Goal: Task Accomplishment & Management: Complete application form

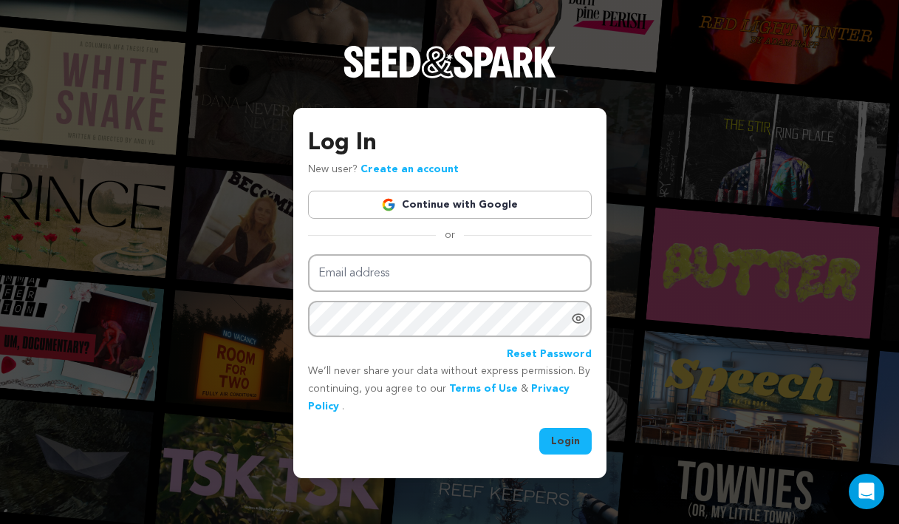
click at [451, 207] on link "Continue with Google" at bounding box center [450, 205] width 284 height 28
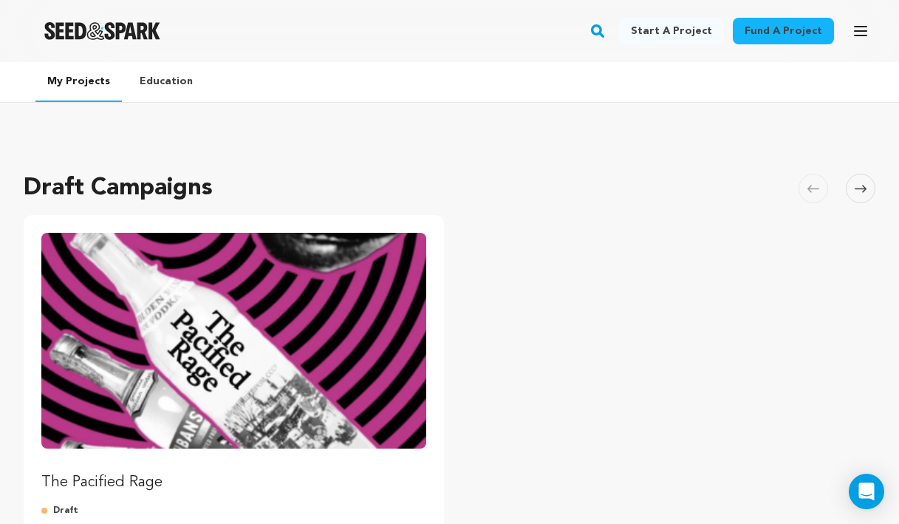
click at [315, 267] on img "Fund The Pacified Rage" at bounding box center [233, 341] width 385 height 216
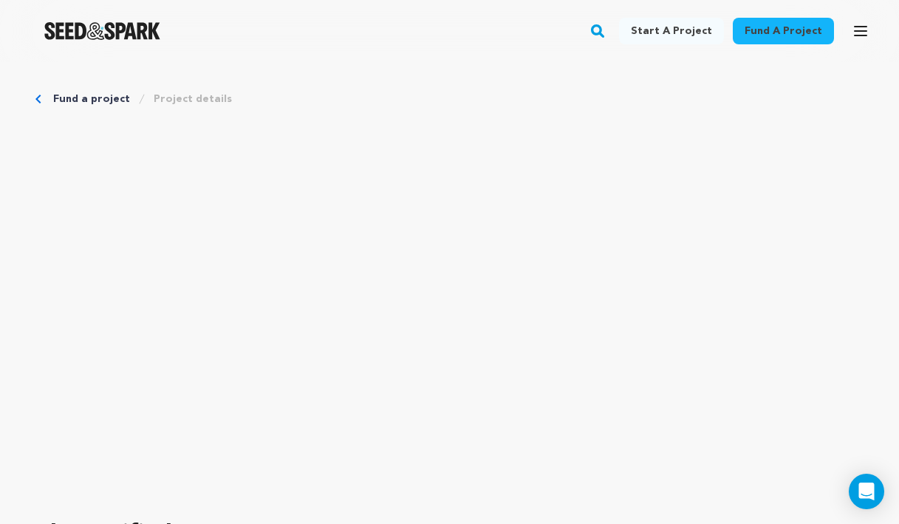
click at [41, 100] on icon "Breadcrumb" at bounding box center [38, 99] width 6 height 9
click at [95, 98] on link "Fund a project" at bounding box center [91, 99] width 77 height 15
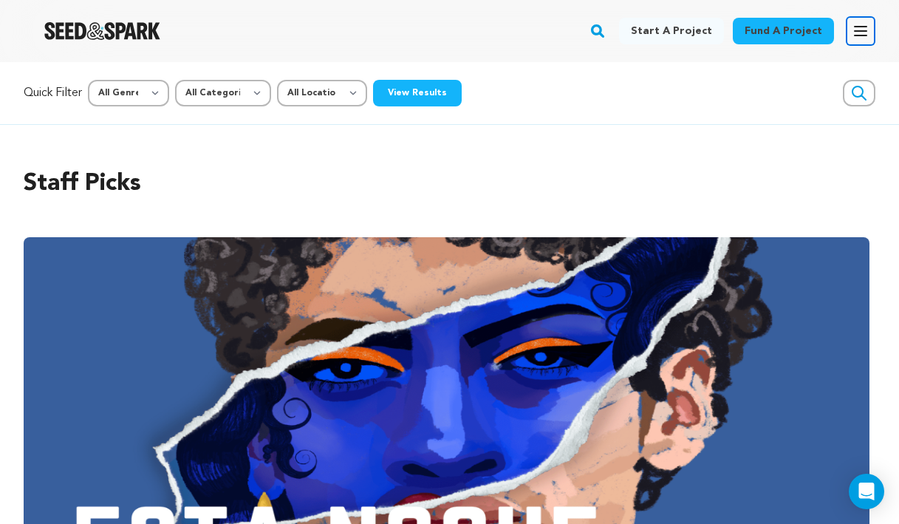
click at [848, 30] on button "Open main menu" at bounding box center [861, 31] width 30 height 30
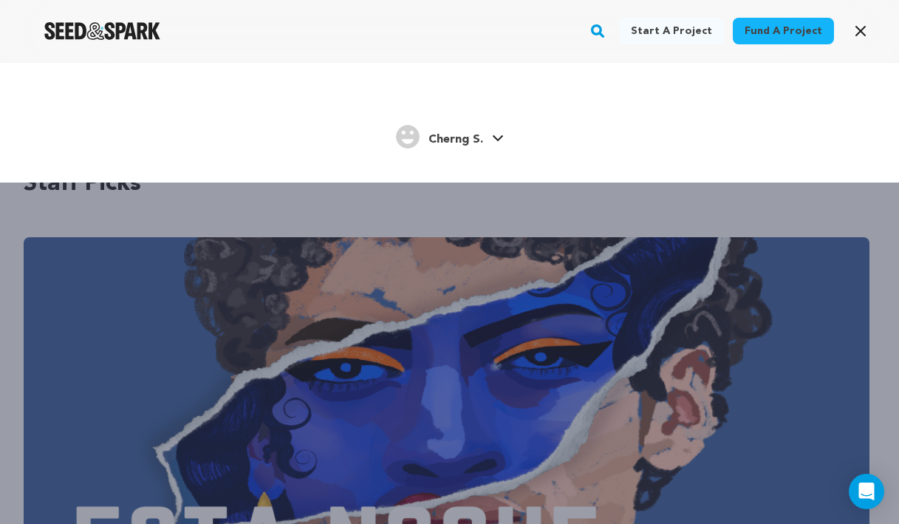
click at [477, 141] on span "Cherng S." at bounding box center [455, 140] width 55 height 12
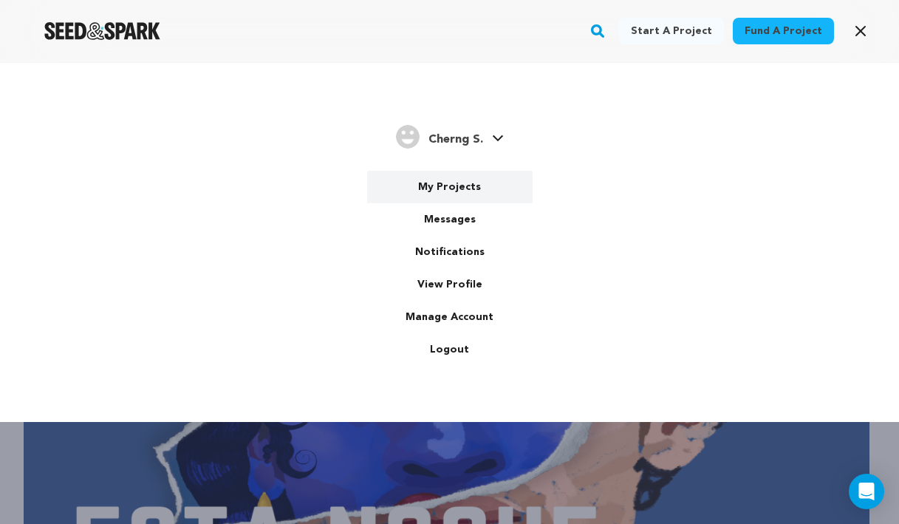
click at [450, 190] on link "My Projects" at bounding box center [449, 187] width 165 height 33
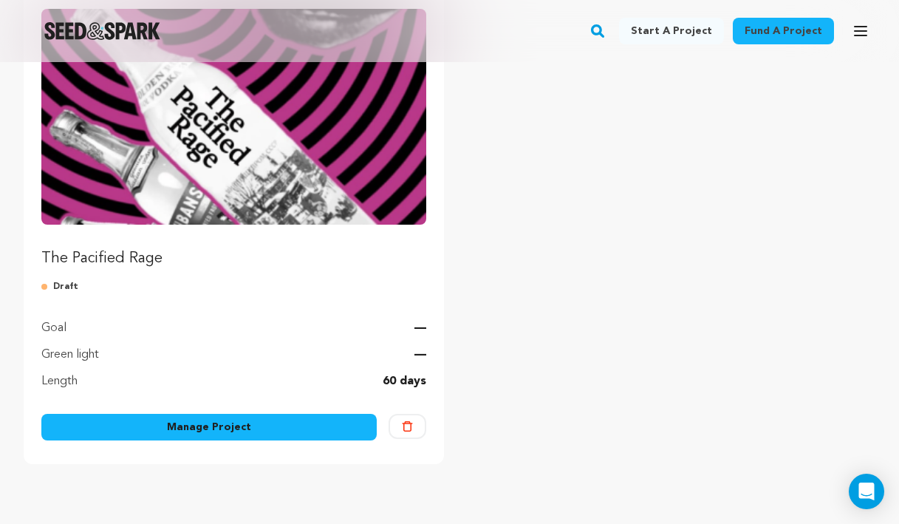
scroll to position [296, 0]
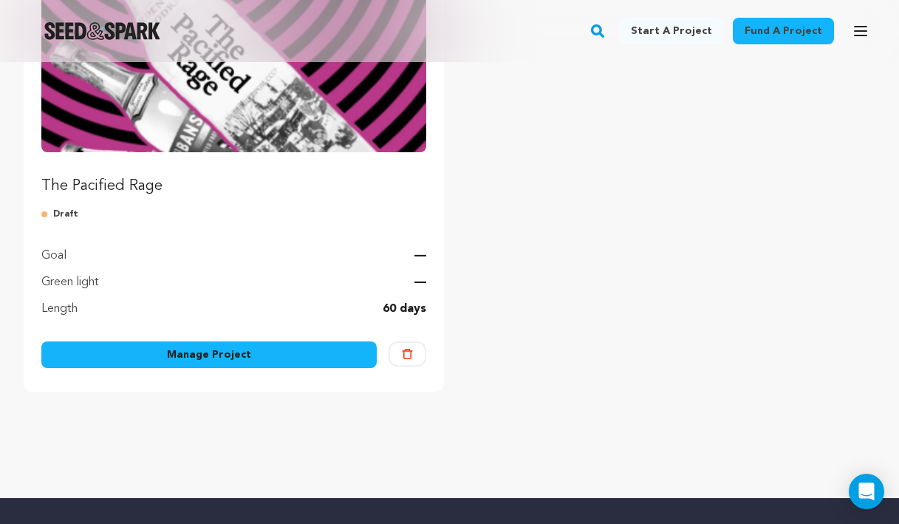
click at [193, 352] on link "Manage Project" at bounding box center [208, 354] width 335 height 27
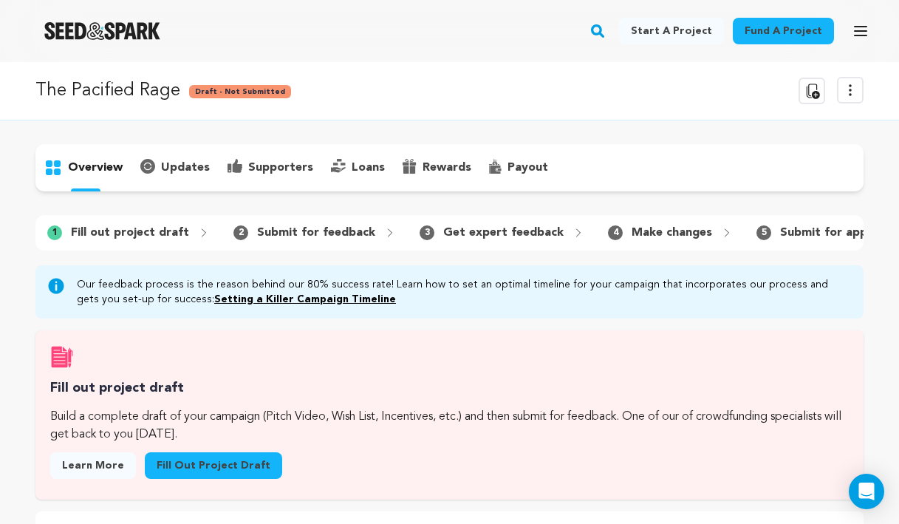
click at [167, 157] on div "updates" at bounding box center [174, 168] width 87 height 24
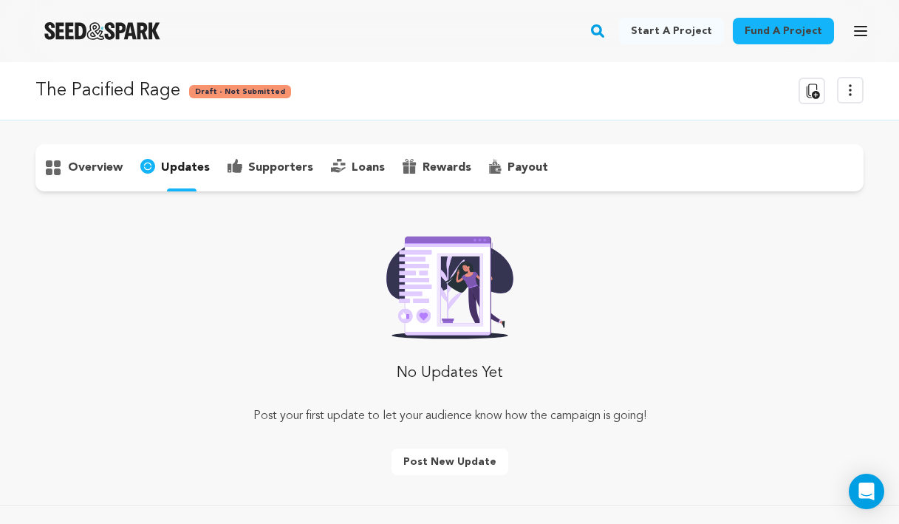
click at [106, 165] on p "overview" at bounding box center [95, 168] width 55 height 18
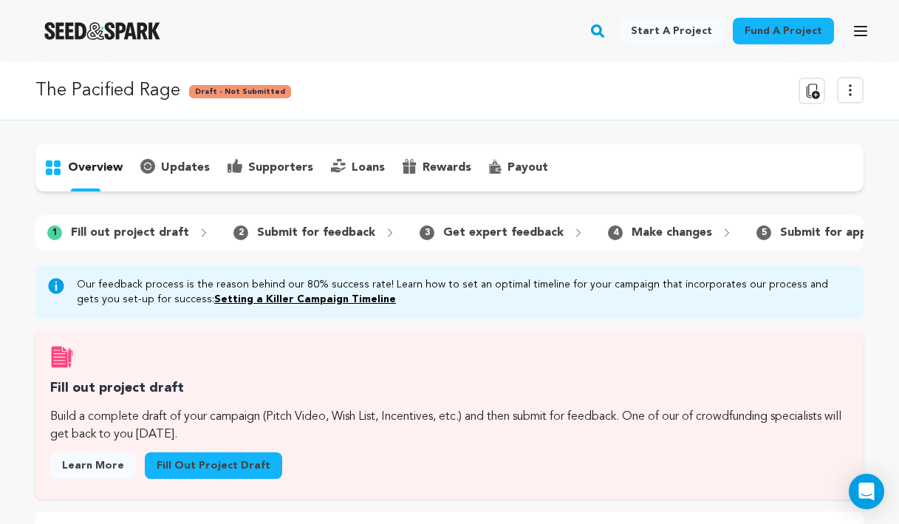
click at [135, 246] on div "1 Fill out project draft 2 Submit for feedback 3 Get expert feedback" at bounding box center [449, 232] width 828 height 35
click at [138, 236] on p "Fill out project draft" at bounding box center [130, 233] width 118 height 18
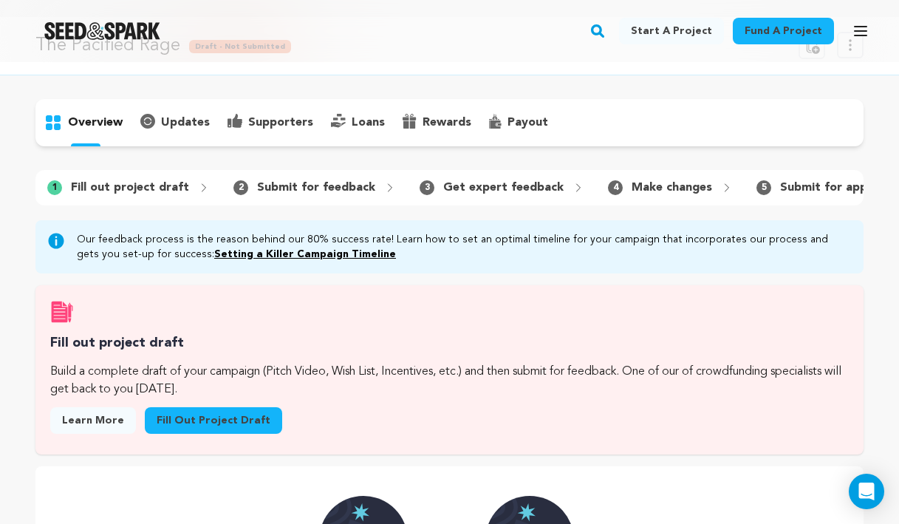
scroll to position [49, 0]
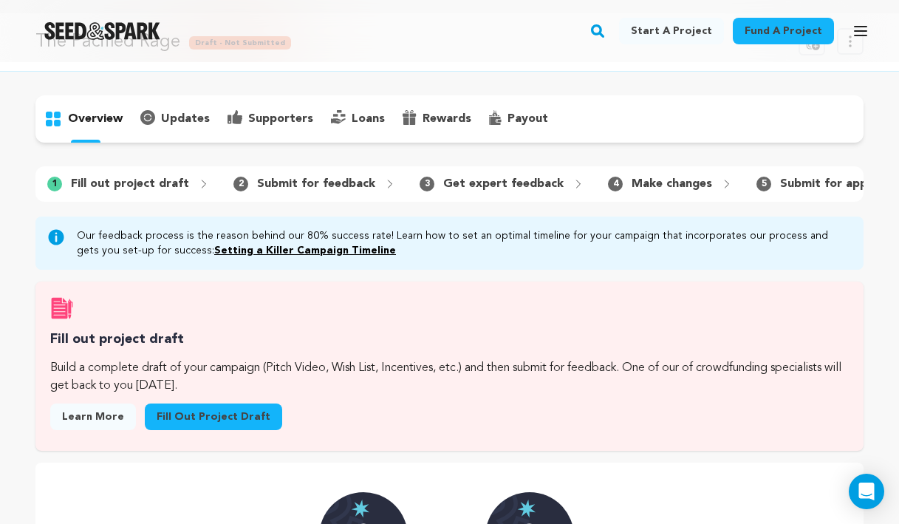
click at [199, 394] on p "Build a complete draft of your campaign (Pitch Video, Wish List, Incentives, et…" at bounding box center [449, 376] width 799 height 35
click at [186, 423] on link "Fill out project draft" at bounding box center [213, 416] width 137 height 27
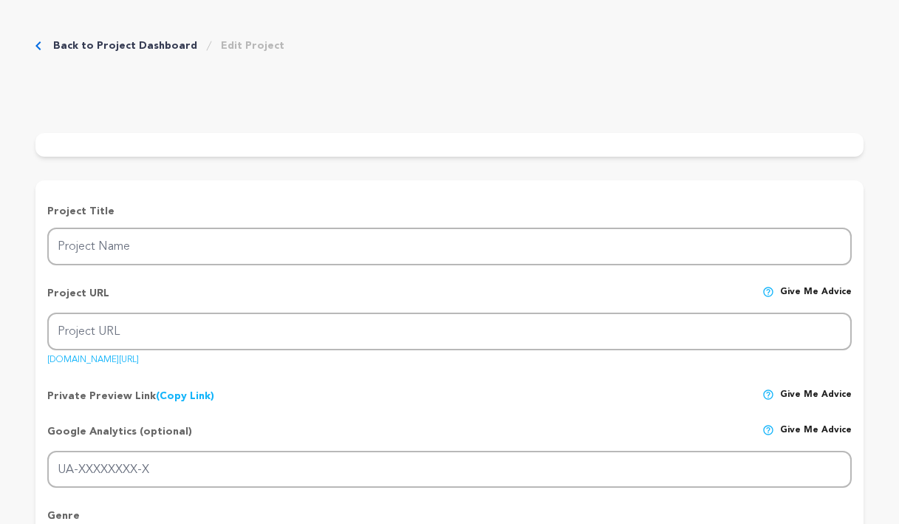
type input "The Pacified Rage"
type input "the-pacified-rage"
type input "A young [DEMOGRAPHIC_DATA] couple finds themselves navigating love and the detr…"
type textarea "A prequel to the Kingdom of Demons film that follows a young [DEMOGRAPHIC_DATA]…"
type textarea "The short film sheds a light on the dark side of [MEDICAL_DATA] and how destruc…"
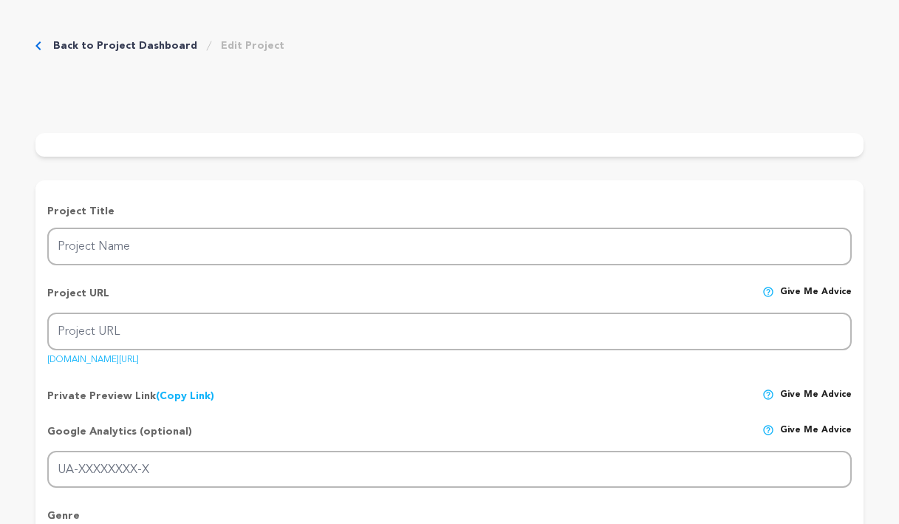
radio input "true"
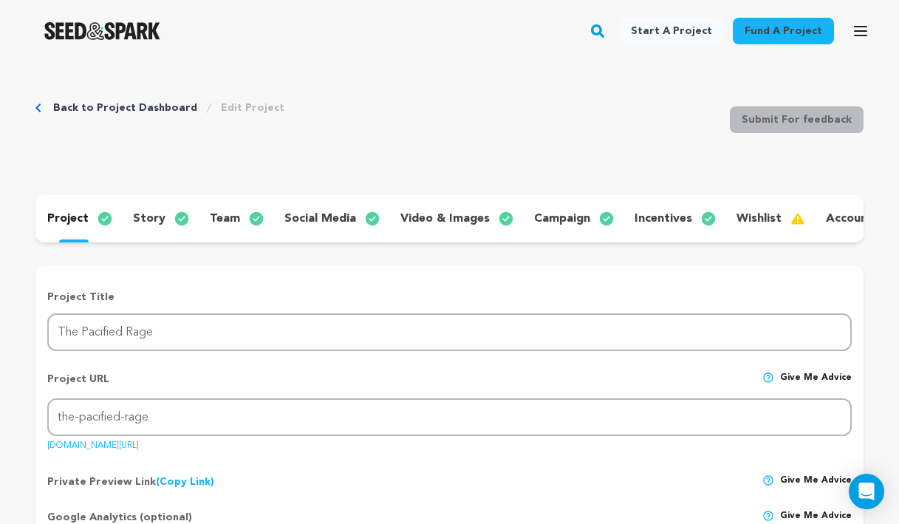
click at [470, 222] on p "video & images" at bounding box center [444, 219] width 89 height 18
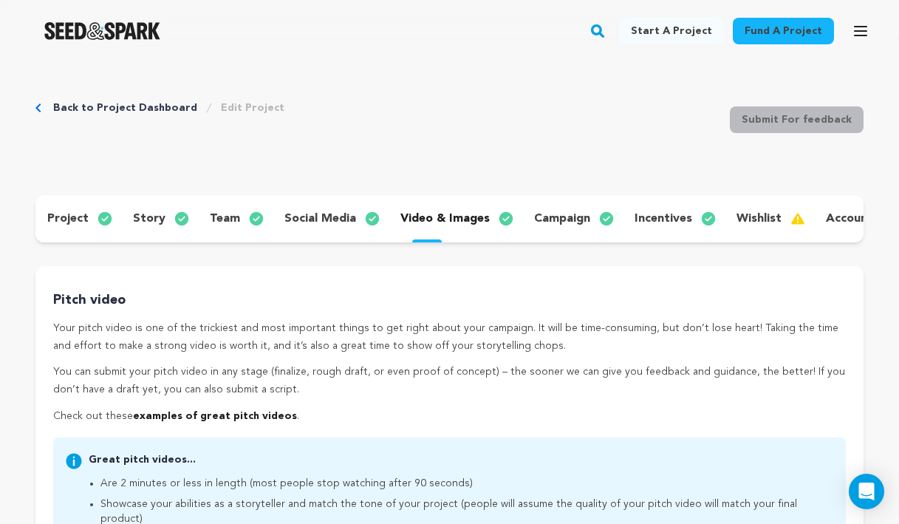
click at [832, 221] on p "account" at bounding box center [849, 219] width 47 height 18
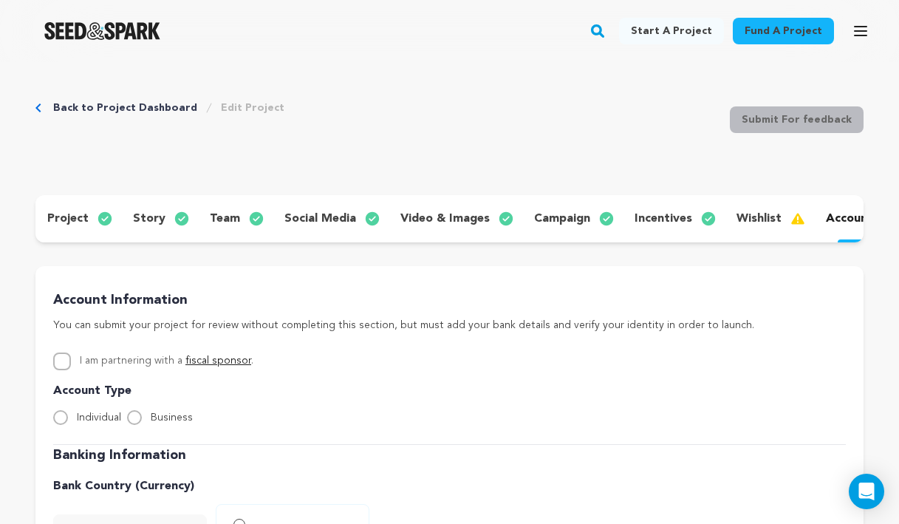
click at [751, 220] on p "wishlist" at bounding box center [759, 219] width 45 height 18
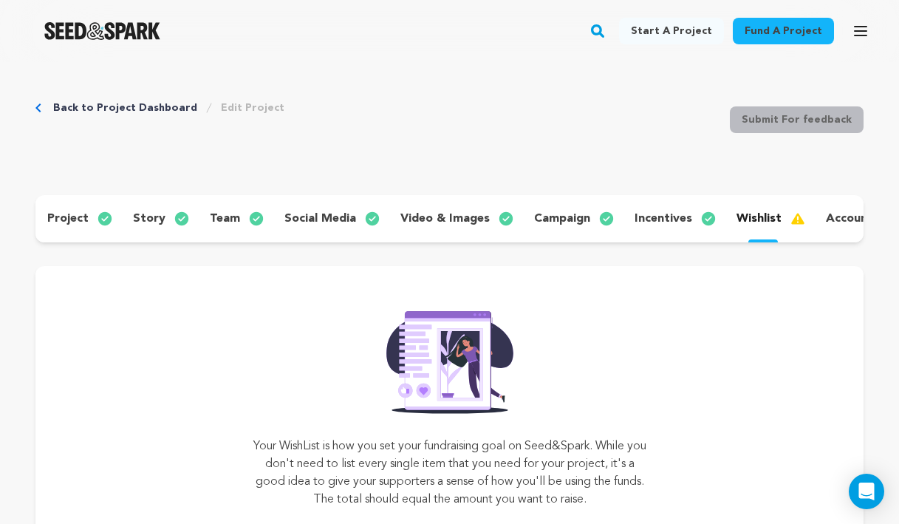
click at [648, 214] on p "incentives" at bounding box center [664, 219] width 58 height 18
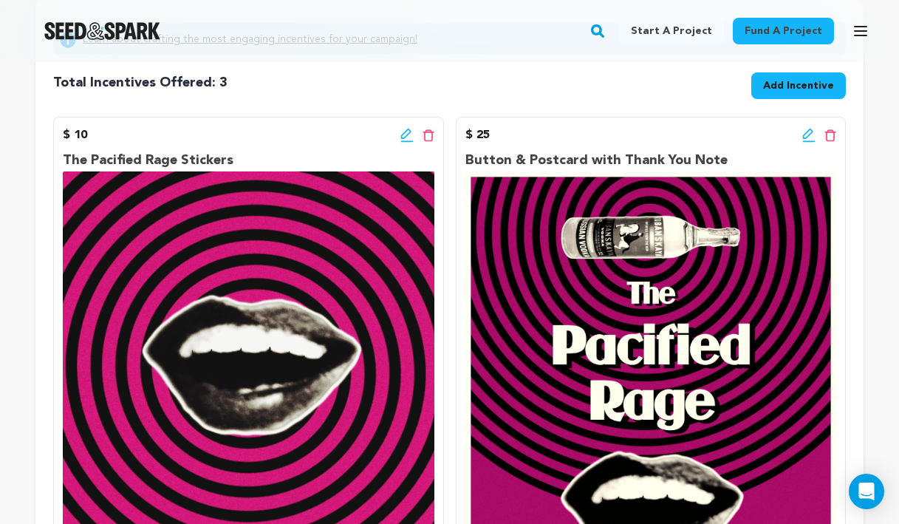
scroll to position [118, 0]
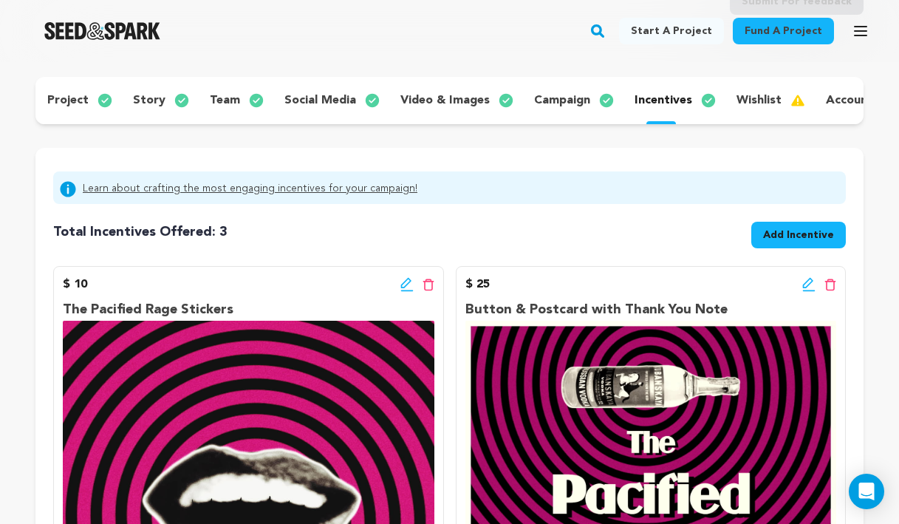
click at [778, 230] on span "Add Incentive" at bounding box center [798, 235] width 71 height 15
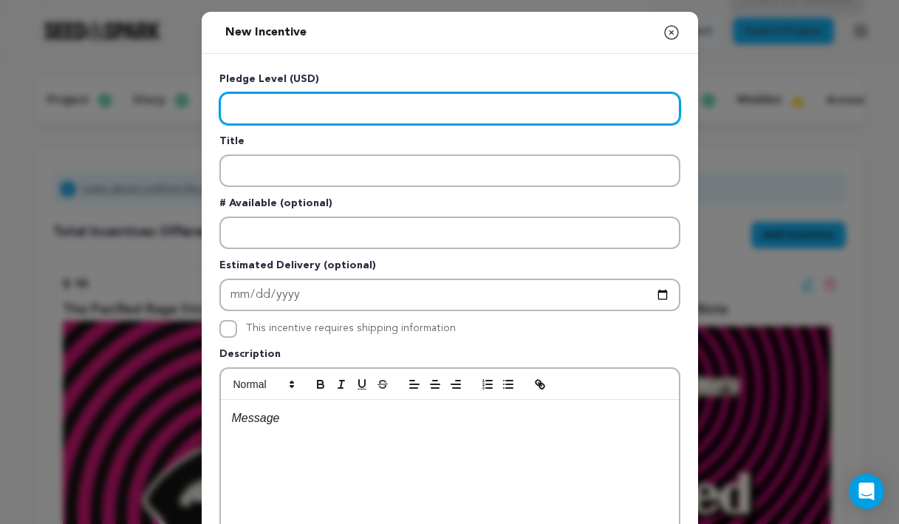
click at [282, 116] on input "Enter level" at bounding box center [449, 108] width 461 height 33
type input "75"
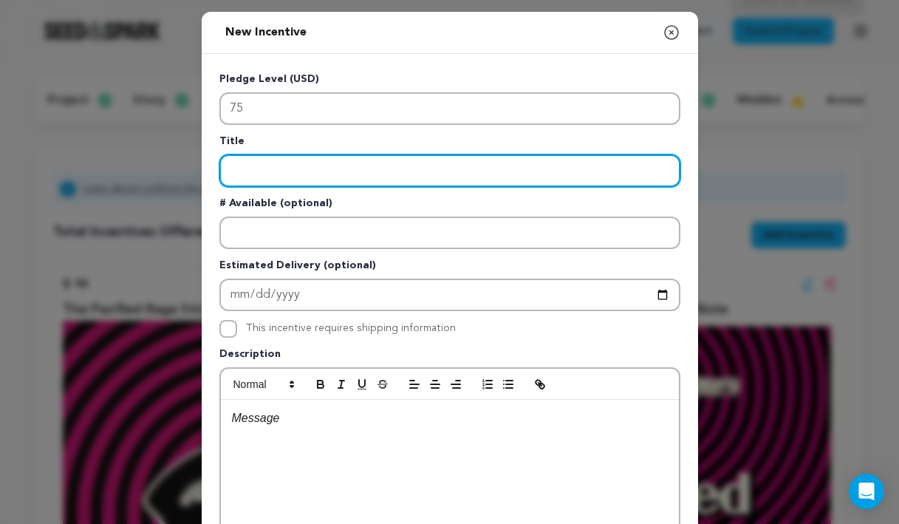
click at [304, 165] on input "Enter title" at bounding box center [449, 170] width 461 height 33
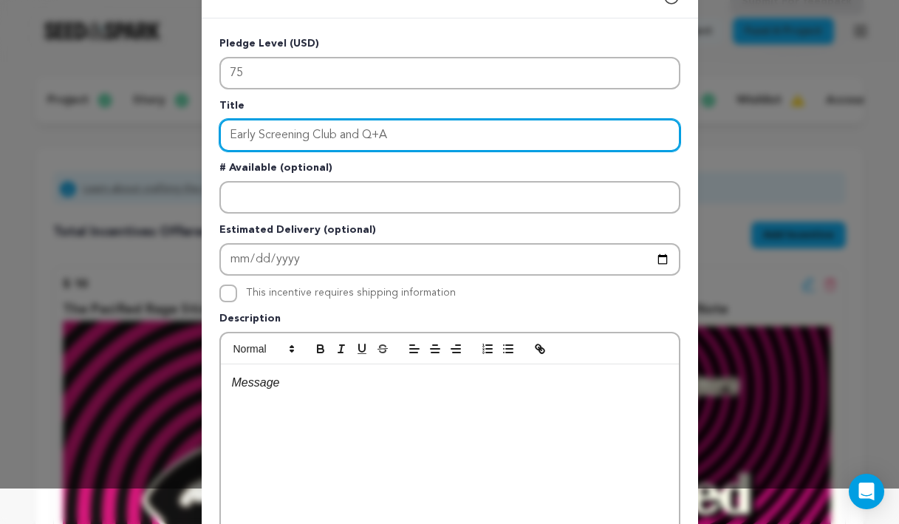
scroll to position [36, 0]
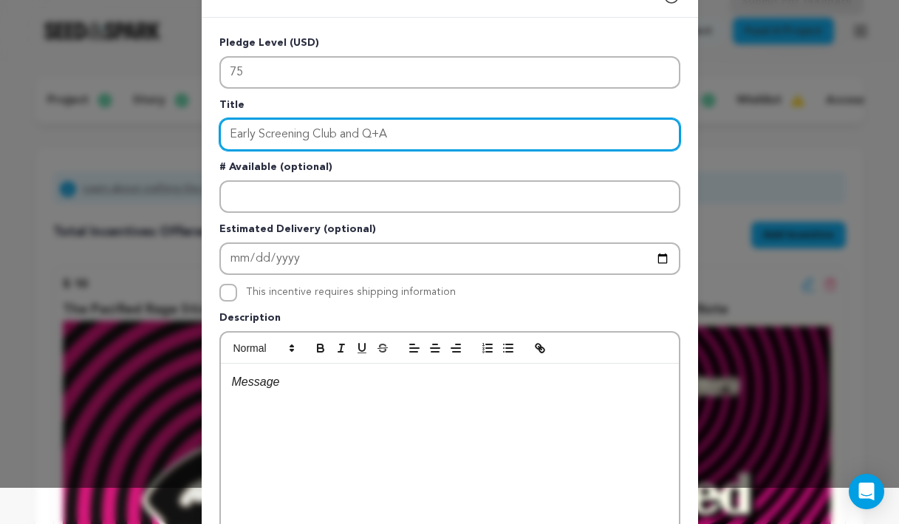
type input "Early Screening Club and Q+A"
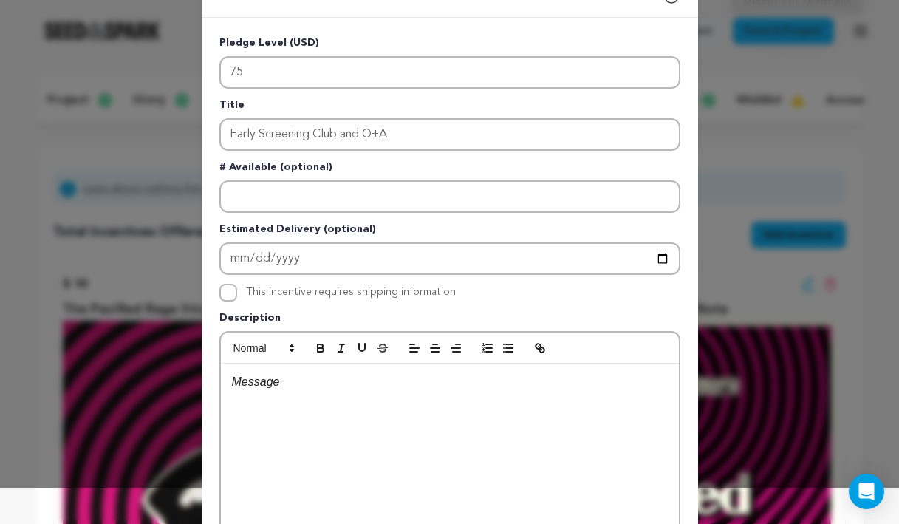
click at [258, 396] on div at bounding box center [450, 474] width 458 height 222
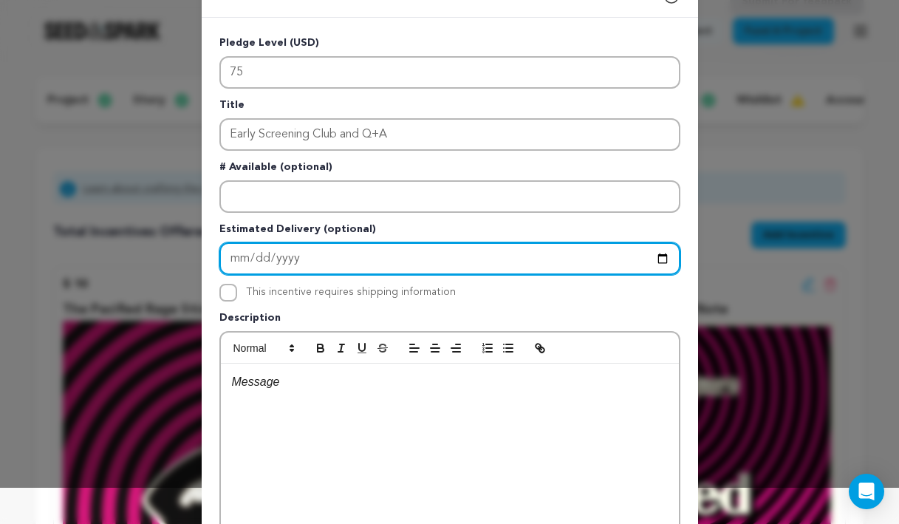
click at [293, 263] on input "Enter Estimated Delivery" at bounding box center [449, 258] width 461 height 33
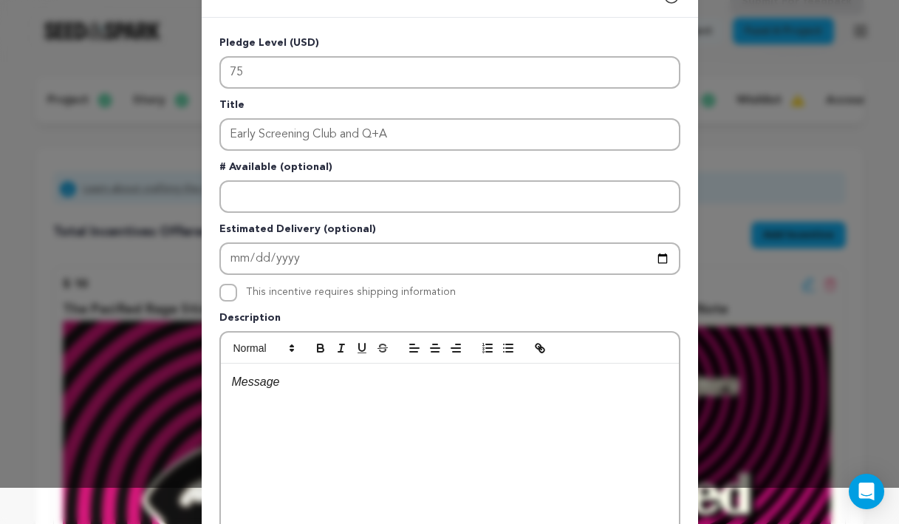
click at [312, 233] on p "Estimated Delivery (optional)" at bounding box center [449, 232] width 461 height 21
click at [317, 448] on div at bounding box center [450, 474] width 458 height 222
click at [420, 384] on p "Be the first to view the film with an exclusive screening" at bounding box center [450, 381] width 436 height 19
click at [577, 383] on p "Be the first to view the film with an early exclusive screening" at bounding box center [450, 381] width 436 height 19
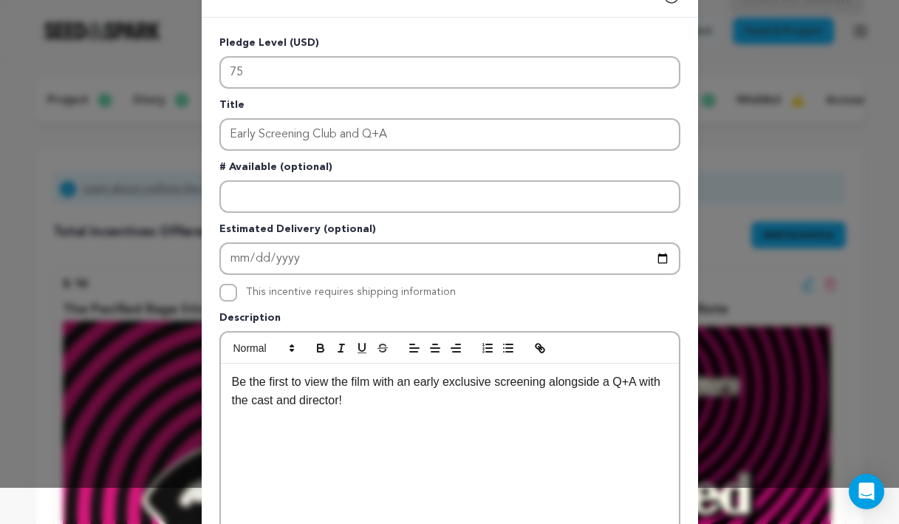
scroll to position [269, 0]
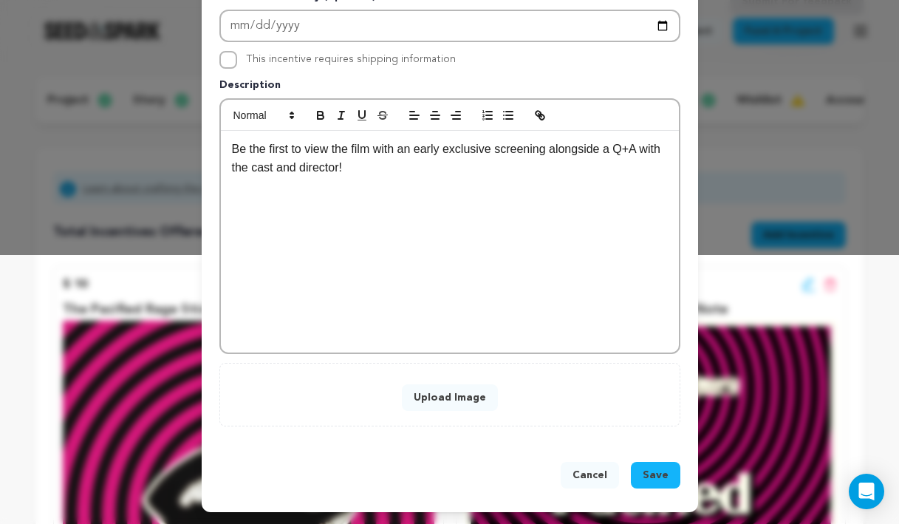
click at [468, 406] on button "Upload Image" at bounding box center [450, 397] width 96 height 27
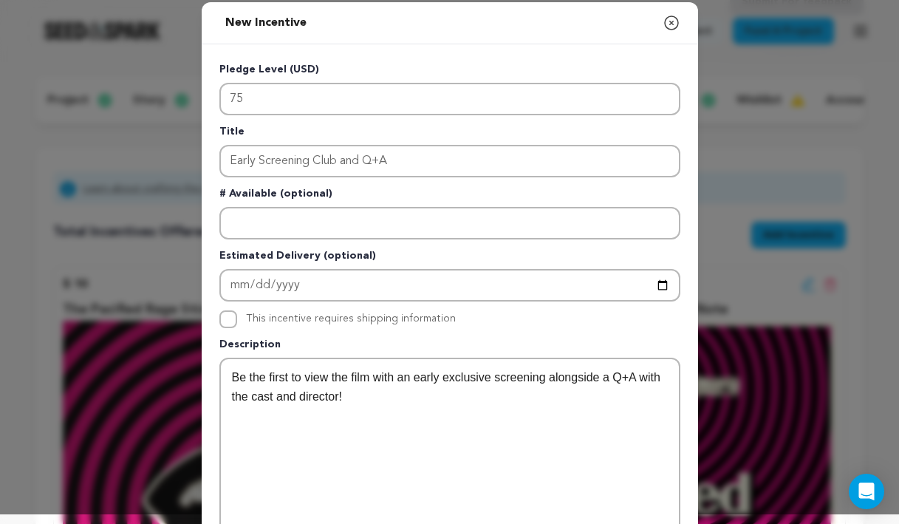
scroll to position [389, 0]
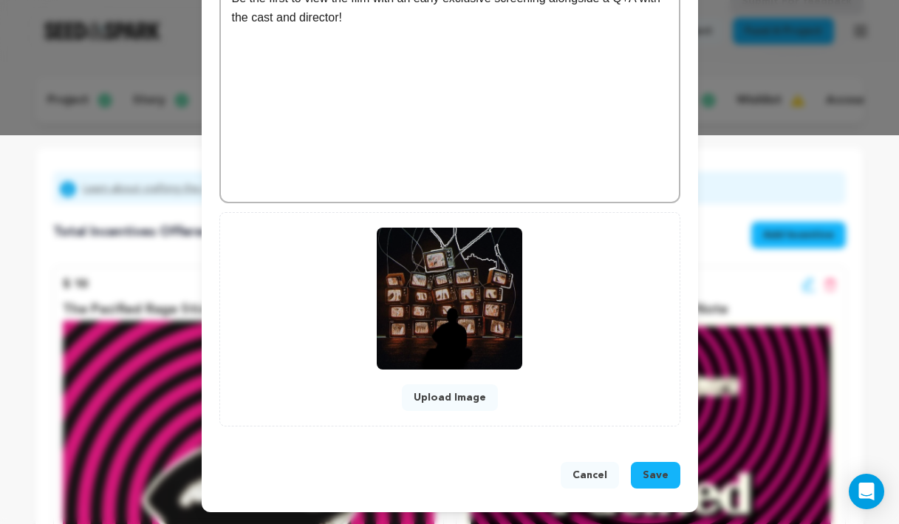
click at [661, 479] on span "Save" at bounding box center [656, 475] width 26 height 15
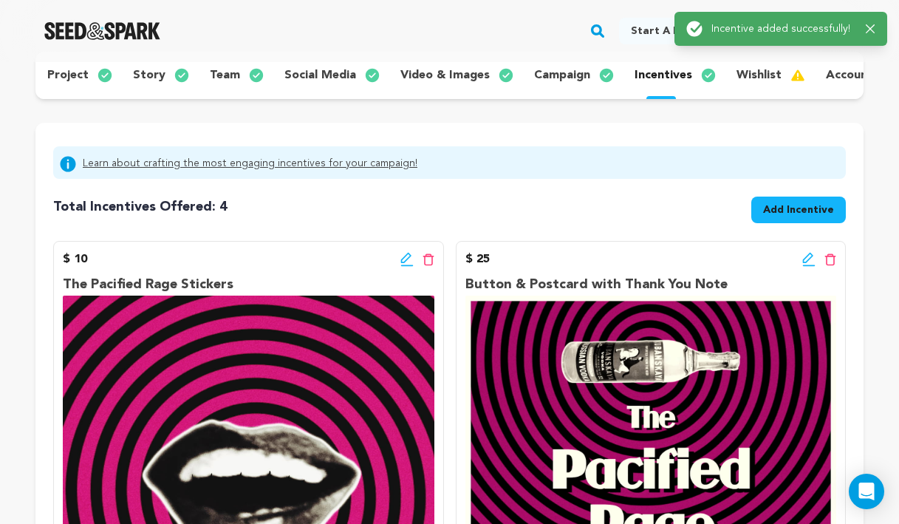
scroll to position [0, 0]
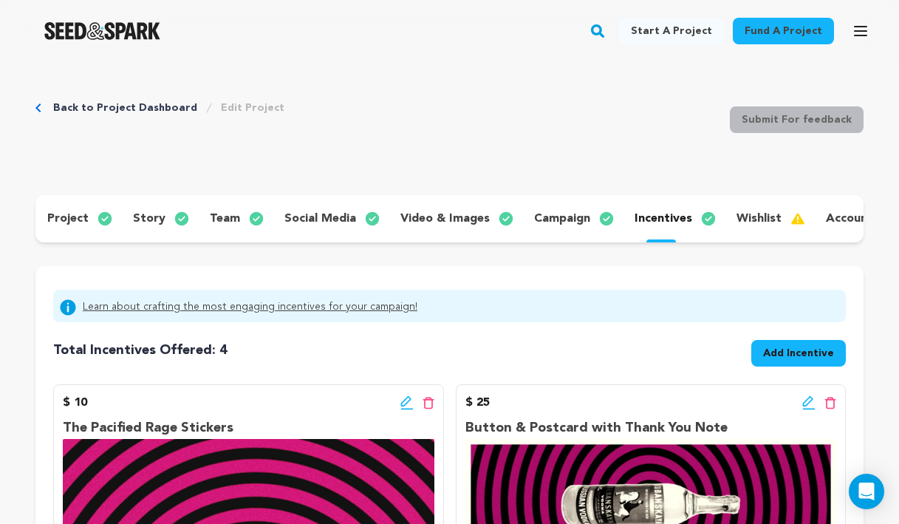
click at [769, 350] on span "Add Incentive" at bounding box center [798, 353] width 71 height 15
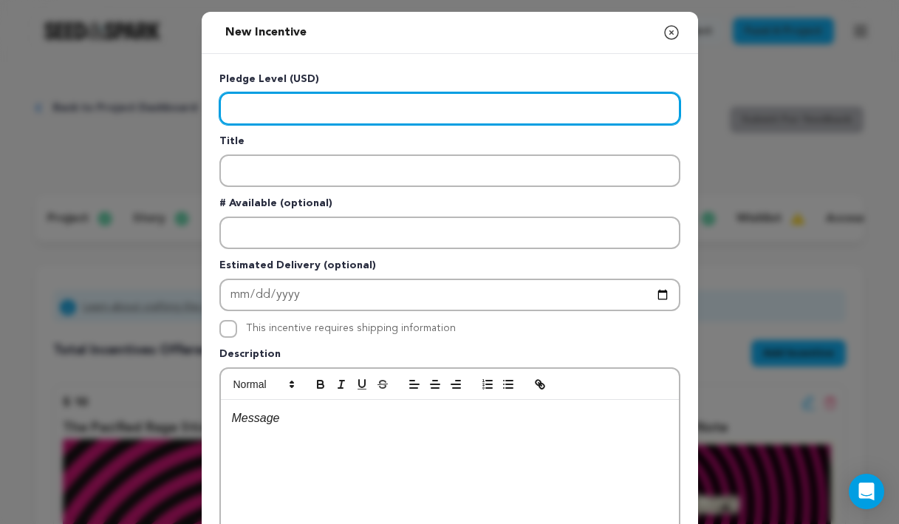
click at [245, 99] on input "Enter level" at bounding box center [449, 108] width 461 height 33
paste input "150"
type input "150"
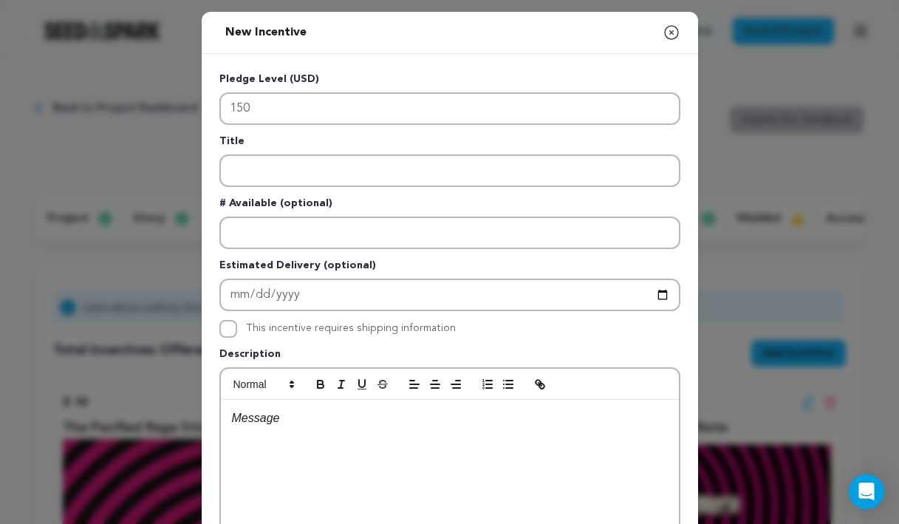
click at [335, 441] on div at bounding box center [450, 511] width 458 height 222
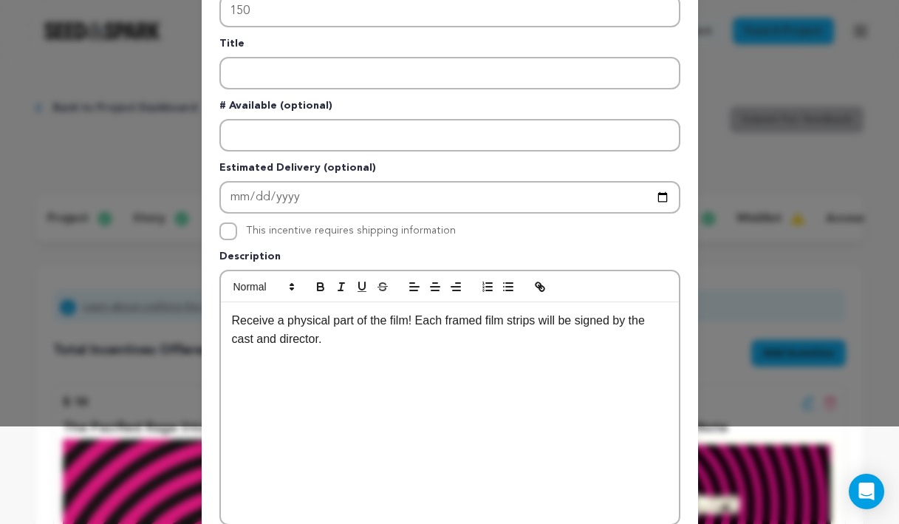
scroll to position [269, 0]
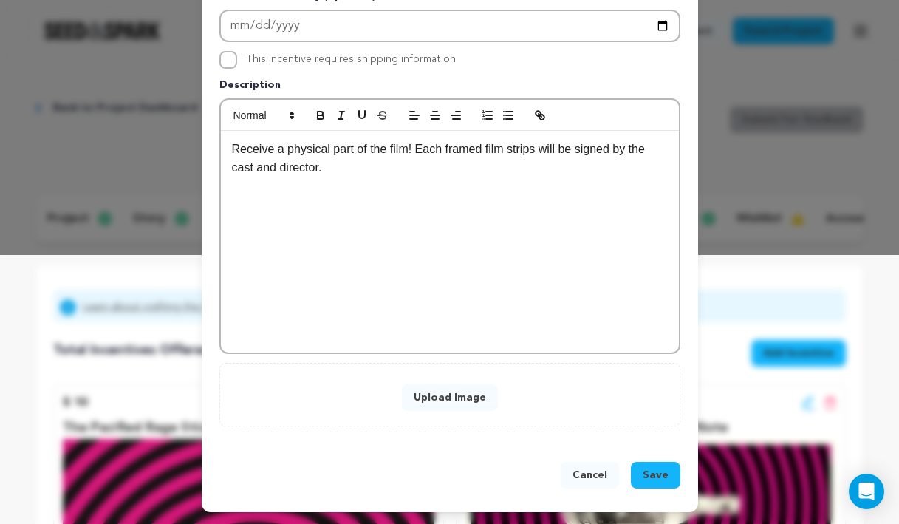
click at [477, 405] on button "Upload Image" at bounding box center [450, 397] width 96 height 27
click at [461, 392] on button "Upload Image" at bounding box center [450, 397] width 96 height 27
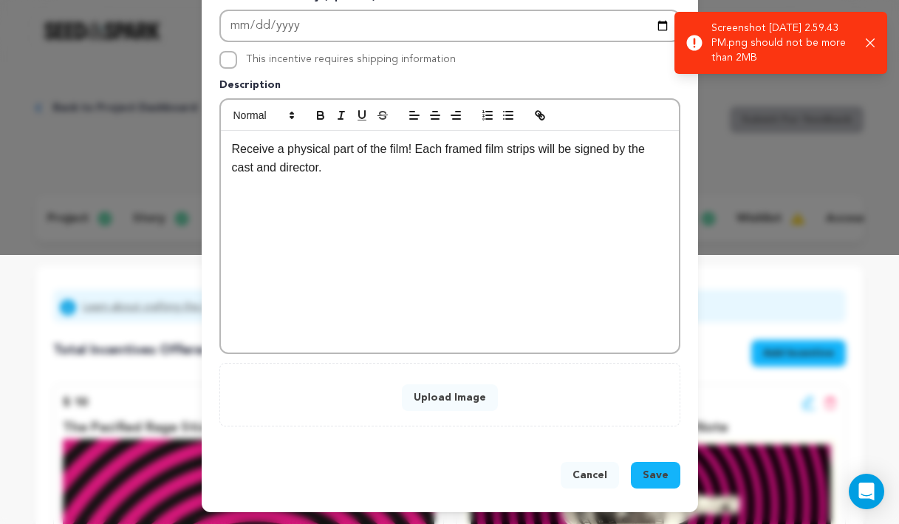
click at [483, 400] on button "Upload Image" at bounding box center [450, 397] width 96 height 27
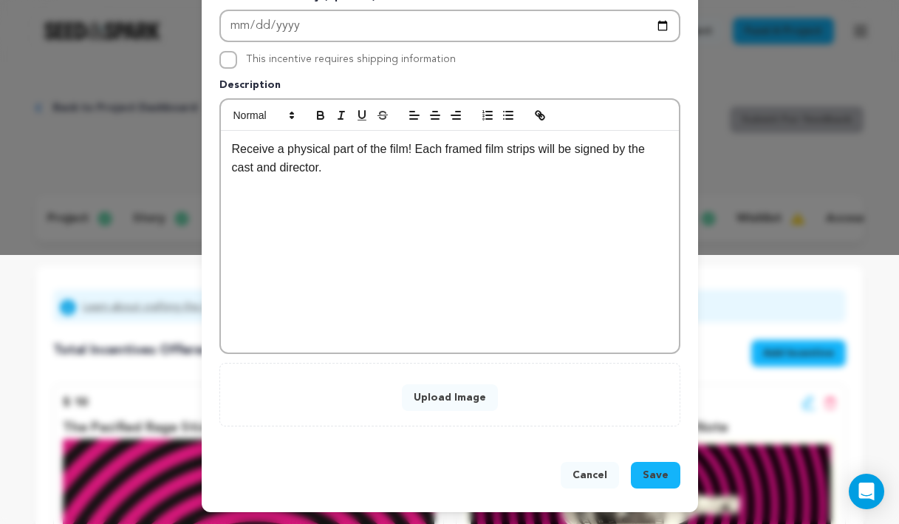
click at [489, 399] on button "Upload Image" at bounding box center [450, 397] width 96 height 27
click at [807, 376] on div "New Incentive Close modal Pledge Level (USD) 150 Title # Available (optional)" at bounding box center [449, 127] width 899 height 793
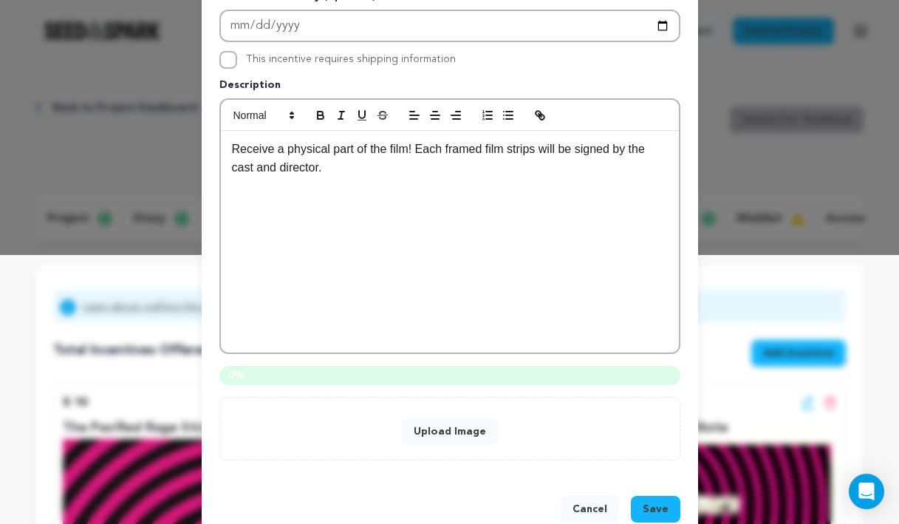
click at [475, 428] on button "Upload Image" at bounding box center [450, 431] width 96 height 27
click at [454, 430] on button "Upload Image" at bounding box center [450, 431] width 96 height 27
click at [434, 433] on button "Upload Image" at bounding box center [450, 431] width 96 height 27
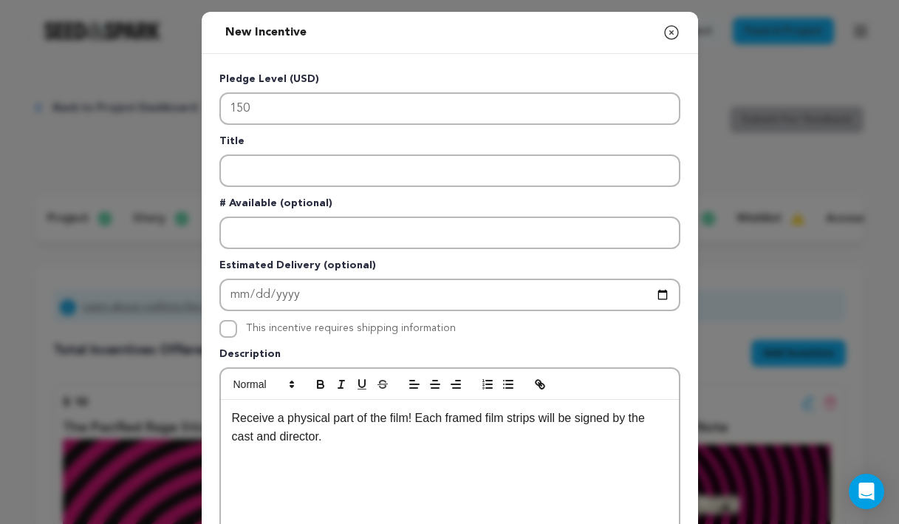
scroll to position [303, 0]
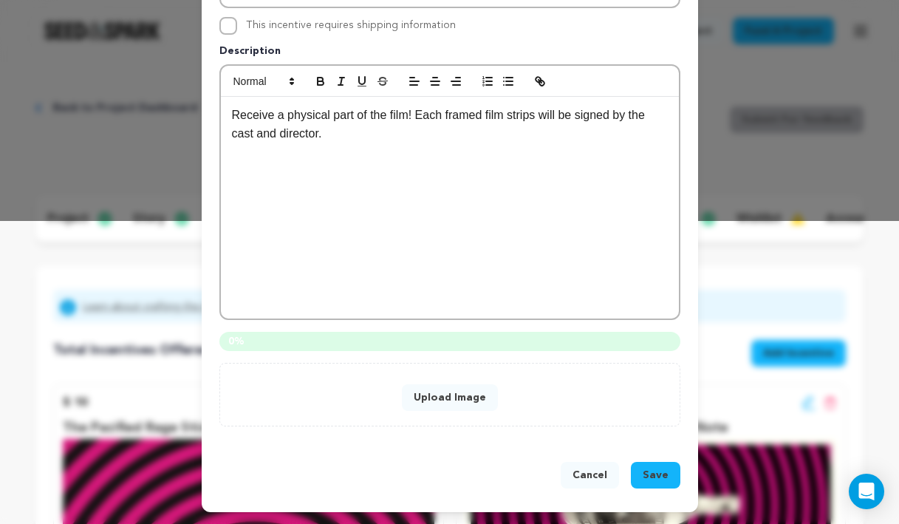
click at [474, 401] on button "Upload Image" at bounding box center [450, 397] width 96 height 27
click at [465, 411] on div "Upload Image" at bounding box center [449, 395] width 461 height 64
click at [457, 400] on button "Upload Image" at bounding box center [450, 397] width 96 height 27
click at [487, 400] on button "Upload Image" at bounding box center [450, 397] width 96 height 27
click at [591, 471] on button "Cancel" at bounding box center [590, 475] width 58 height 27
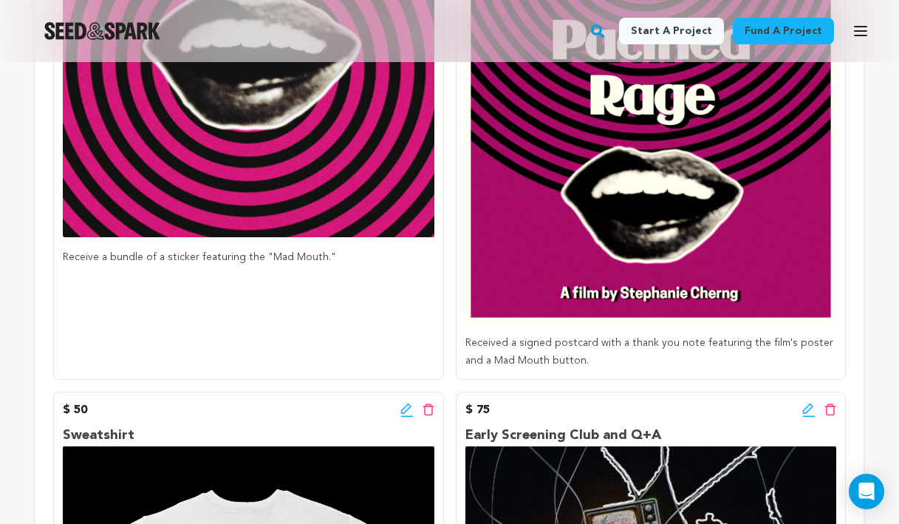
scroll to position [228, 0]
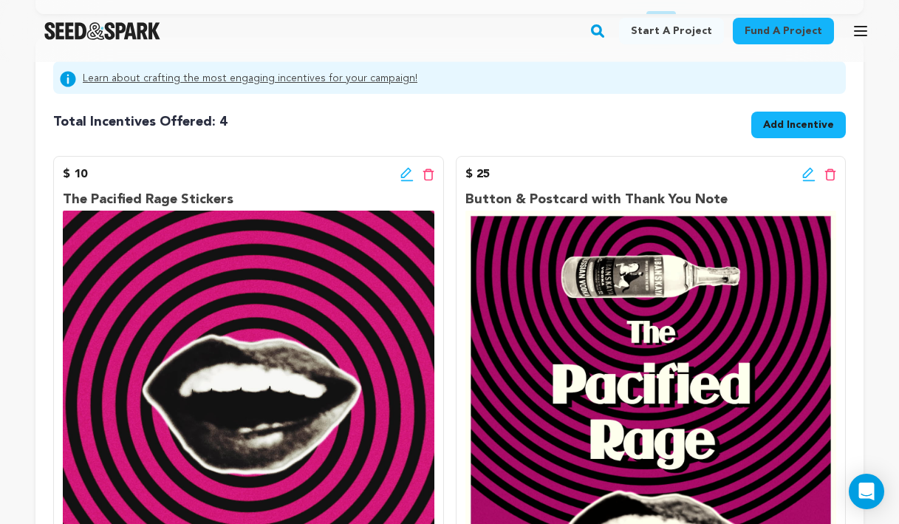
click at [787, 120] on span "Add Incentive" at bounding box center [798, 124] width 71 height 15
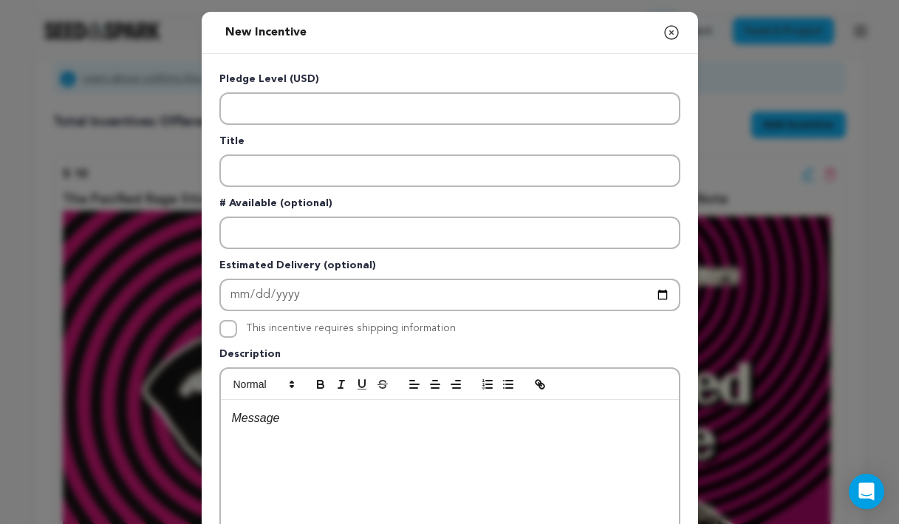
click at [429, 92] on p "Pledge Level (USD)" at bounding box center [449, 82] width 461 height 21
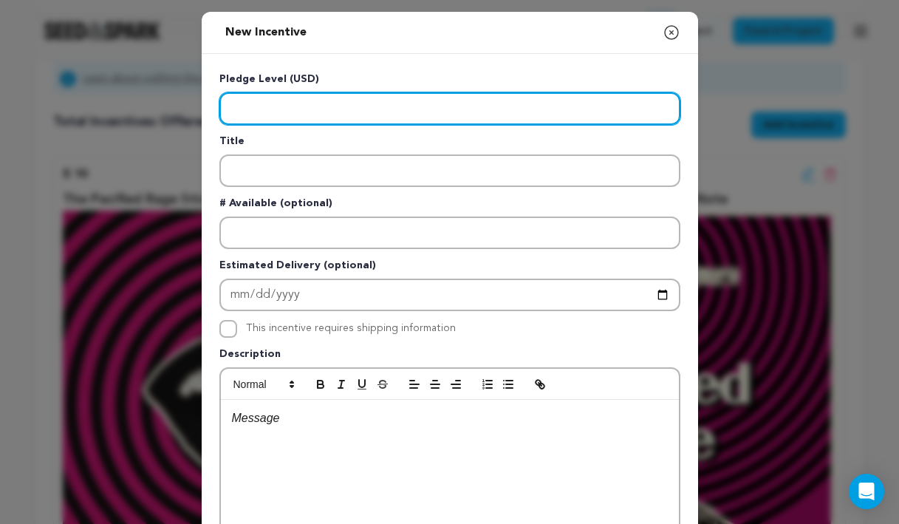
click at [400, 106] on input "Enter level" at bounding box center [449, 108] width 461 height 33
type input "75"
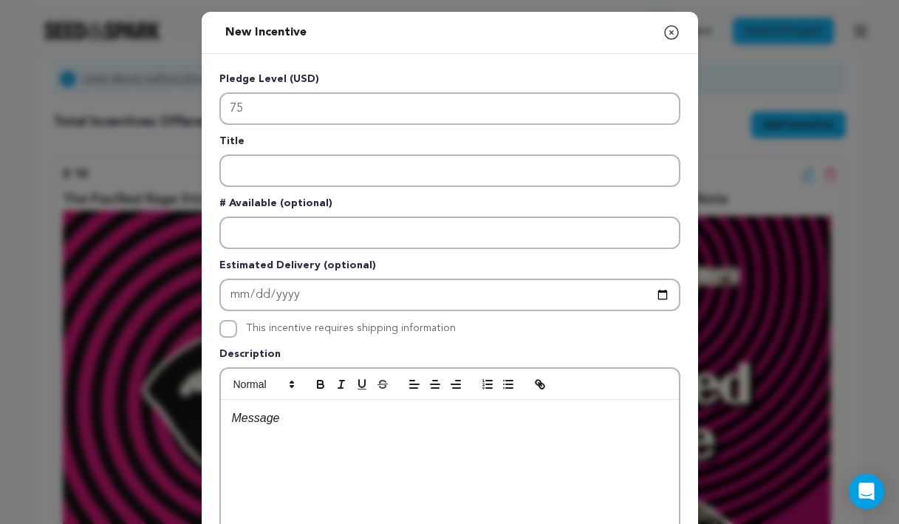
click at [376, 462] on div at bounding box center [450, 511] width 458 height 222
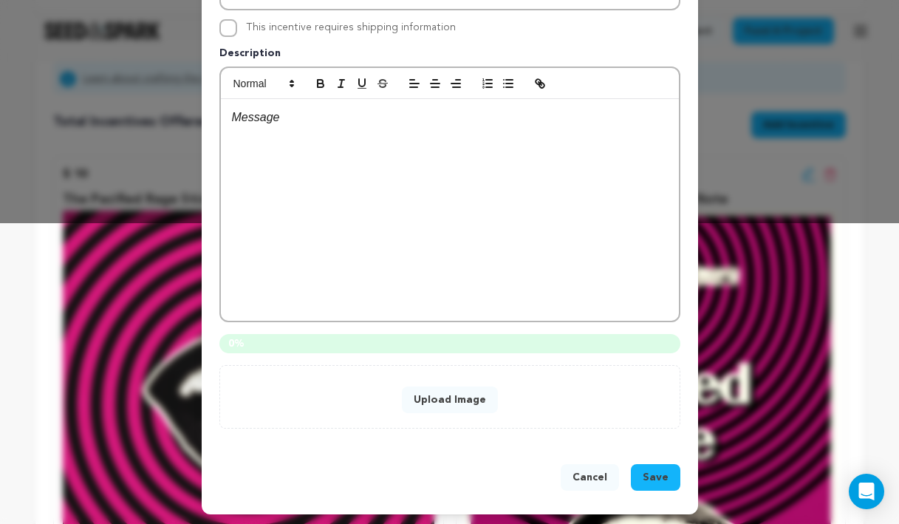
click at [419, 405] on button "Upload Image" at bounding box center [450, 399] width 96 height 27
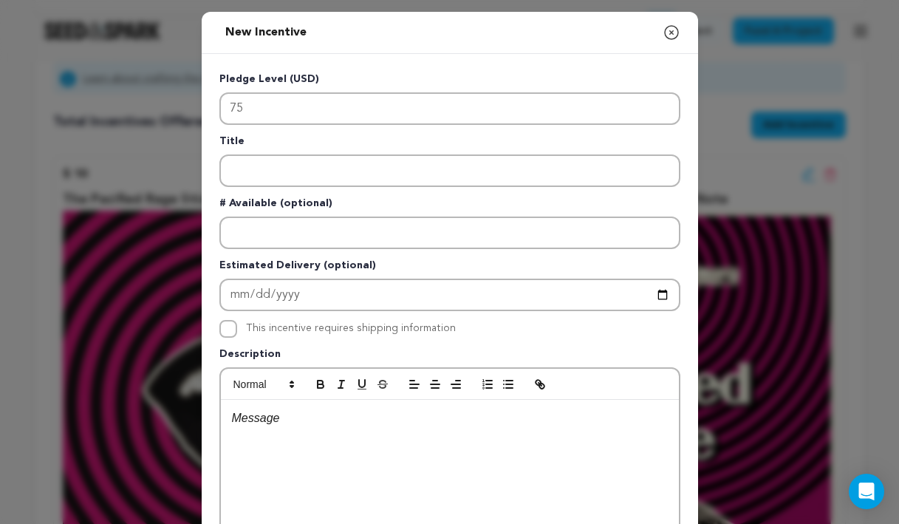
scroll to position [303, 0]
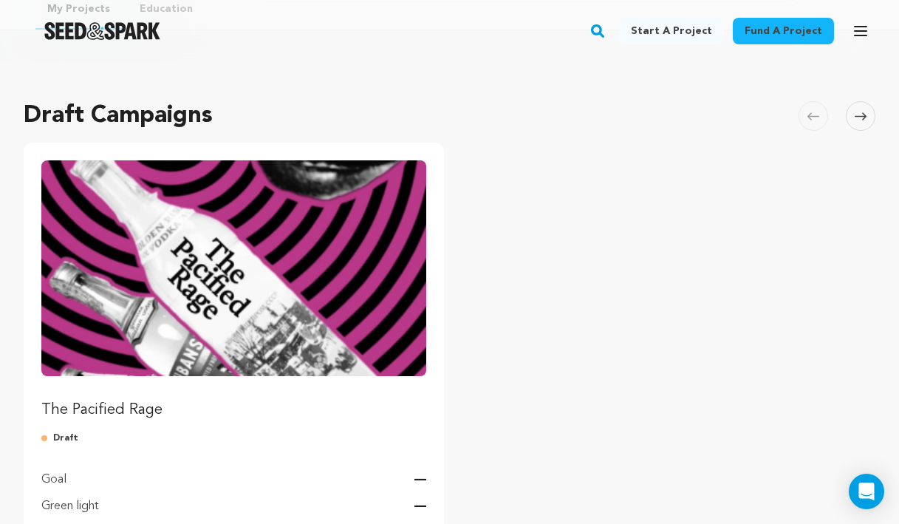
scroll to position [217, 0]
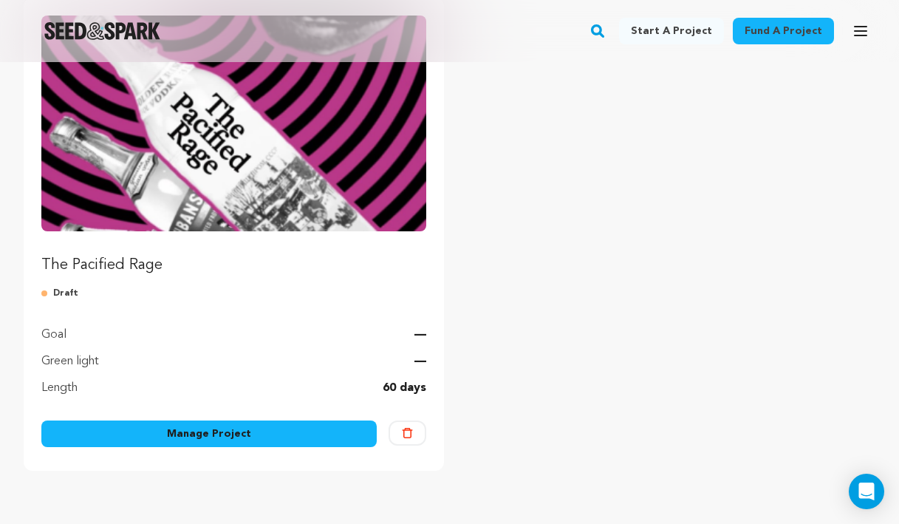
click at [262, 426] on link "Manage Project" at bounding box center [208, 433] width 335 height 27
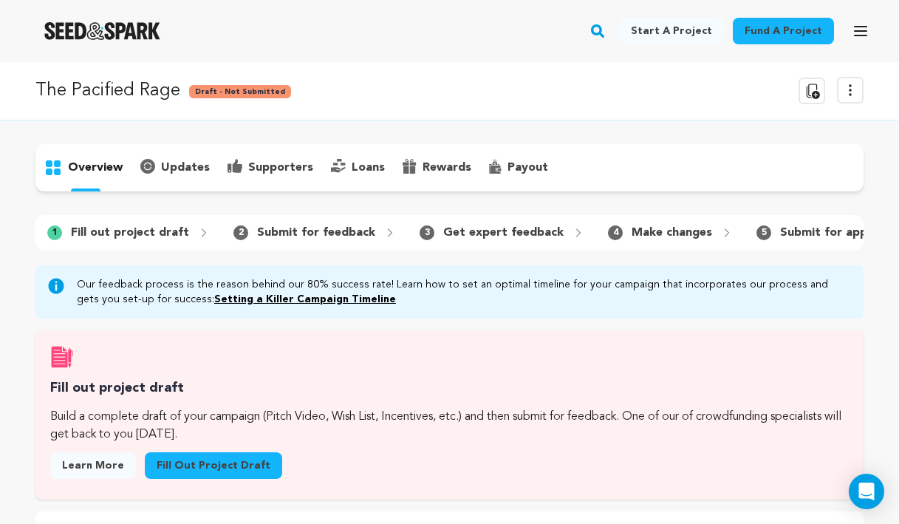
scroll to position [143, 0]
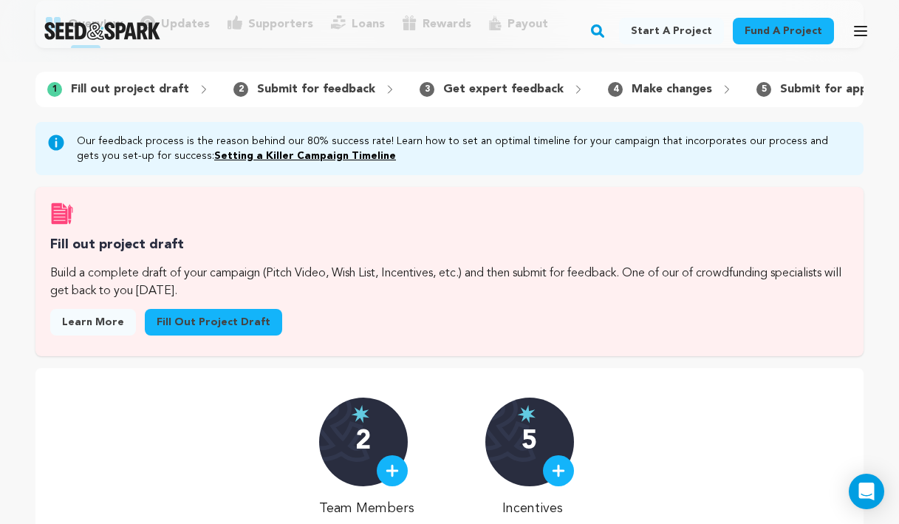
click at [245, 331] on link "Fill out project draft" at bounding box center [213, 322] width 137 height 27
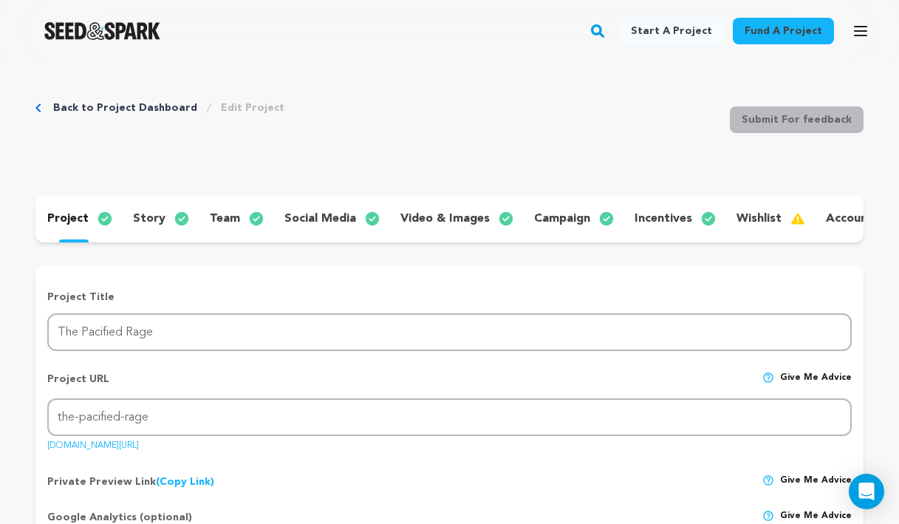
click at [635, 217] on p "incentives" at bounding box center [664, 219] width 58 height 18
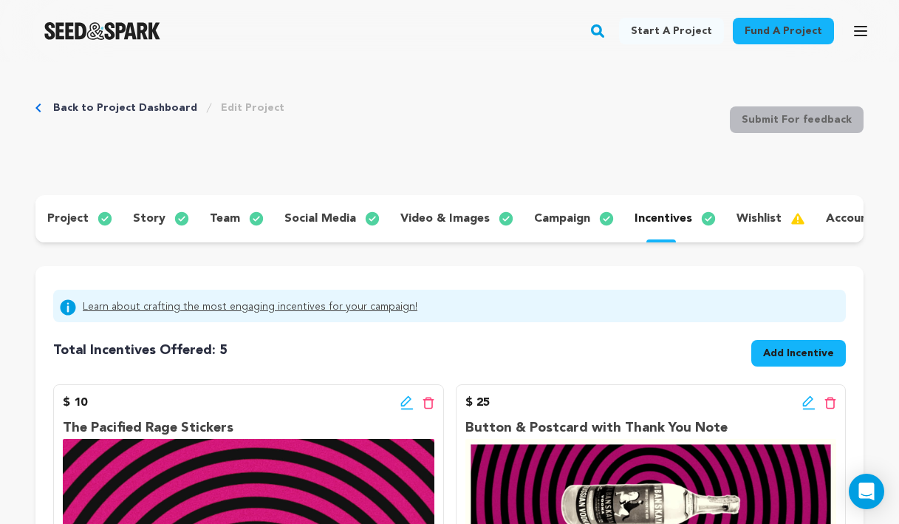
click at [804, 362] on button "Add Incentive" at bounding box center [798, 353] width 95 height 27
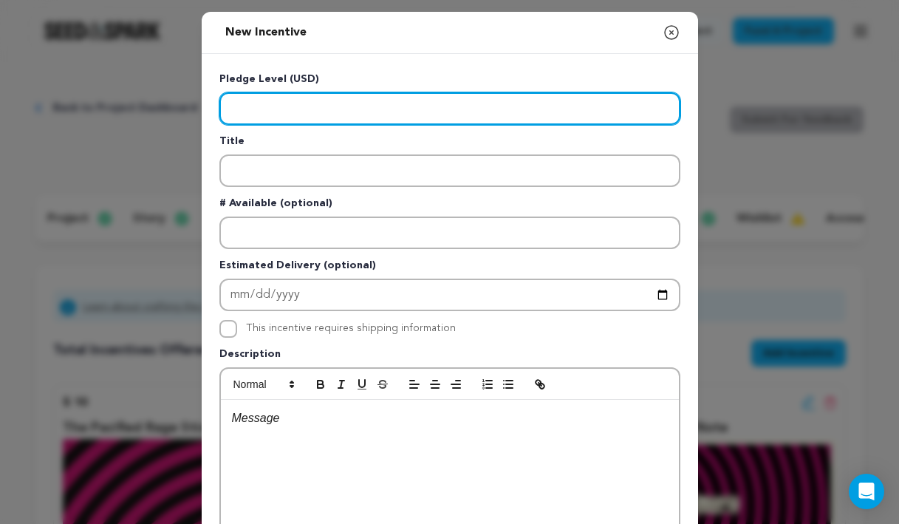
click at [434, 115] on input "Enter level" at bounding box center [449, 108] width 461 height 33
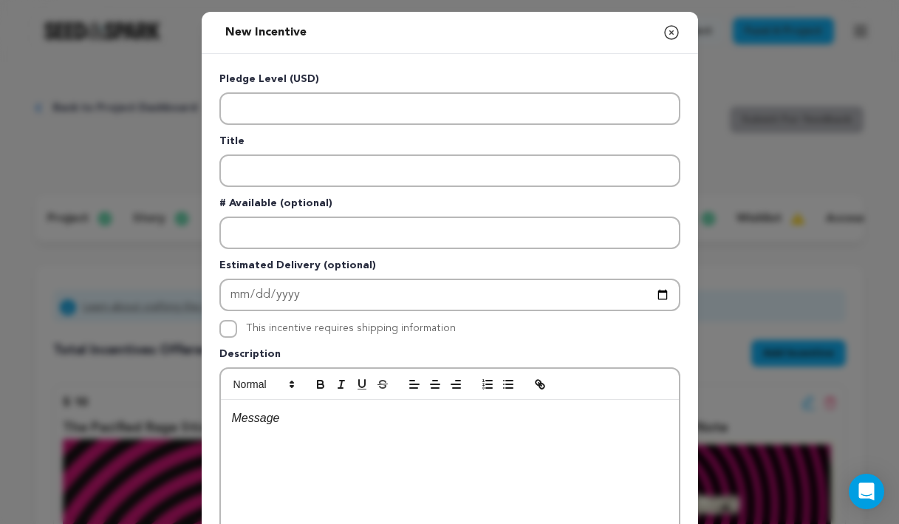
click at [669, 33] on icon "button" at bounding box center [672, 33] width 18 height 18
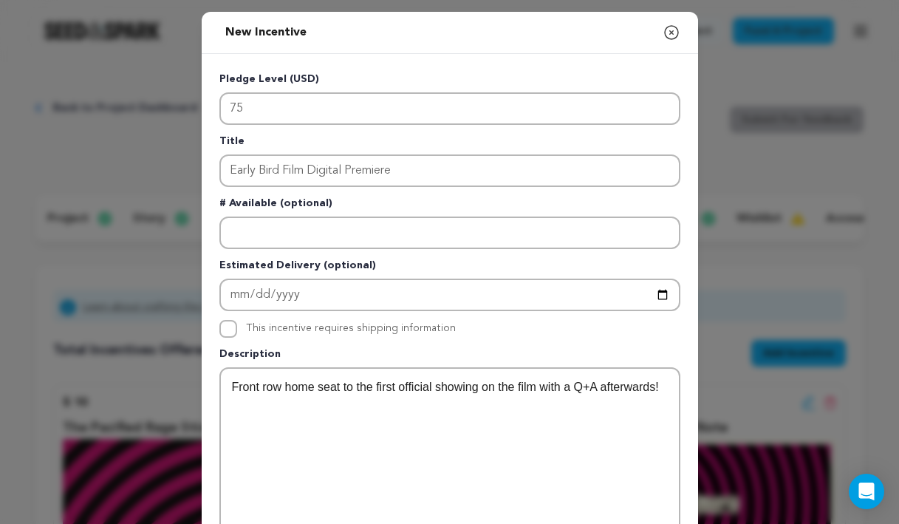
click at [670, 32] on icon "button" at bounding box center [671, 32] width 13 height 13
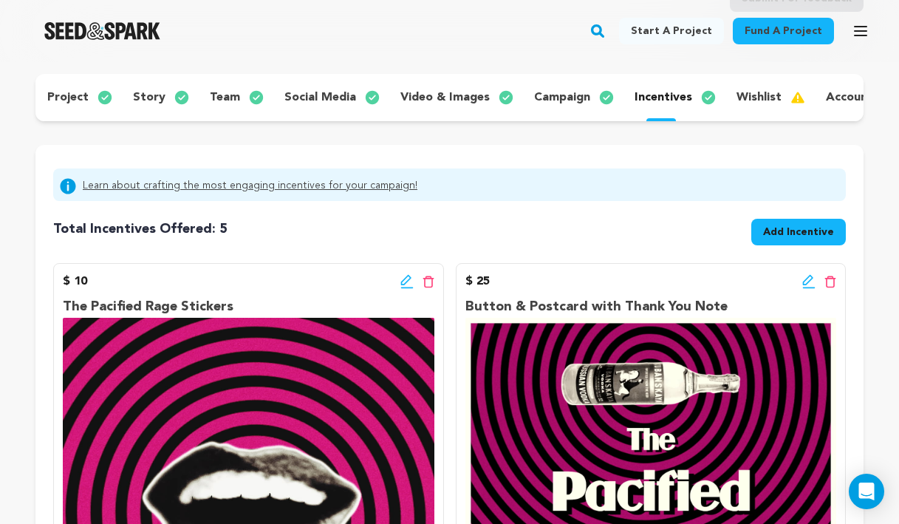
scroll to position [112, 0]
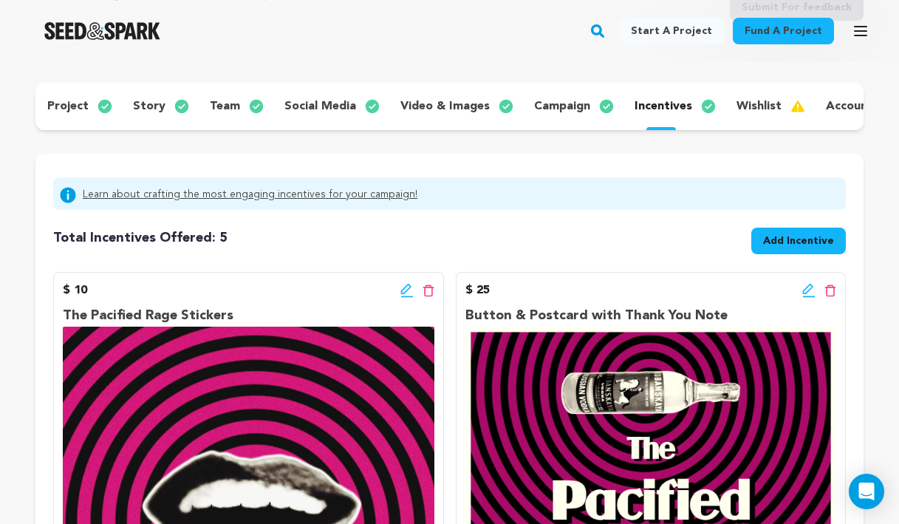
click at [790, 247] on span "Add Incentive" at bounding box center [798, 240] width 71 height 15
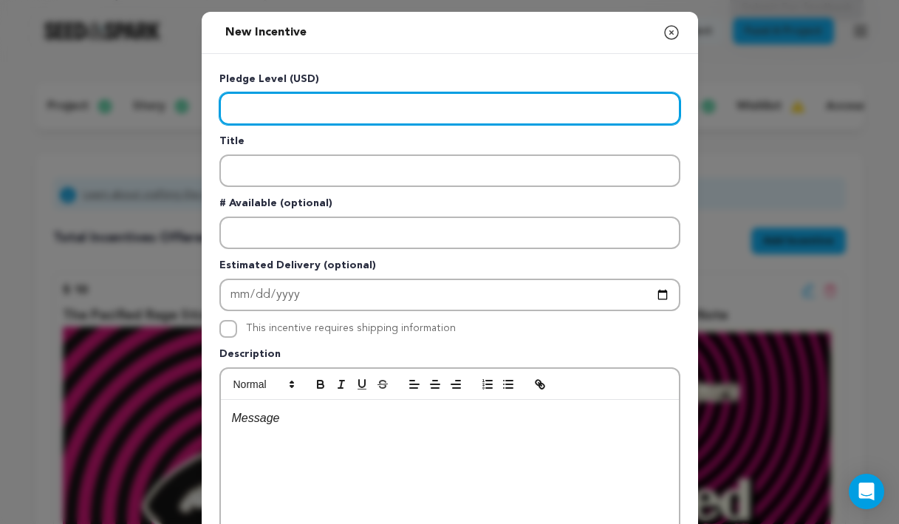
click at [321, 93] on input "Enter level" at bounding box center [449, 108] width 461 height 33
paste input "200"
type input "200"
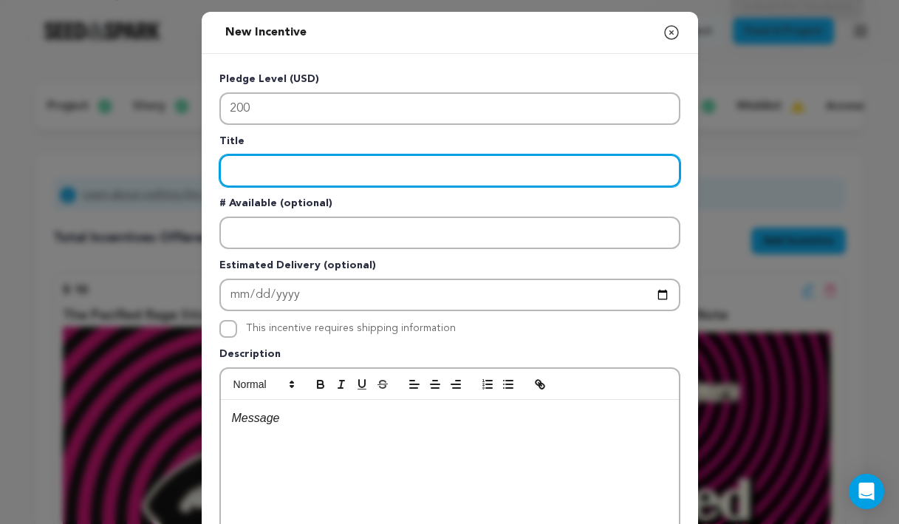
click at [293, 171] on input "Enter title" at bounding box center [449, 170] width 461 height 33
click at [318, 168] on input "Enter title" at bounding box center [449, 170] width 461 height 33
type input "Editing Masterclass"
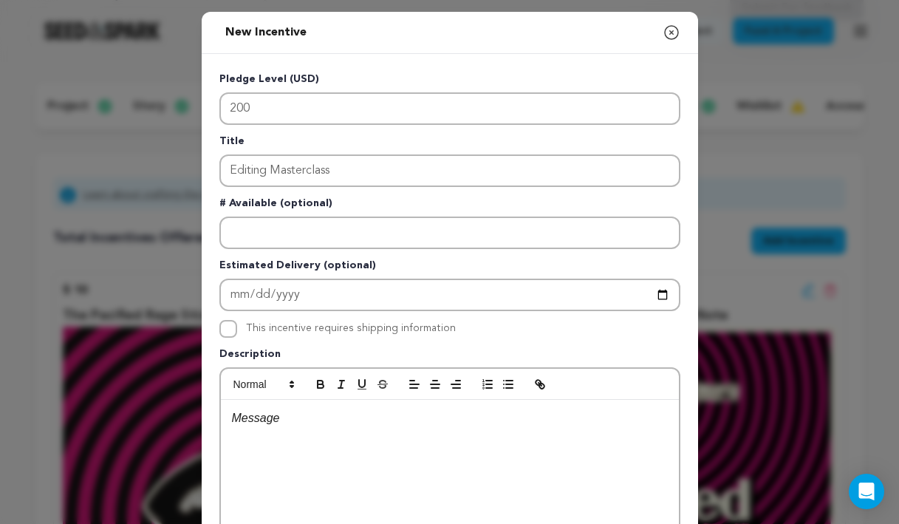
click at [349, 461] on div at bounding box center [450, 511] width 458 height 222
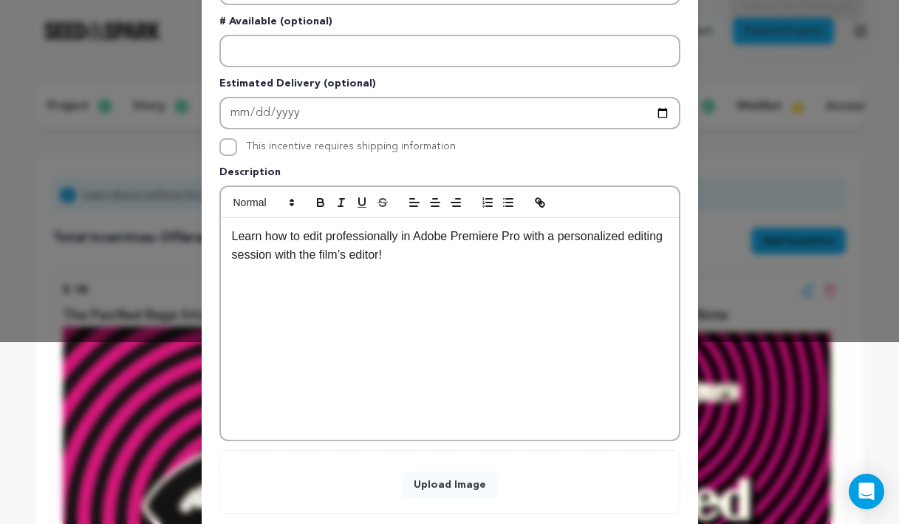
scroll to position [213, 0]
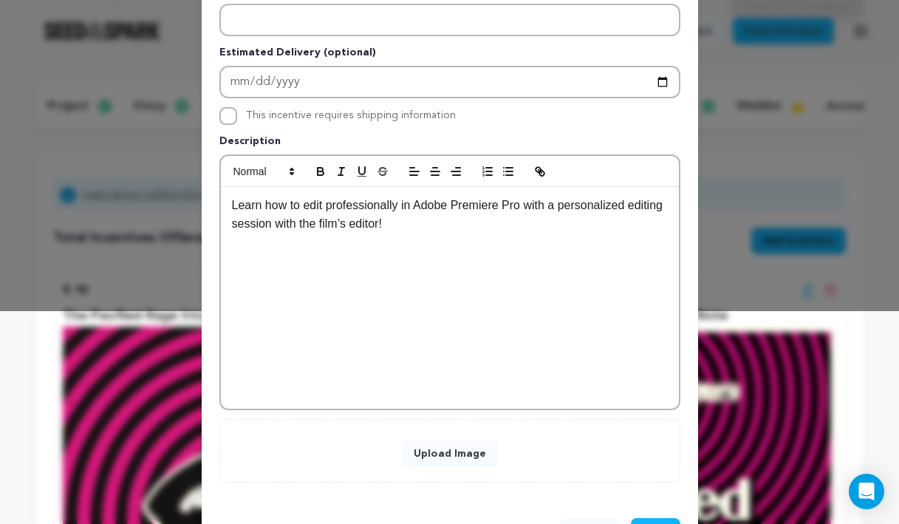
click at [443, 456] on button "Upload Image" at bounding box center [450, 453] width 96 height 27
click at [439, 453] on button "Upload Image" at bounding box center [450, 453] width 96 height 27
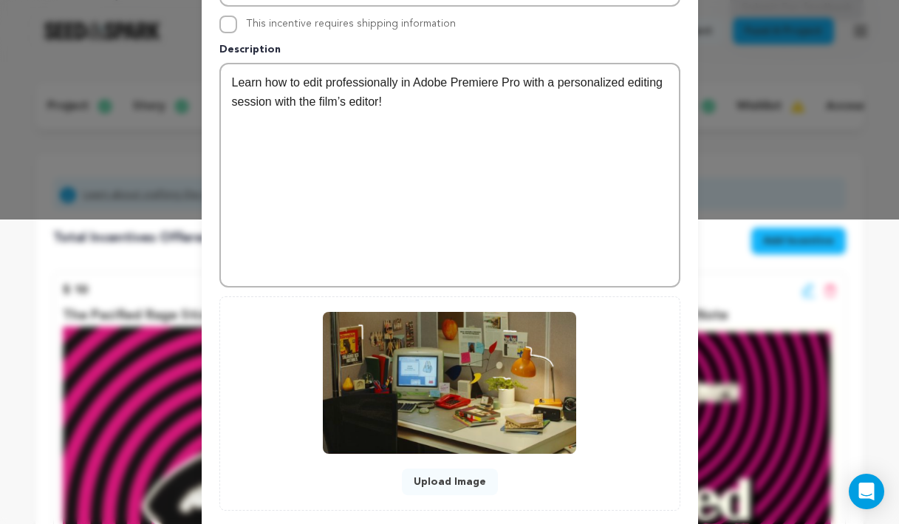
scroll to position [389, 0]
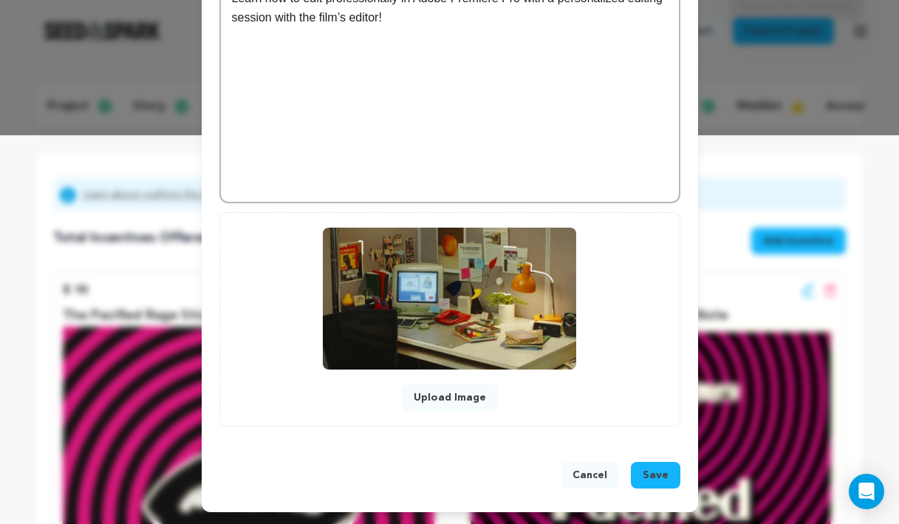
click at [651, 470] on span "Save" at bounding box center [656, 475] width 26 height 15
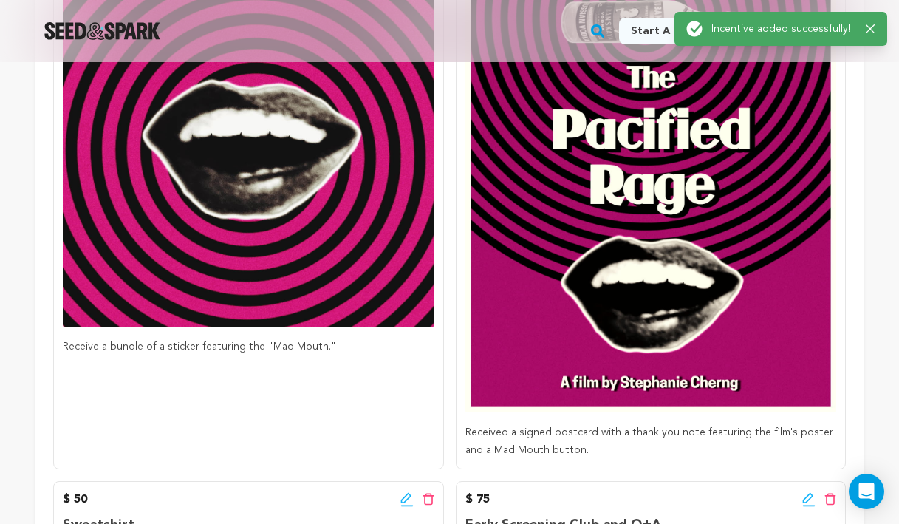
scroll to position [0, 0]
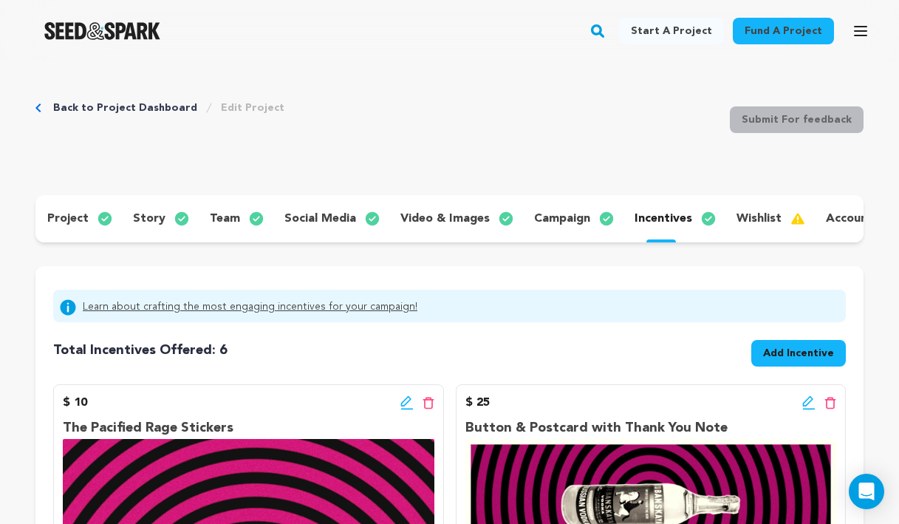
click at [793, 356] on span "Add Incentive" at bounding box center [798, 353] width 71 height 15
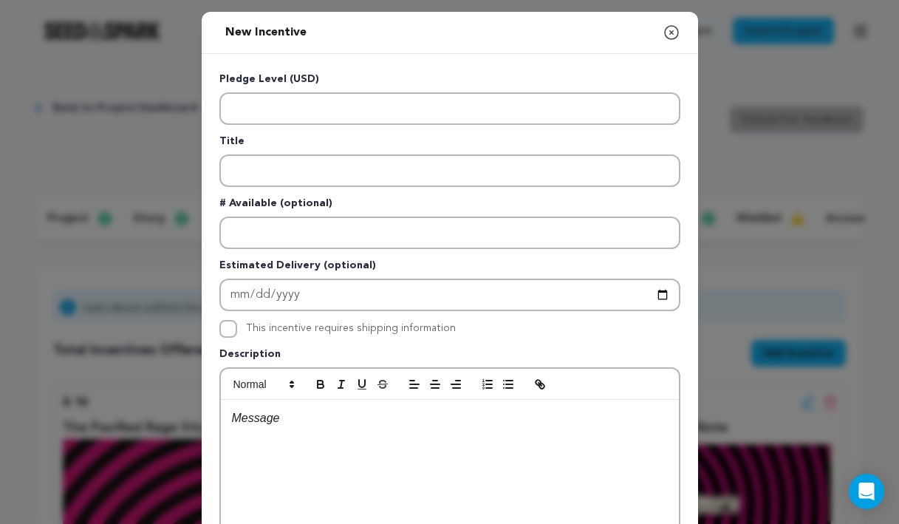
click at [351, 91] on p "Pledge Level (USD)" at bounding box center [449, 82] width 461 height 21
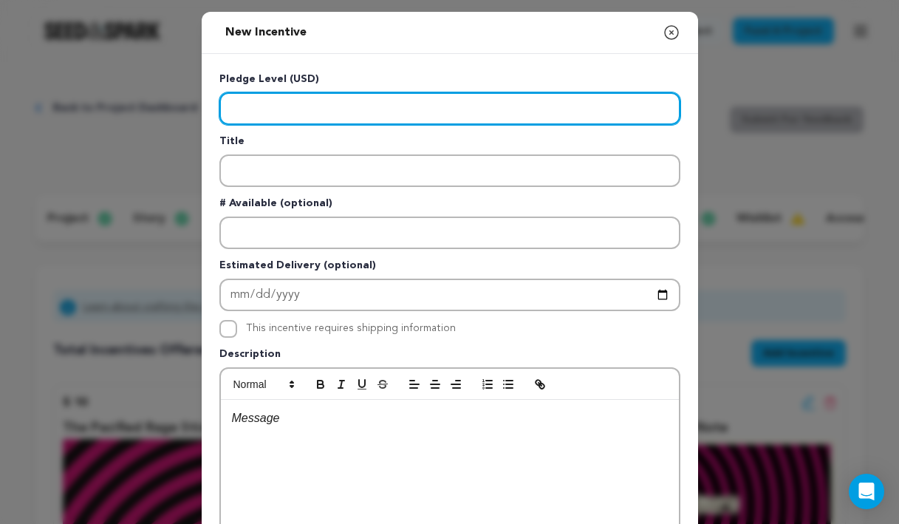
click at [339, 101] on input "Enter level" at bounding box center [449, 108] width 461 height 33
paste input "500"
type input "500"
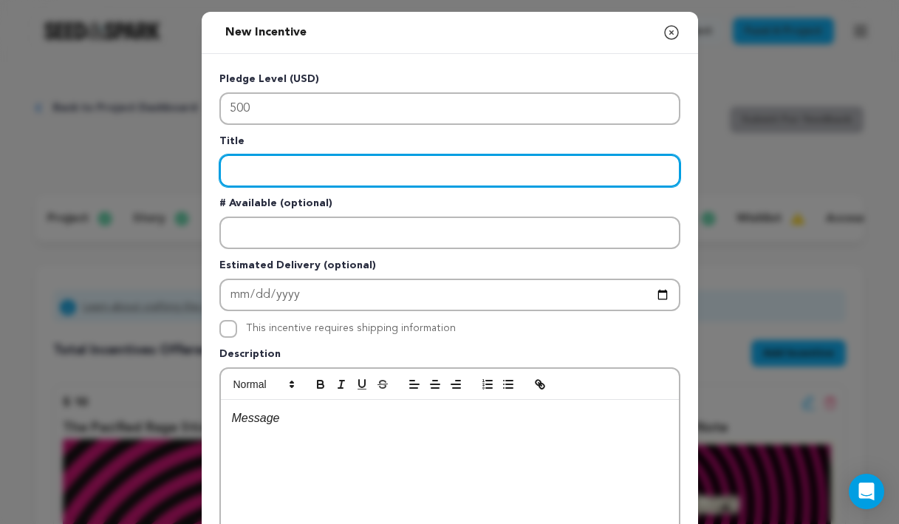
click at [325, 161] on input "Enter title" at bounding box center [449, 170] width 461 height 33
paste input "Access to Director Cut"
type input "Access to Director Cut"
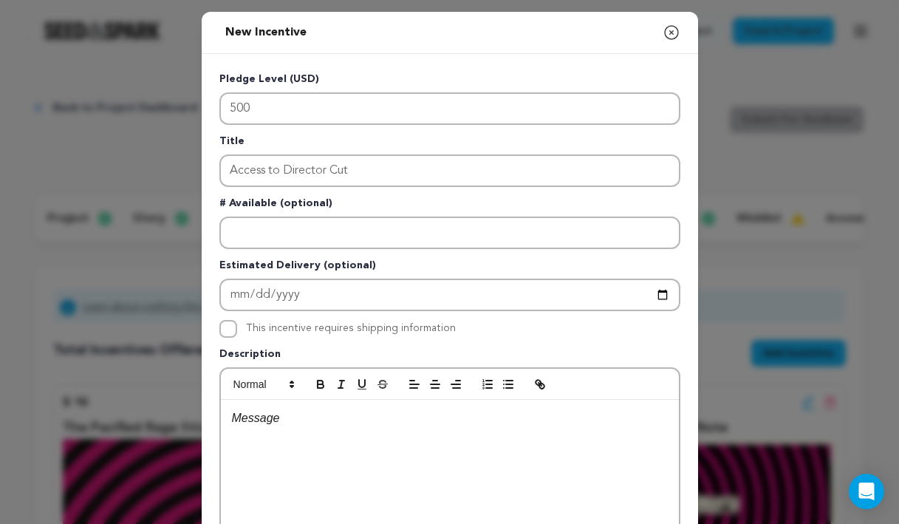
click at [385, 457] on div at bounding box center [450, 511] width 458 height 222
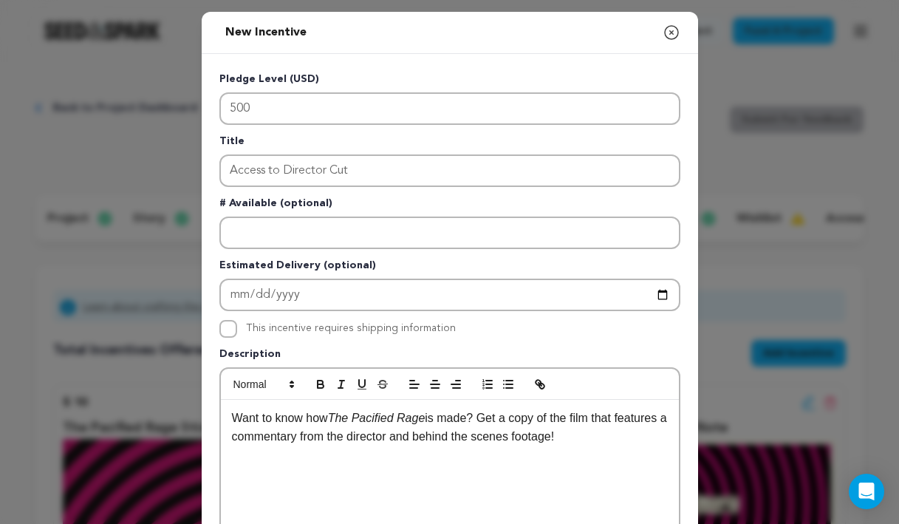
scroll to position [269, 0]
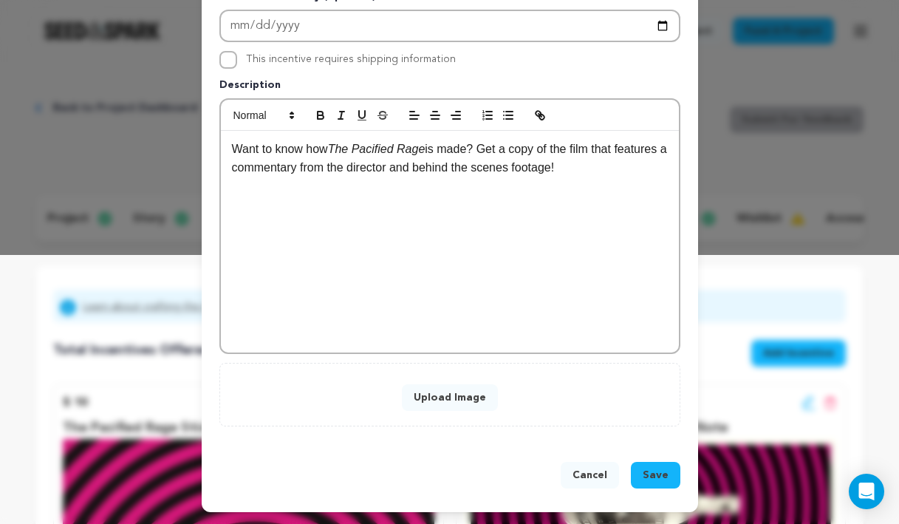
click at [445, 401] on button "Upload Image" at bounding box center [450, 397] width 96 height 27
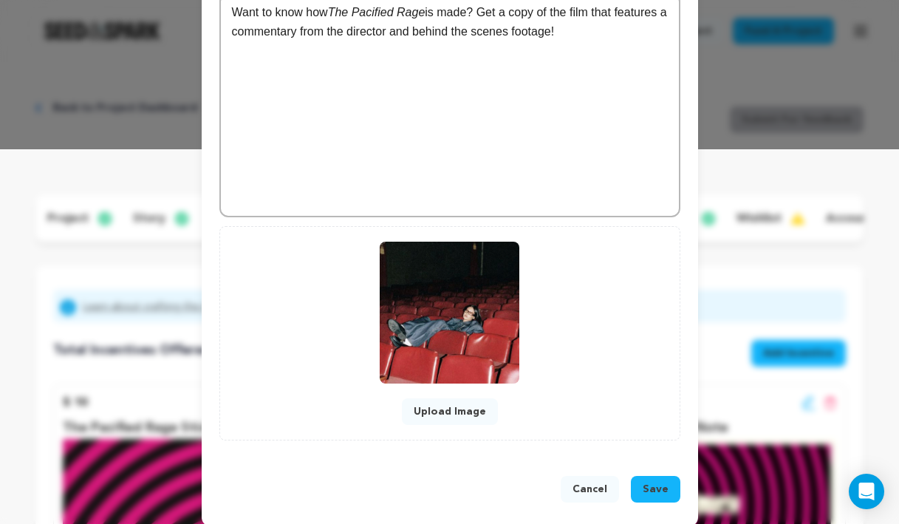
scroll to position [389, 0]
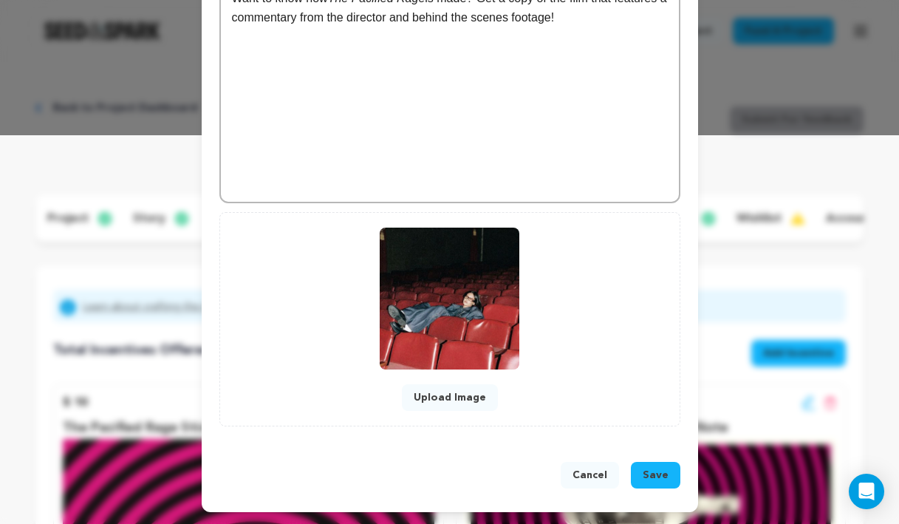
click at [654, 462] on button "Save" at bounding box center [655, 475] width 49 height 27
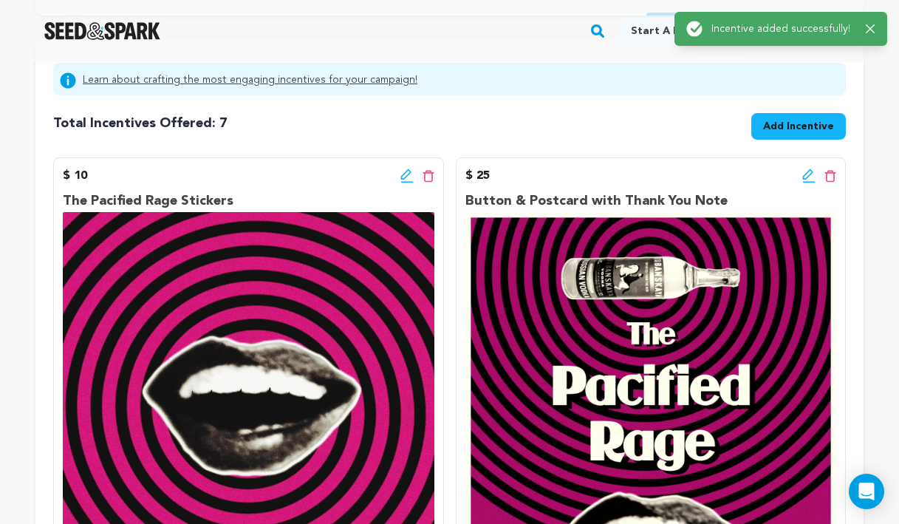
scroll to position [0, 0]
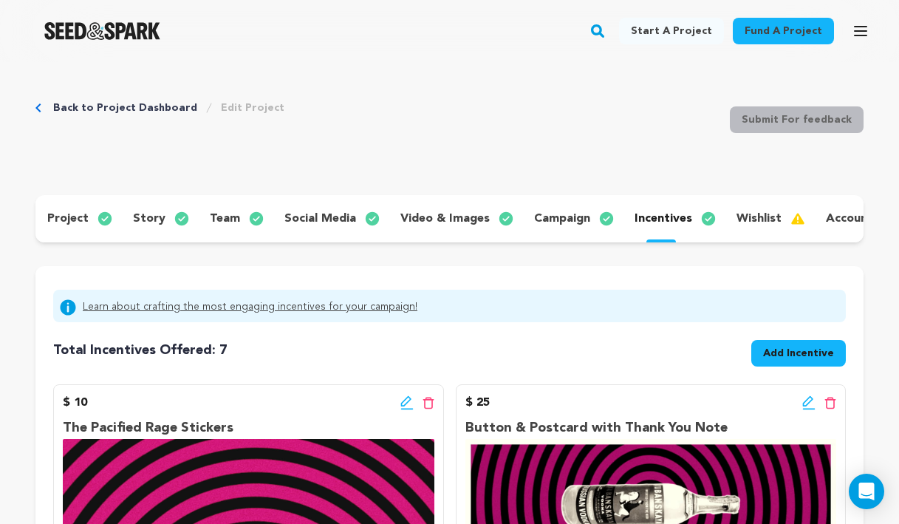
click at [780, 349] on span "Add Incentive" at bounding box center [798, 353] width 71 height 15
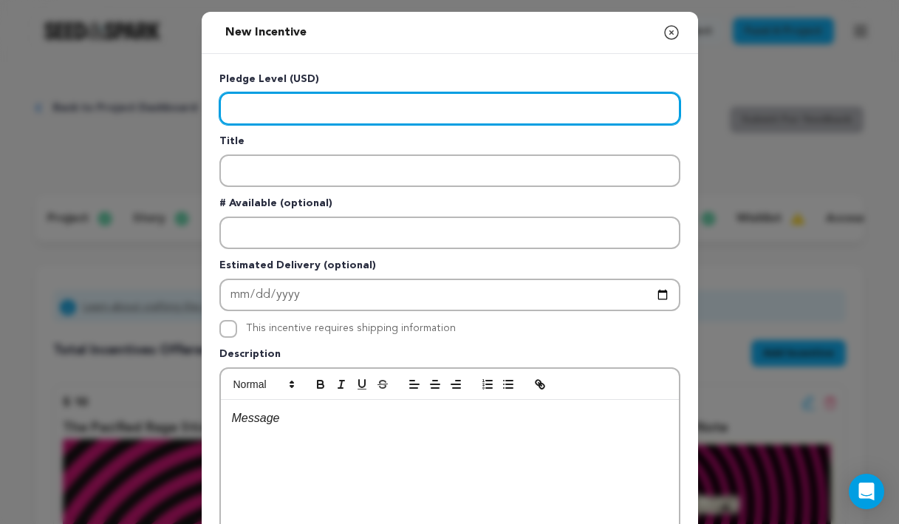
click at [434, 109] on input "Enter level" at bounding box center [449, 108] width 461 height 33
paste input "1000"
type input "1000"
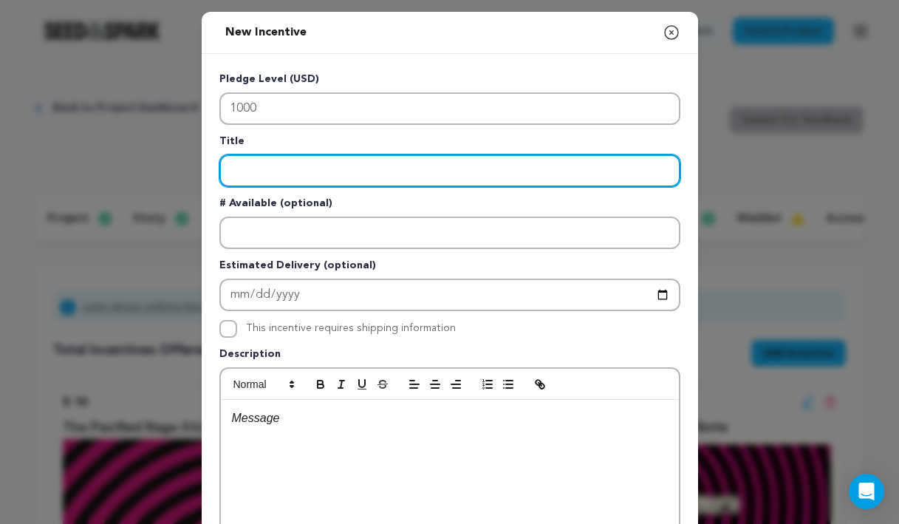
click at [373, 171] on input "Enter title" at bounding box center [449, 170] width 461 height 33
paste input "Executive Producer Credit"
type input "Executive Producer Credit"
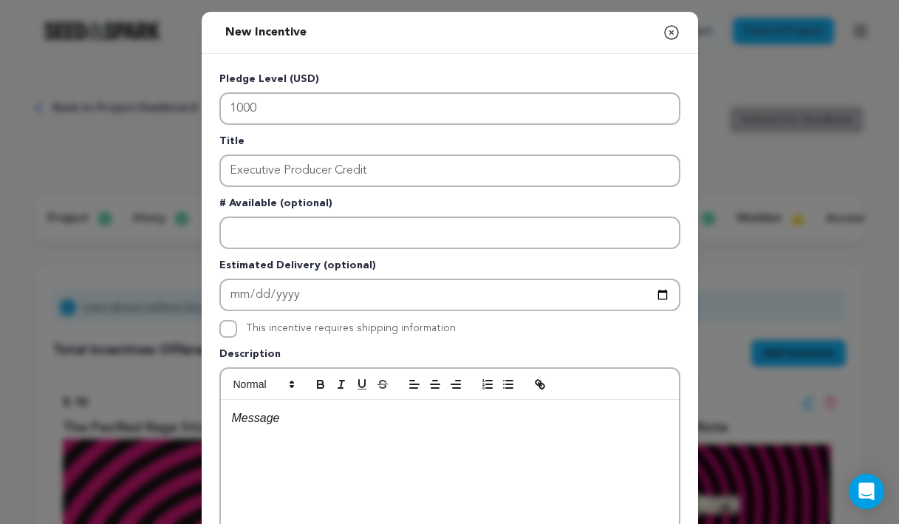
click at [324, 434] on div at bounding box center [450, 511] width 458 height 222
paste div
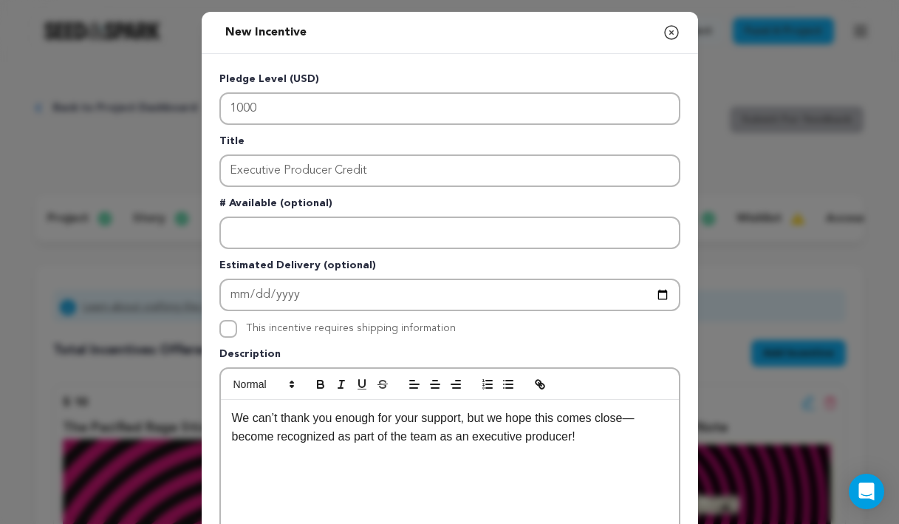
scroll to position [269, 0]
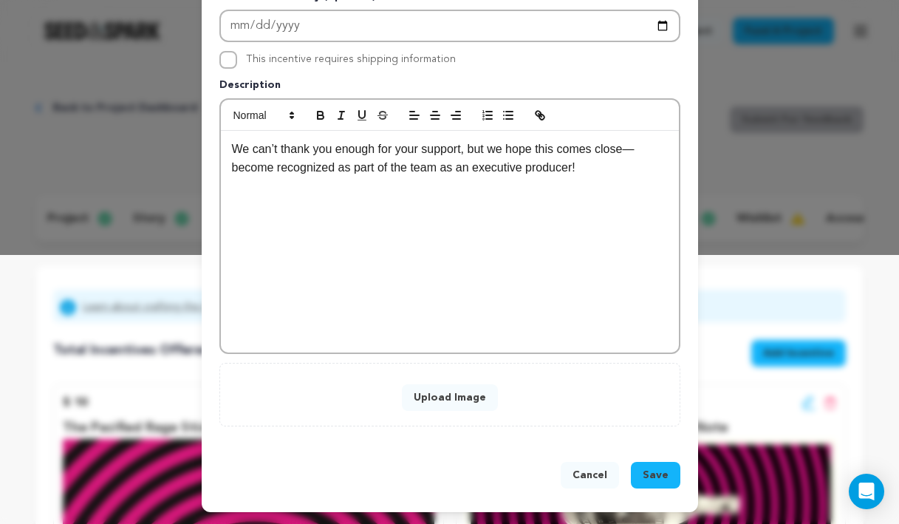
click at [423, 394] on button "Upload Image" at bounding box center [450, 397] width 96 height 27
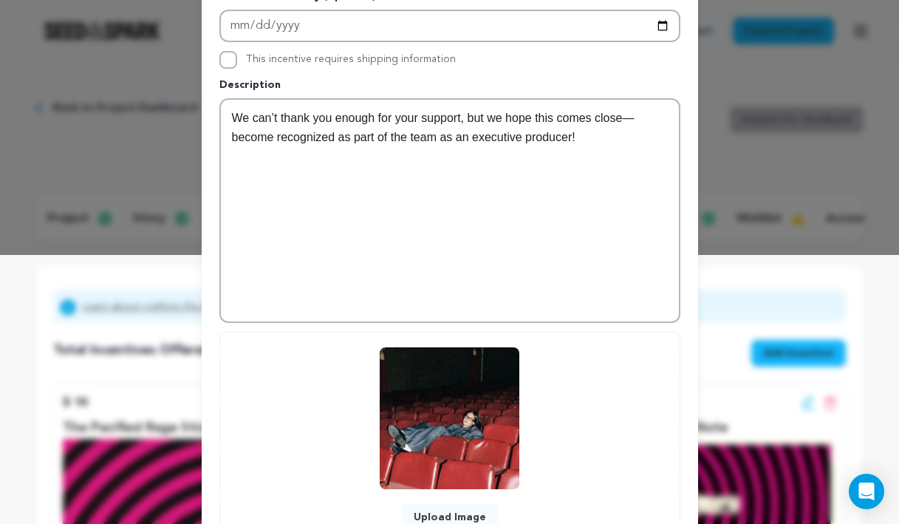
scroll to position [389, 0]
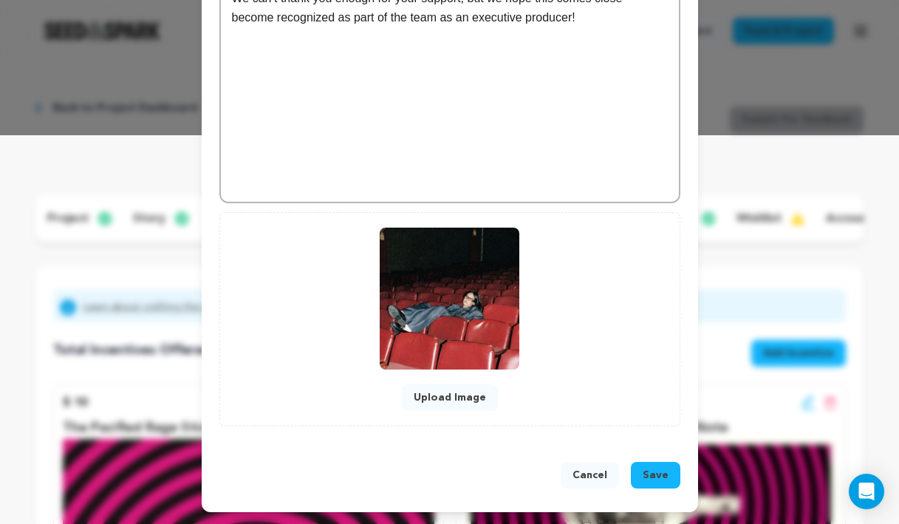
click at [671, 482] on button "Save" at bounding box center [655, 475] width 49 height 27
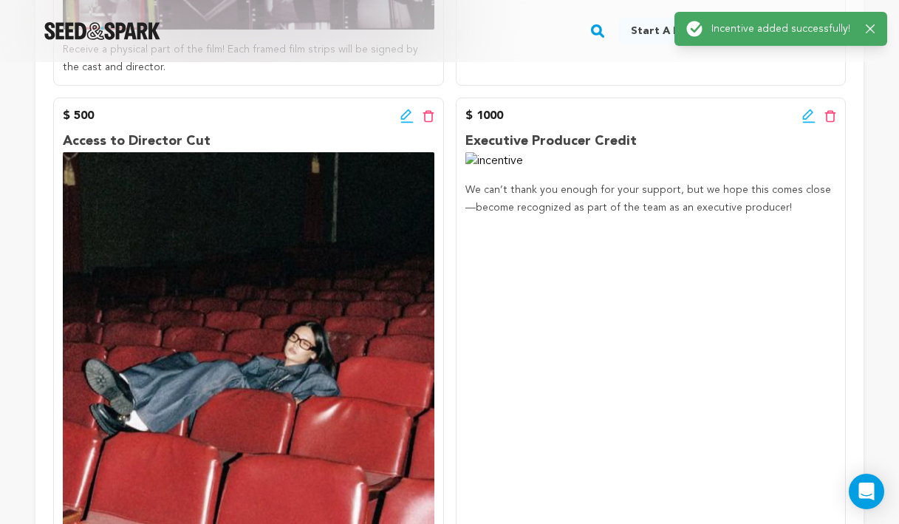
scroll to position [1774, 0]
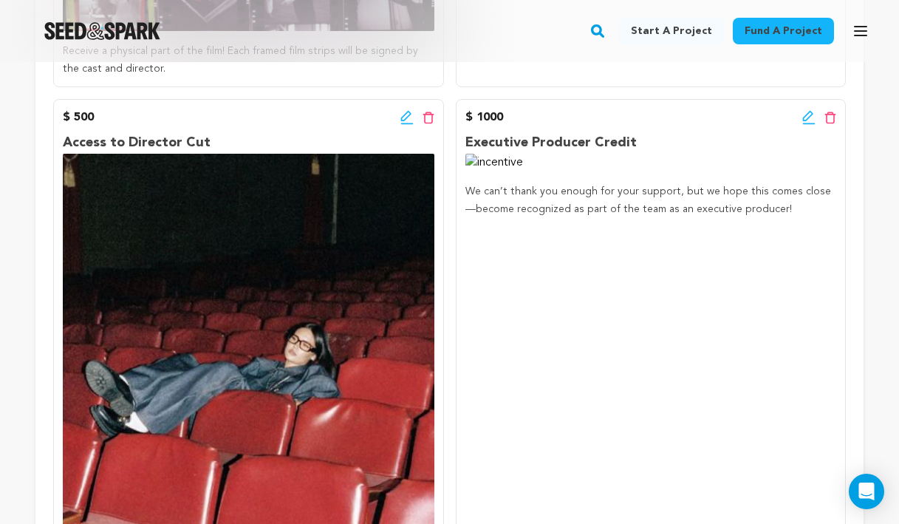
click at [805, 116] on icon at bounding box center [808, 116] width 10 height 10
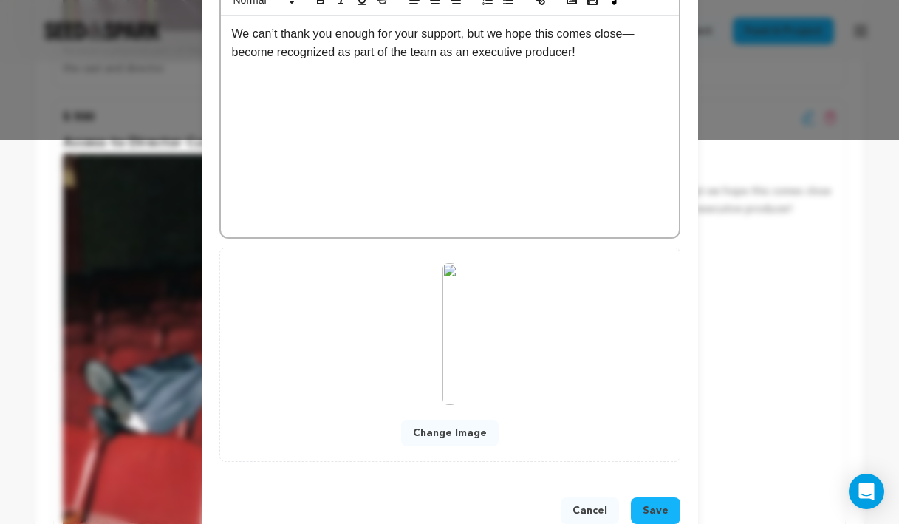
scroll to position [420, 0]
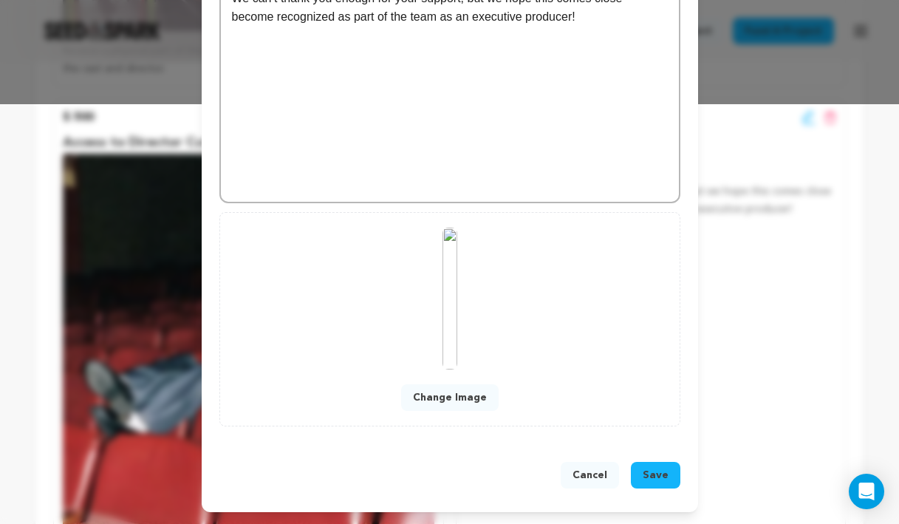
click at [474, 392] on button "Change Image" at bounding box center [450, 397] width 98 height 27
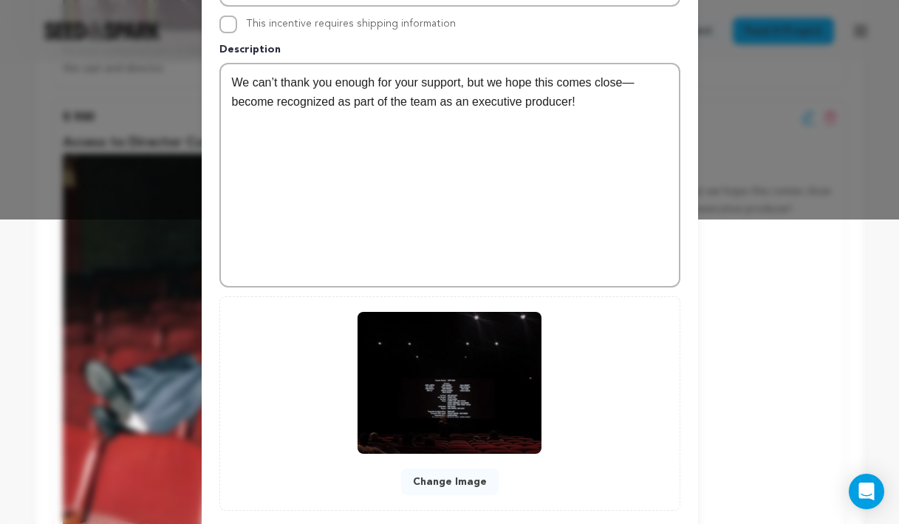
scroll to position [389, 0]
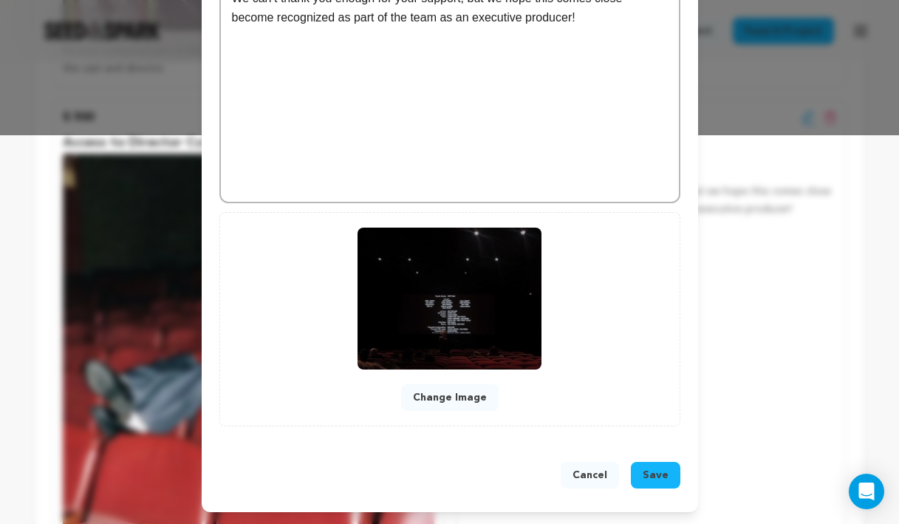
click at [660, 471] on span "Save" at bounding box center [656, 475] width 26 height 15
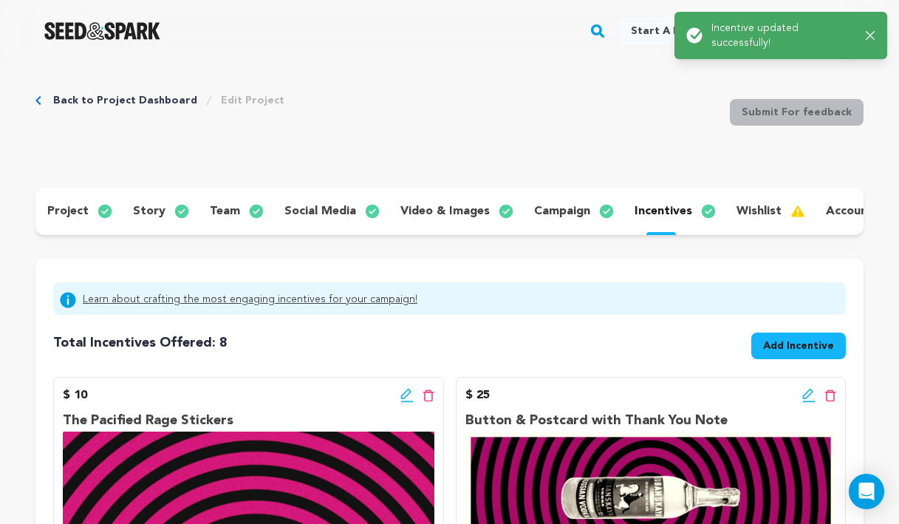
scroll to position [0, 0]
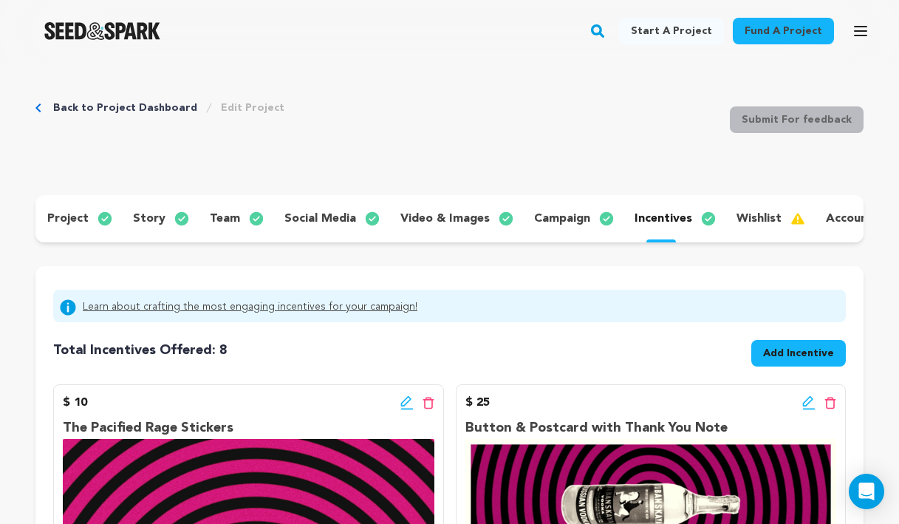
click at [743, 216] on p "wishlist" at bounding box center [759, 219] width 45 height 18
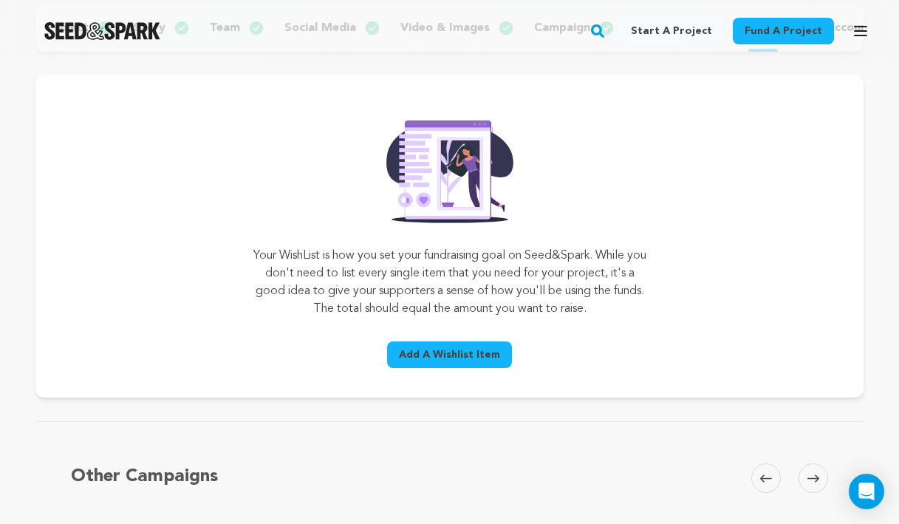
scroll to position [454, 0]
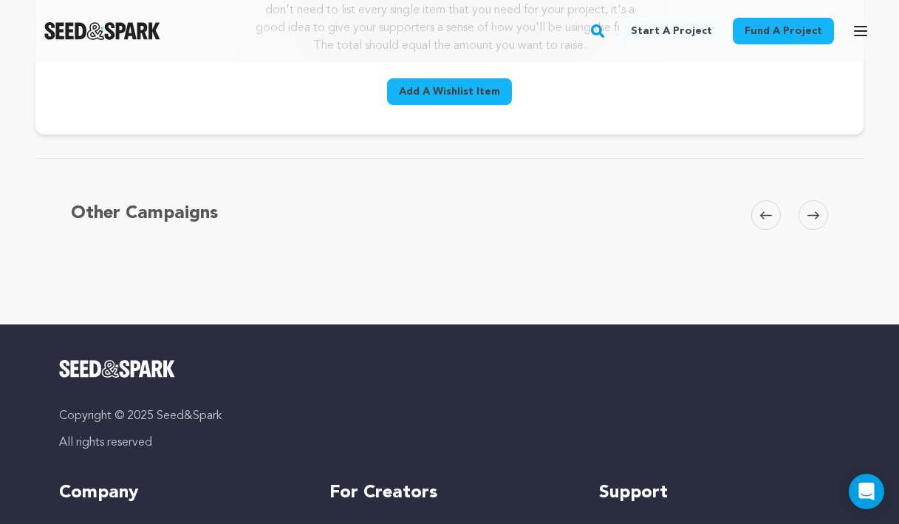
click at [480, 98] on span "Add A Wishlist Item" at bounding box center [449, 91] width 101 height 15
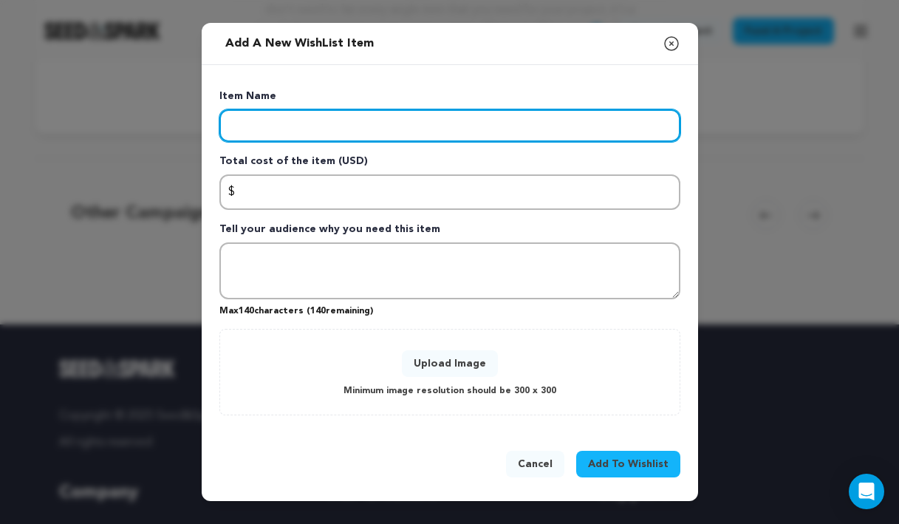
click at [478, 123] on input "Enter item name" at bounding box center [449, 125] width 461 height 33
type input "Kodak 16mm Film Role"
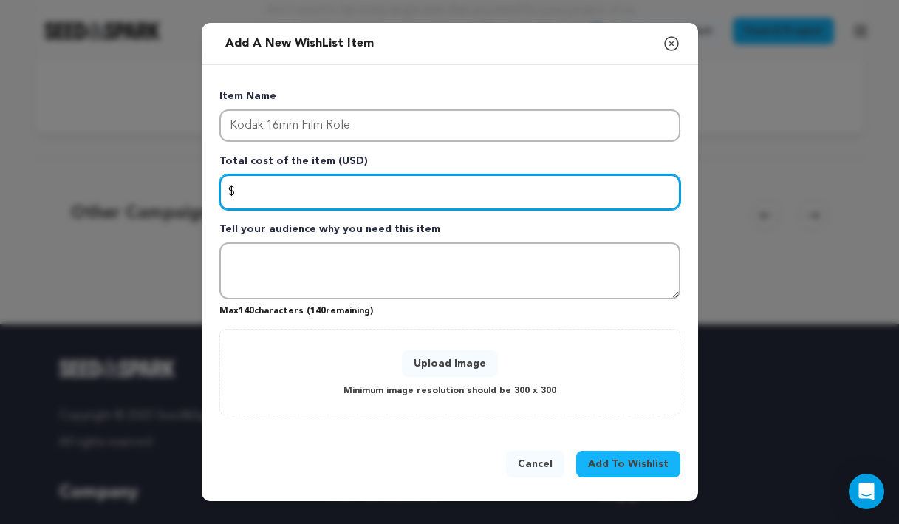
click at [413, 195] on input "Enter total cost of the item" at bounding box center [449, 191] width 461 height 35
type input "250"
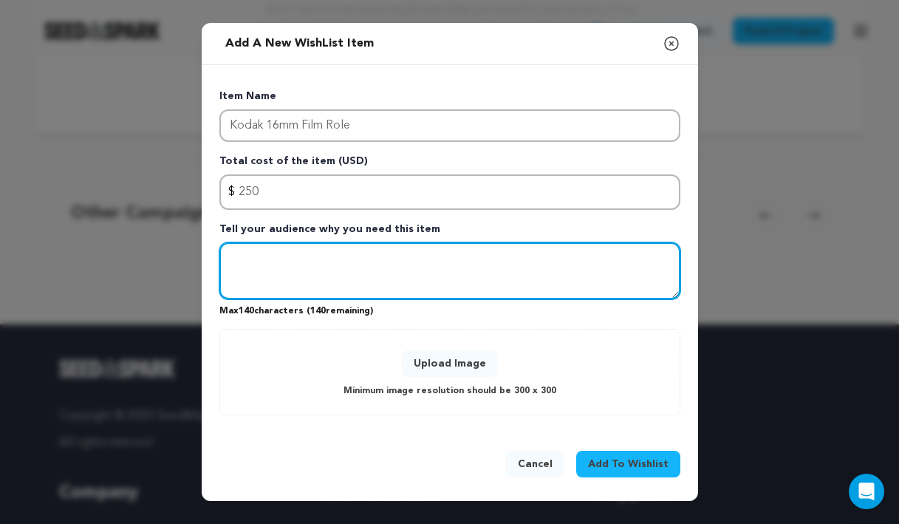
click at [341, 295] on textarea "Tell your audience why you need this item" at bounding box center [449, 271] width 461 height 58
type textarea "M"
type textarea "S"
type textarea "1"
type textarea "Shooting on film requires rolls of film! Help us get"
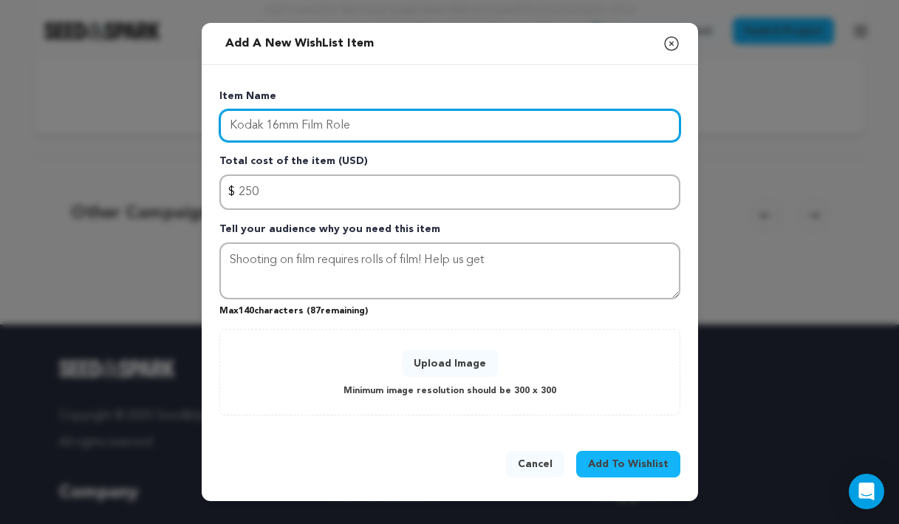
click at [379, 127] on input "Kodak 16mm Film Role" at bounding box center [449, 125] width 461 height 33
type input "Kodak 16mm Film"
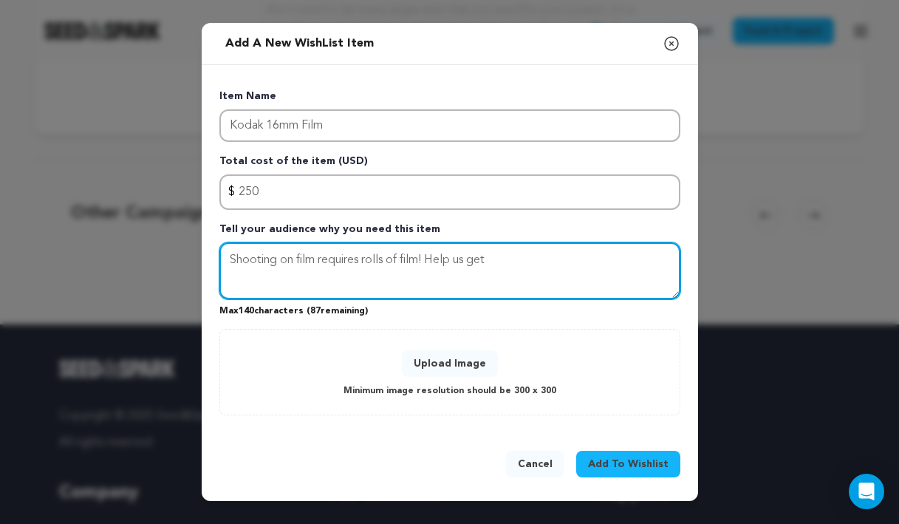
click at [506, 276] on textarea "Shooting on film requires rolls of film! Help us get" at bounding box center [449, 271] width 461 height 58
type textarea "Shooting on film requires rolls of film! Help us get film!"
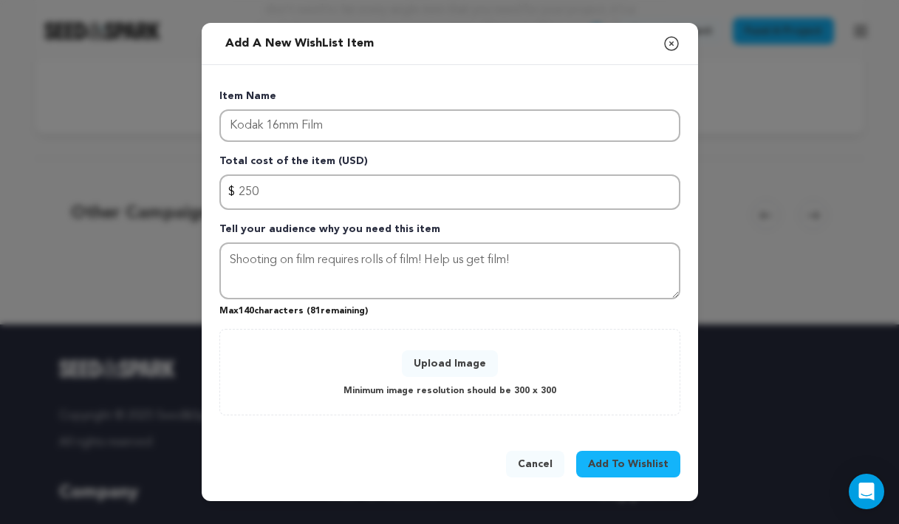
click at [437, 358] on button "Upload Image" at bounding box center [450, 363] width 96 height 27
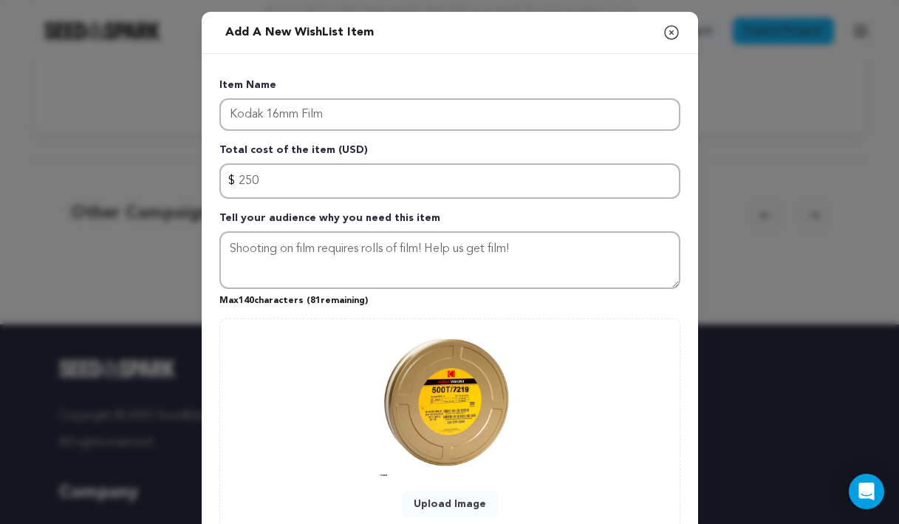
scroll to position [129, 0]
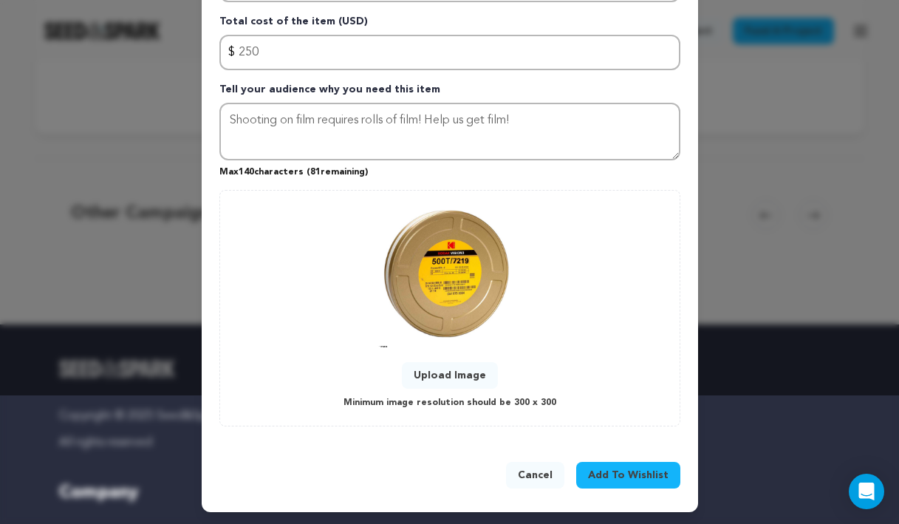
click at [636, 476] on span "Add To Wishlist" at bounding box center [628, 475] width 81 height 15
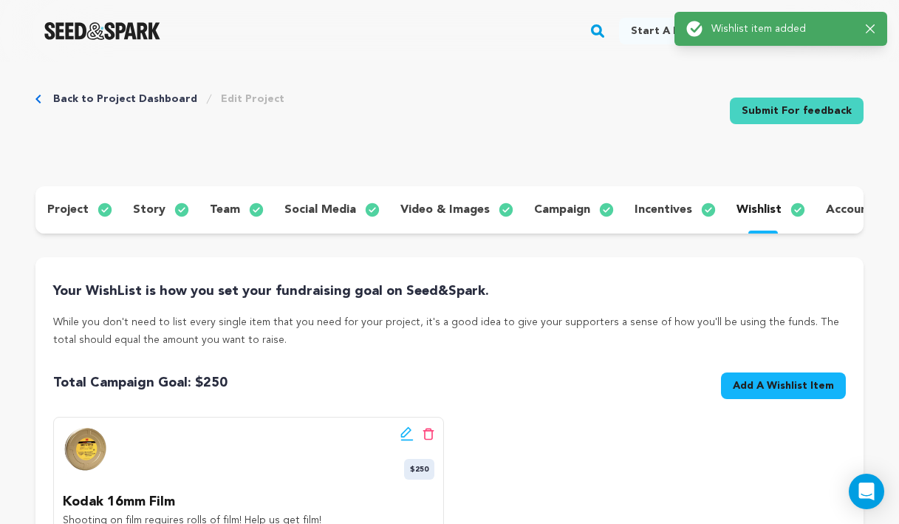
scroll to position [0, 0]
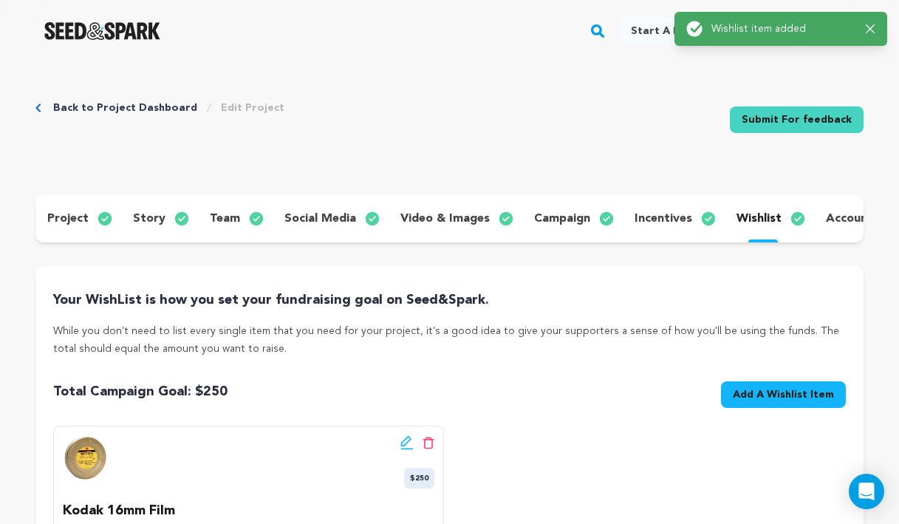
click at [790, 401] on span "Add A Wishlist Item" at bounding box center [783, 394] width 101 height 15
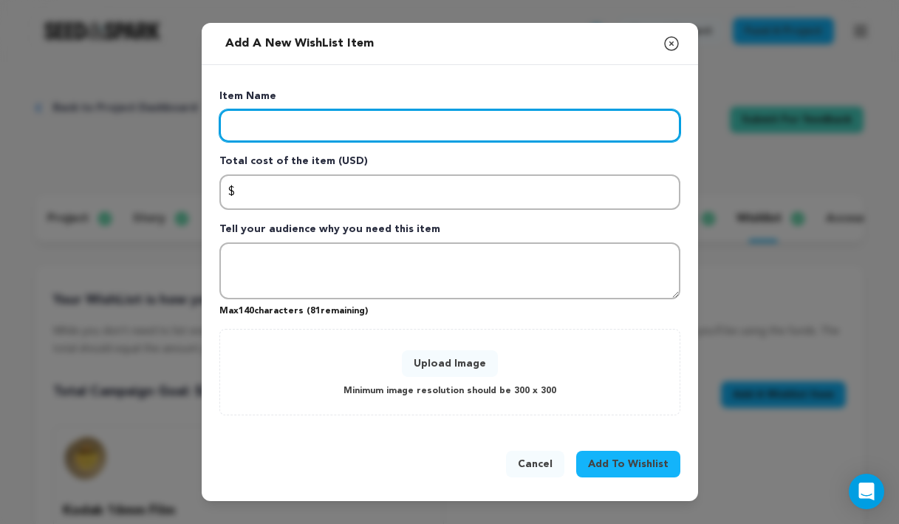
click at [437, 134] on input "Enter item name" at bounding box center [449, 125] width 461 height 33
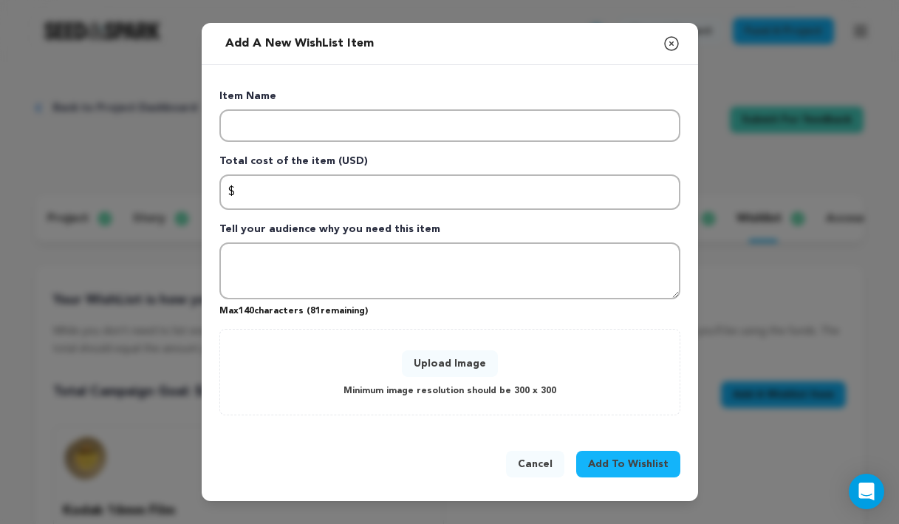
click at [137, 386] on div "Add a new WishList item Close modal Item Name Total cost of the item (USD) $ Am…" at bounding box center [449, 262] width 899 height 524
click at [542, 456] on button "Cancel" at bounding box center [535, 464] width 58 height 27
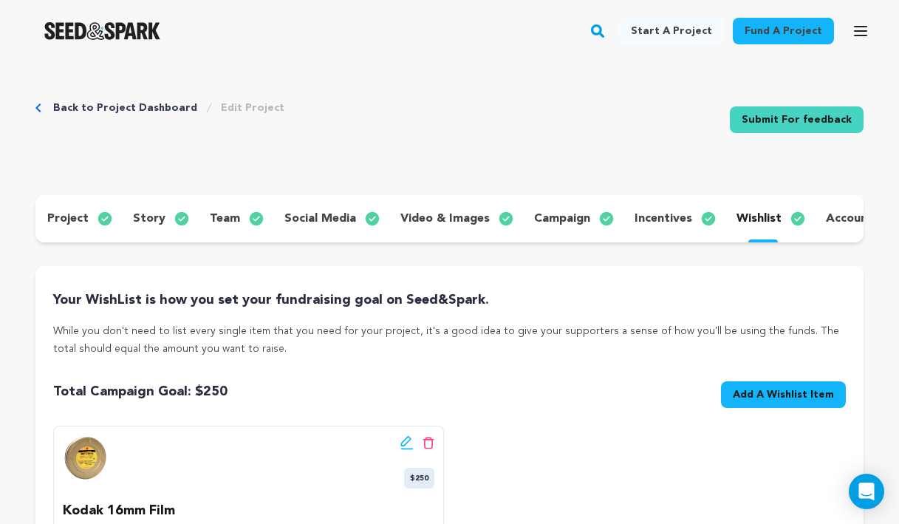
click at [777, 387] on span "Add A Wishlist Item" at bounding box center [783, 394] width 101 height 15
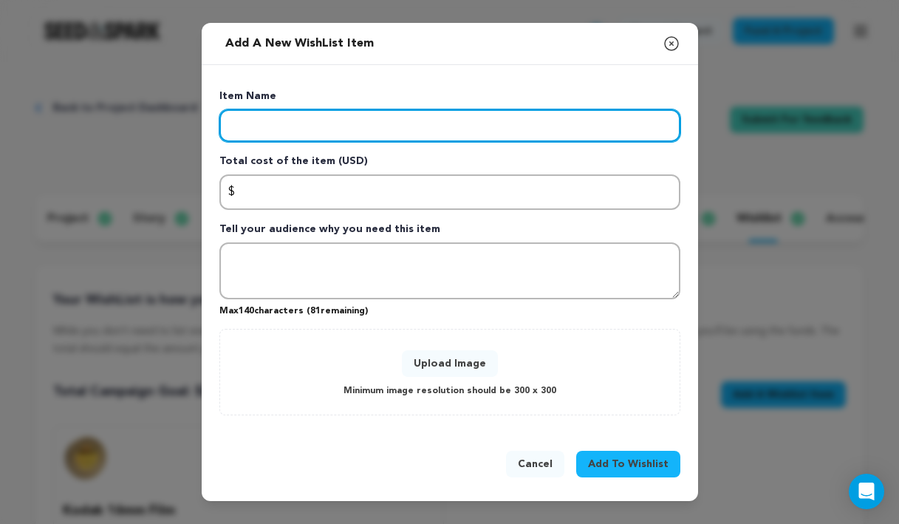
click at [386, 119] on input "Enter item name" at bounding box center [449, 125] width 461 height 33
type input "Insurance"
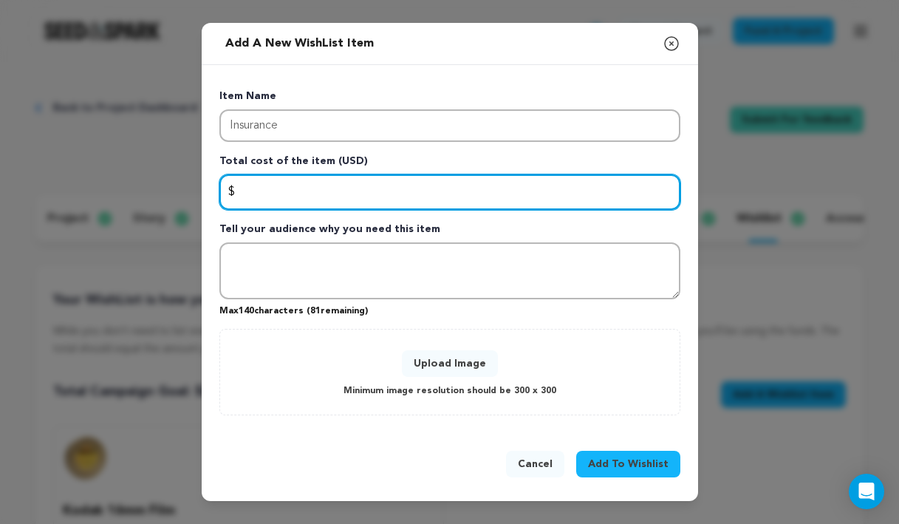
click at [366, 202] on input "Enter total cost of the item" at bounding box center [449, 191] width 461 height 35
type input "300"
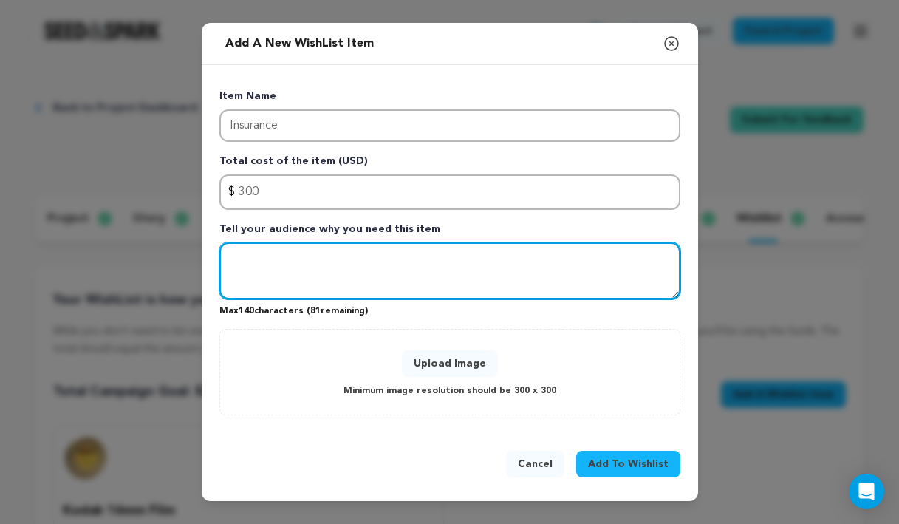
click at [357, 289] on textarea "Tell your audience why you need this item" at bounding box center [449, 271] width 461 height 58
type textarea "I"
type textarea "Help make sure our film is secured!"
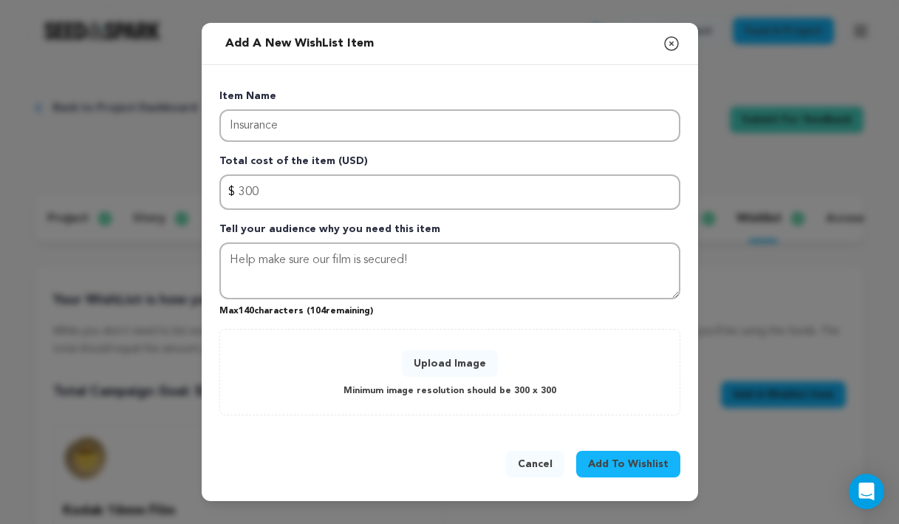
click at [471, 361] on button "Upload Image" at bounding box center [450, 363] width 96 height 27
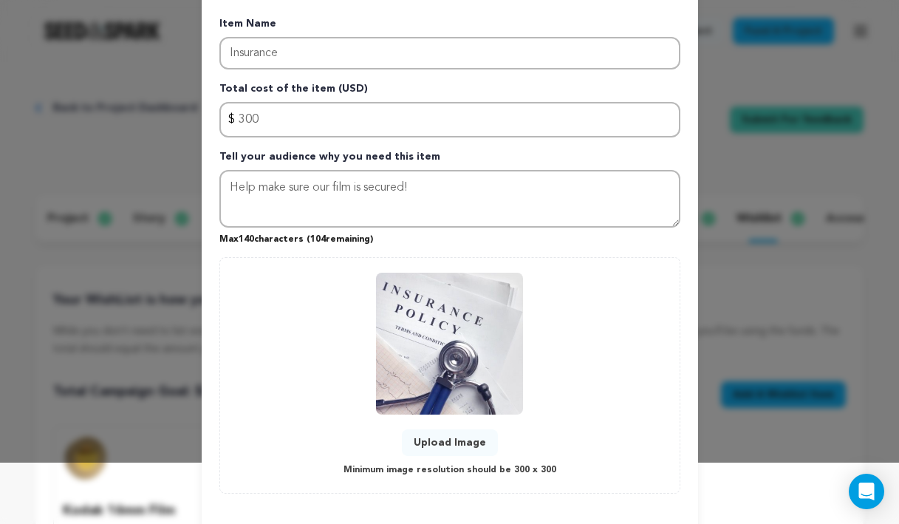
scroll to position [64, 0]
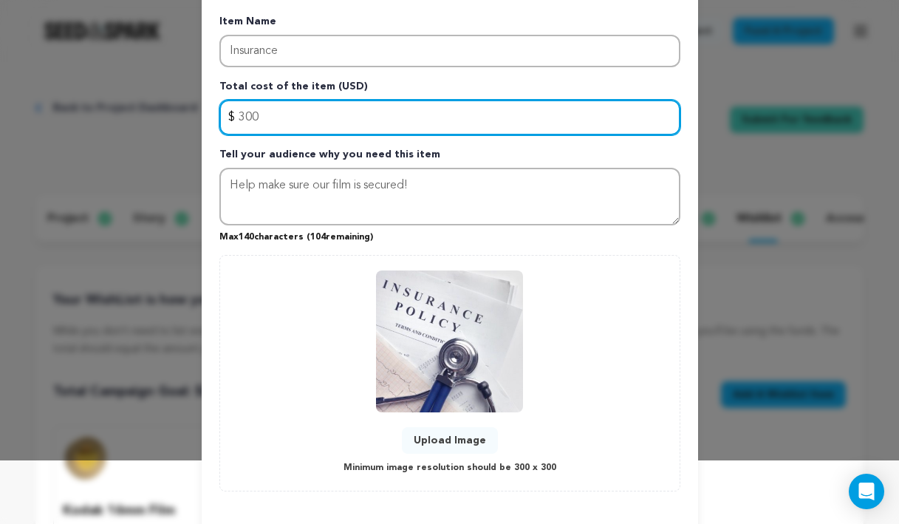
click at [392, 126] on input "300" at bounding box center [449, 117] width 461 height 35
click at [392, 125] on input "300" at bounding box center [449, 117] width 461 height 35
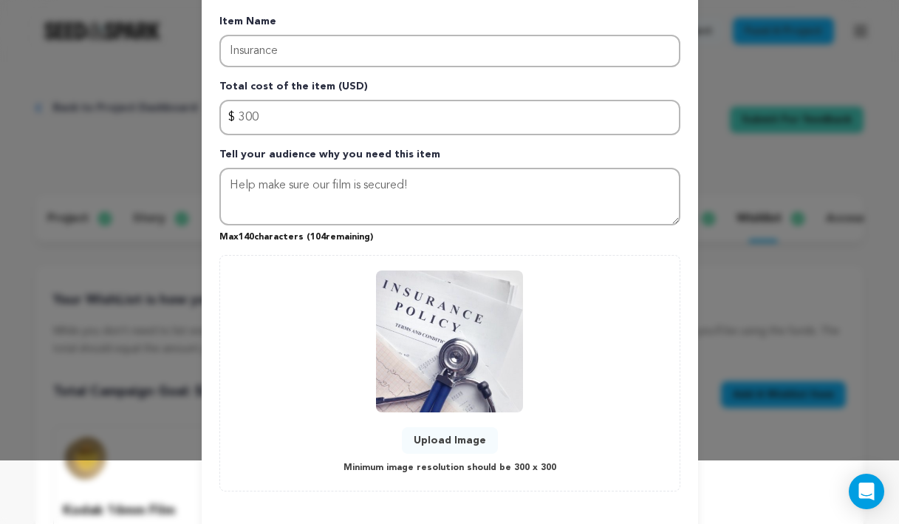
click at [606, 322] on div "Upload Image Minimum image resolution should be 300 x 300" at bounding box center [450, 373] width 430 height 206
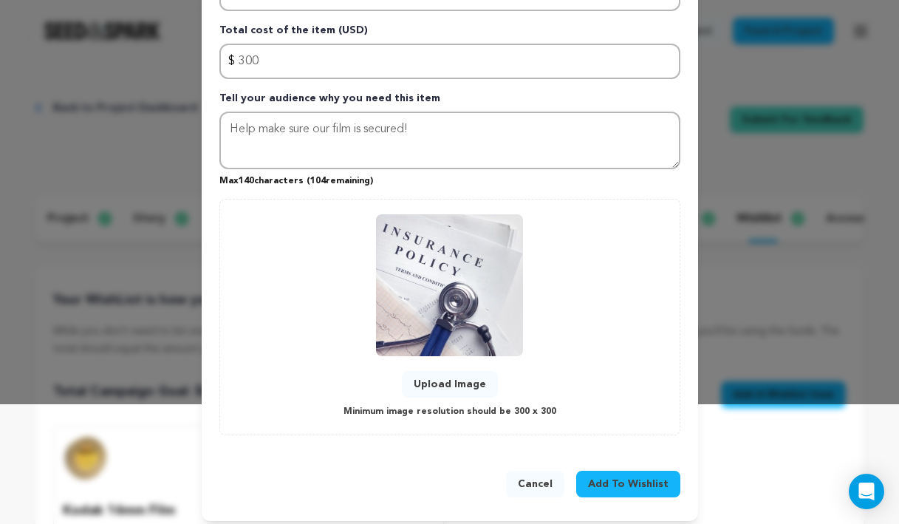
scroll to position [129, 0]
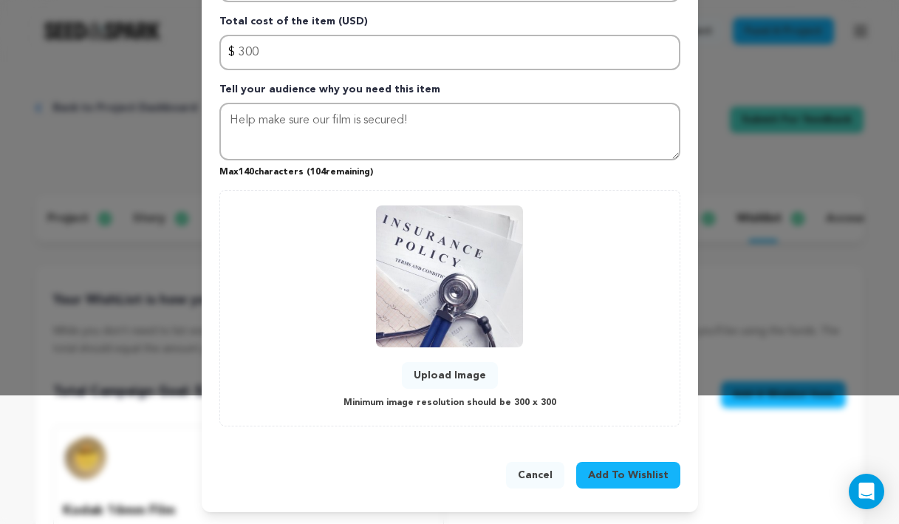
click at [633, 474] on span "Add To Wishlist" at bounding box center [628, 475] width 81 height 15
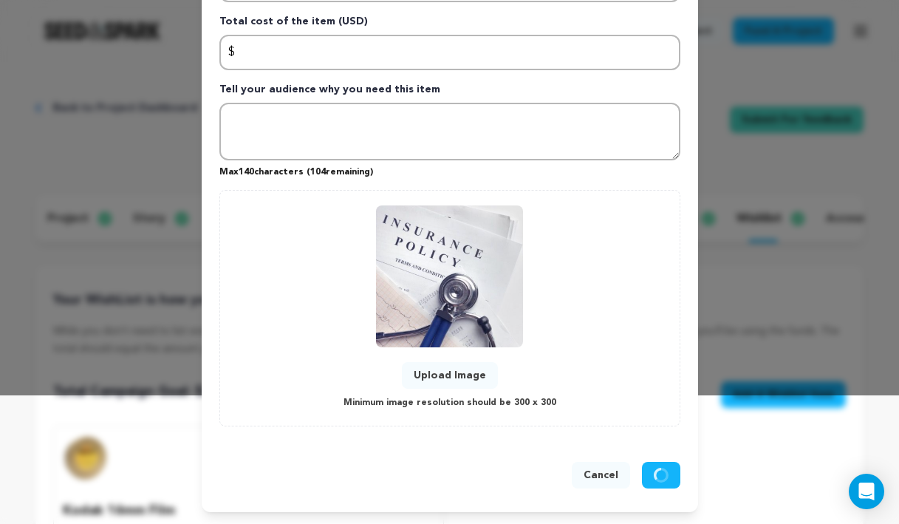
scroll to position [0, 0]
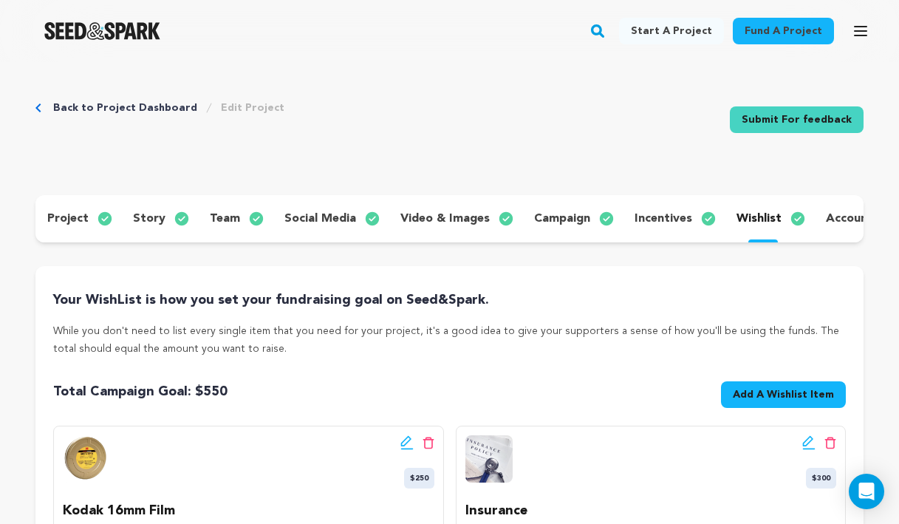
click at [758, 391] on span "Add A Wishlist Item" at bounding box center [783, 394] width 101 height 15
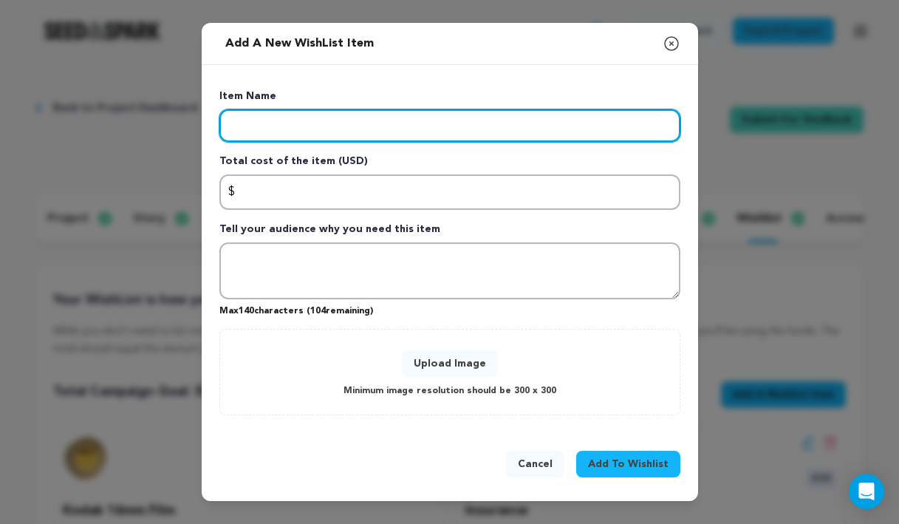
click at [473, 130] on input "Enter item name" at bounding box center [449, 125] width 461 height 33
type input "Location"
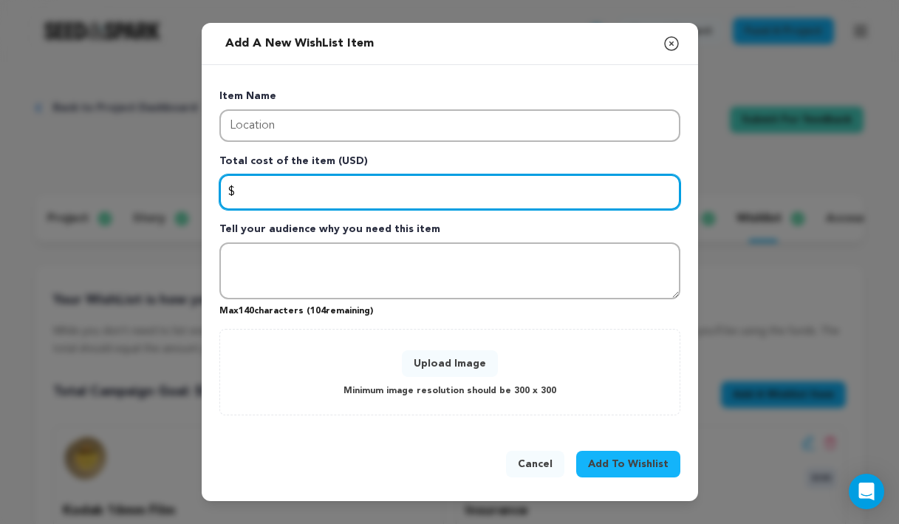
click at [459, 194] on input "Enter total cost of the item" at bounding box center [449, 191] width 461 height 35
type input "250"
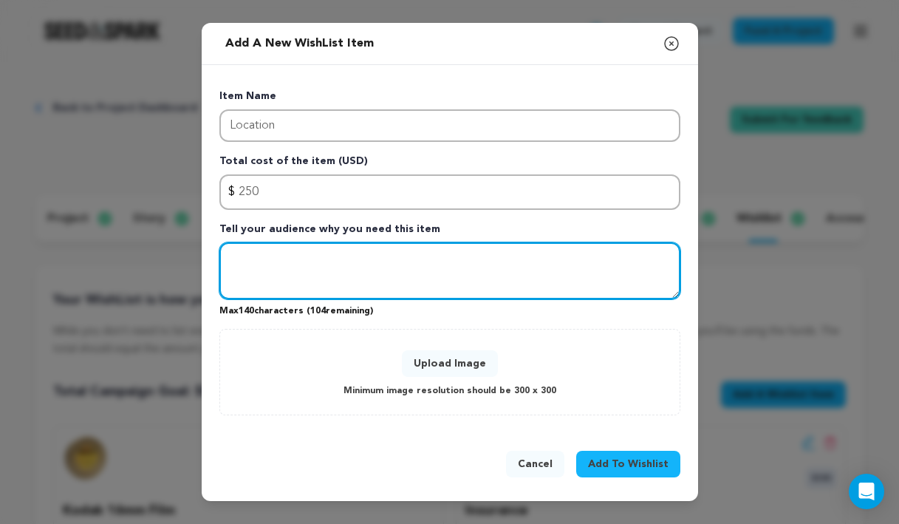
click at [369, 278] on textarea "Tell your audience why you need this item" at bounding box center [449, 271] width 461 height 58
type textarea "H"
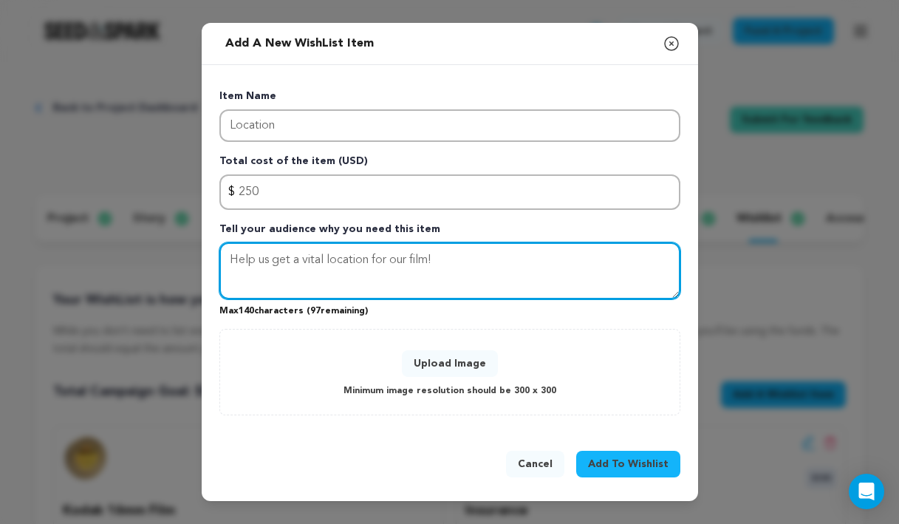
type textarea "Help us get a vital location for our film!"
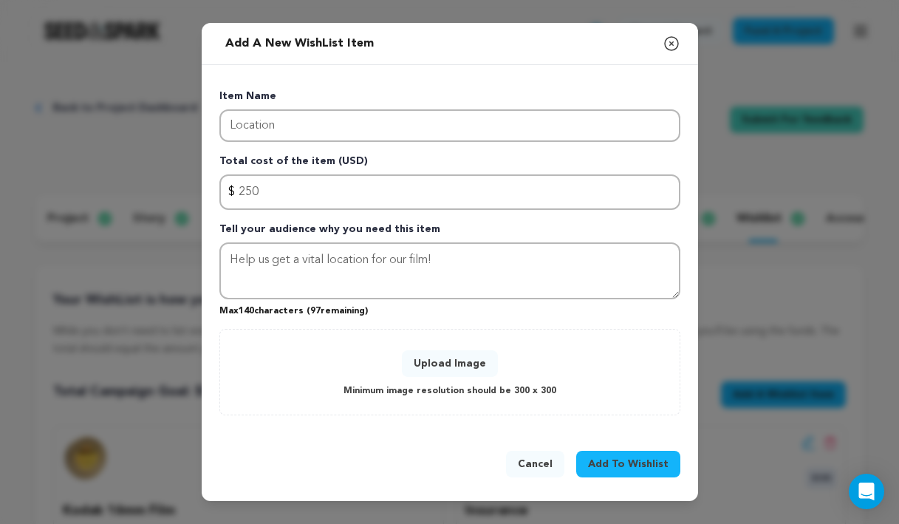
click at [435, 349] on div "Upload Image Minimum image resolution should be 300 x 300" at bounding box center [450, 371] width 430 height 55
click at [451, 369] on button "Upload Image" at bounding box center [450, 363] width 96 height 27
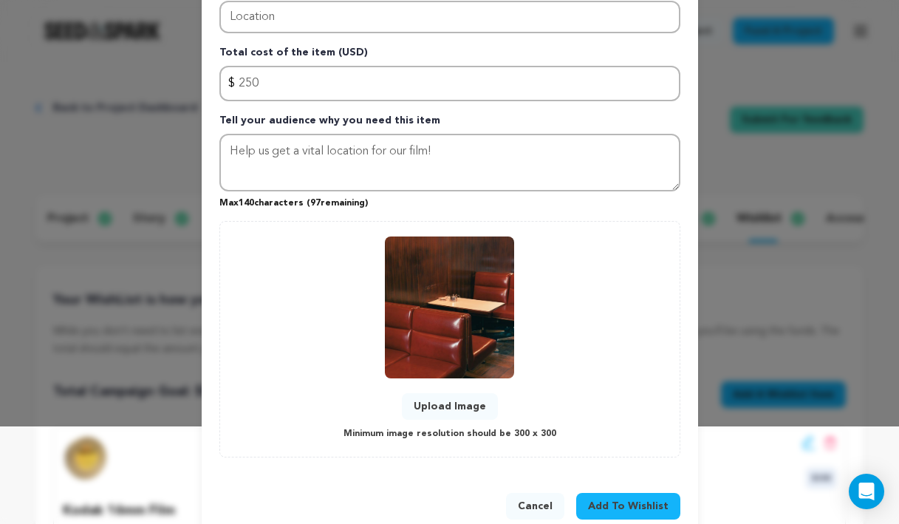
scroll to position [129, 0]
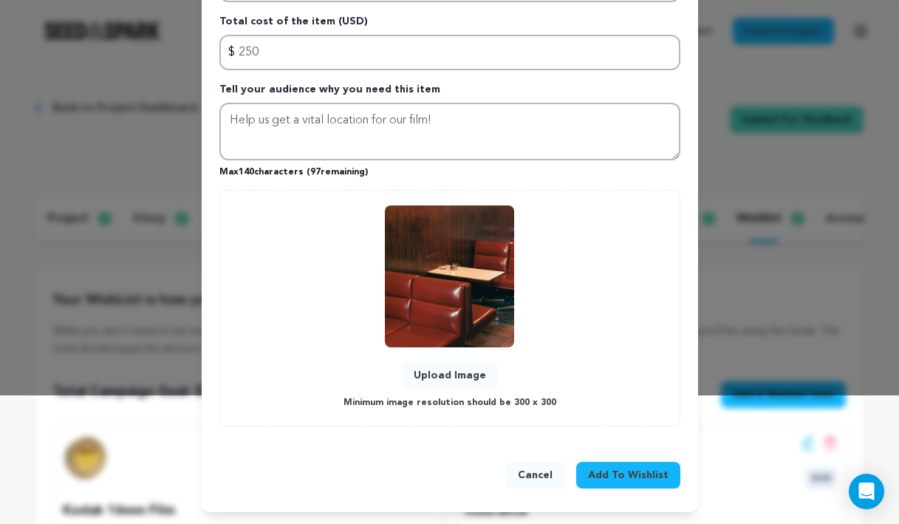
click at [627, 471] on span "Add To Wishlist" at bounding box center [628, 475] width 81 height 15
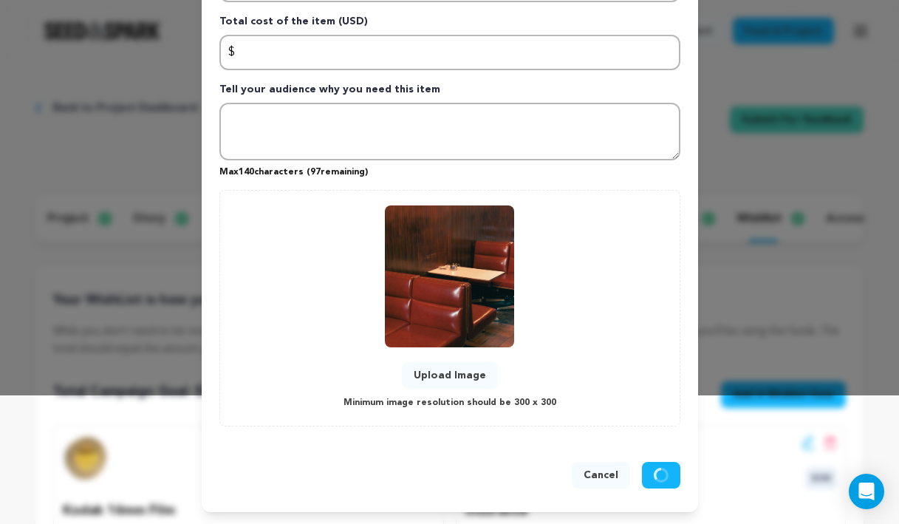
scroll to position [0, 0]
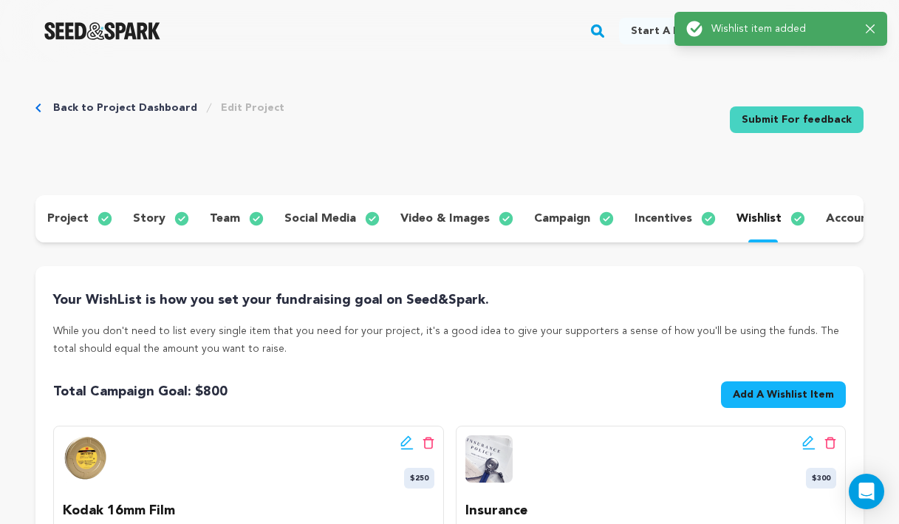
click at [601, 347] on p "While you don't need to list every single item that you need for your project, …" at bounding box center [449, 339] width 793 height 35
click at [873, 26] on icon "button" at bounding box center [871, 29] width 10 height 10
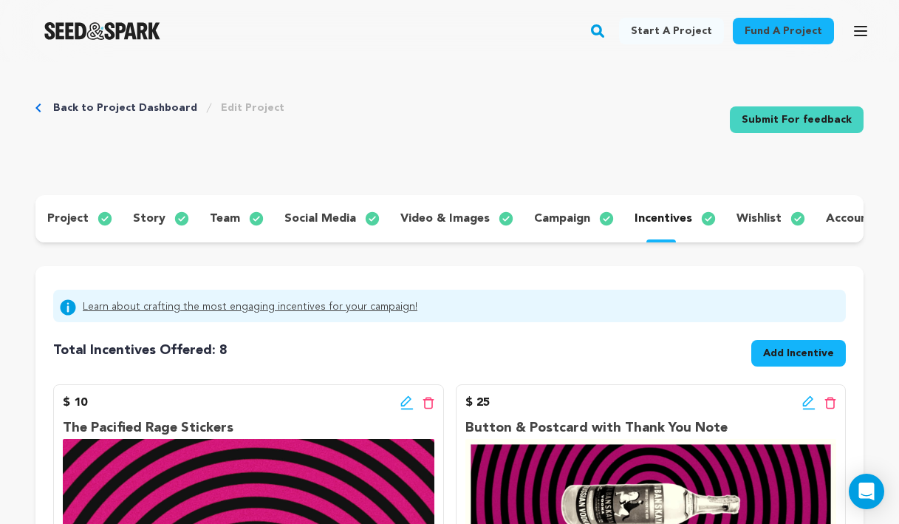
click at [737, 215] on p "wishlist" at bounding box center [759, 219] width 45 height 18
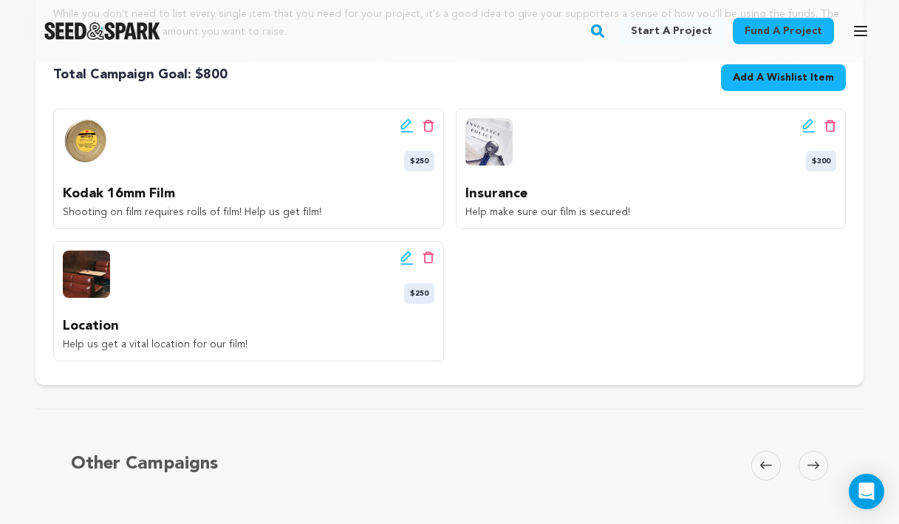
scroll to position [316, 0]
click at [404, 259] on icon at bounding box center [405, 257] width 10 height 10
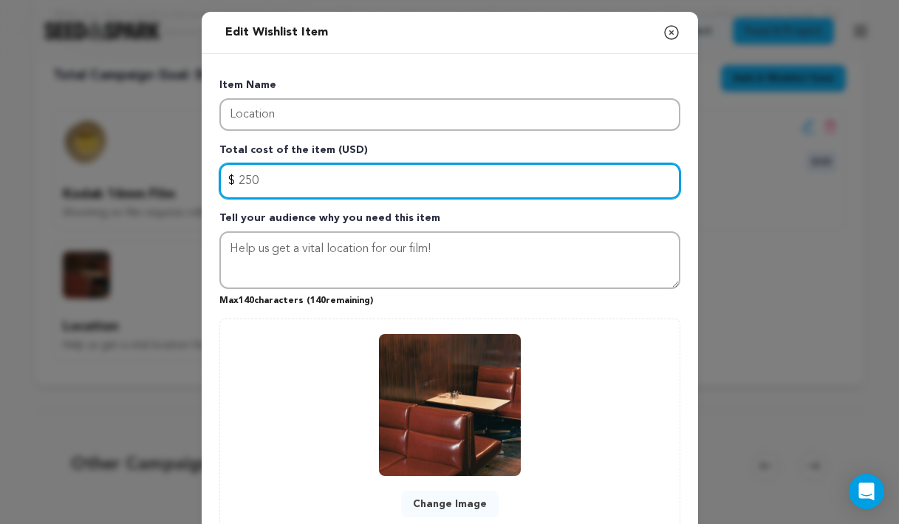
click at [284, 180] on input "250" at bounding box center [449, 180] width 461 height 35
type input "2"
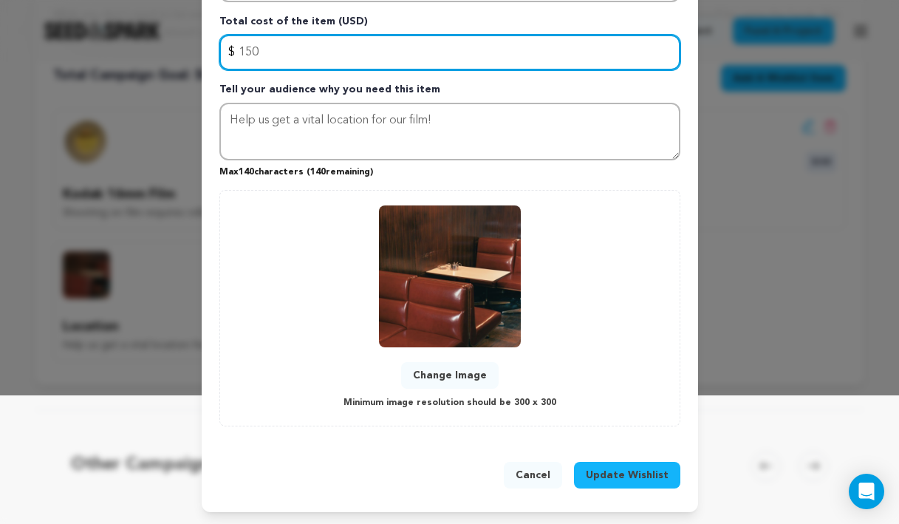
type input "150"
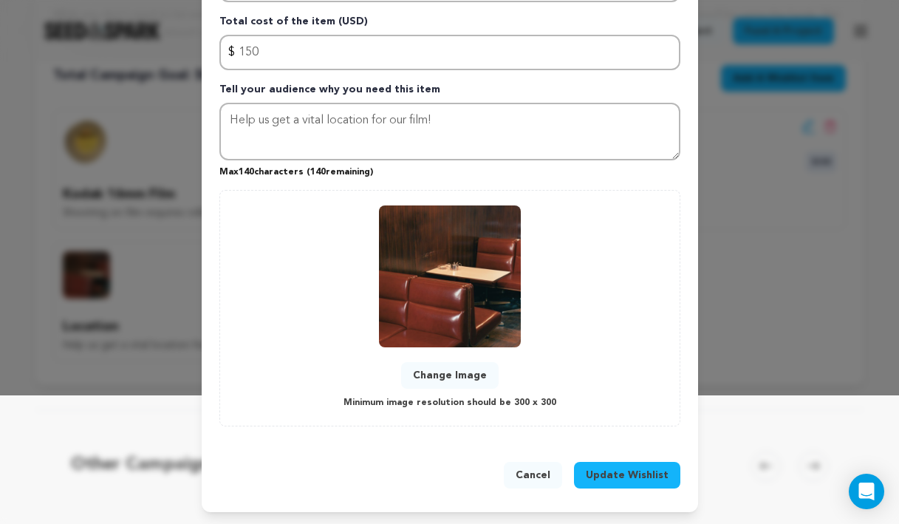
click at [653, 473] on span "Update Wishlist" at bounding box center [627, 475] width 83 height 15
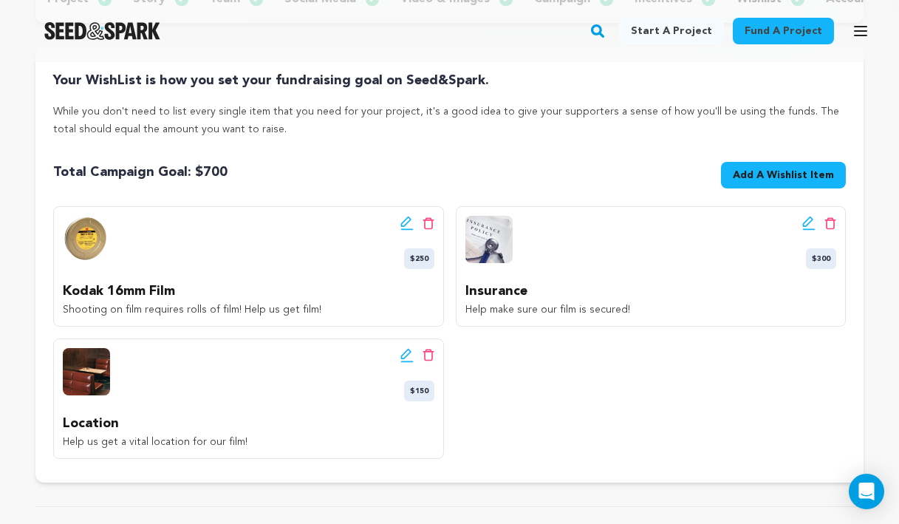
scroll to position [76, 0]
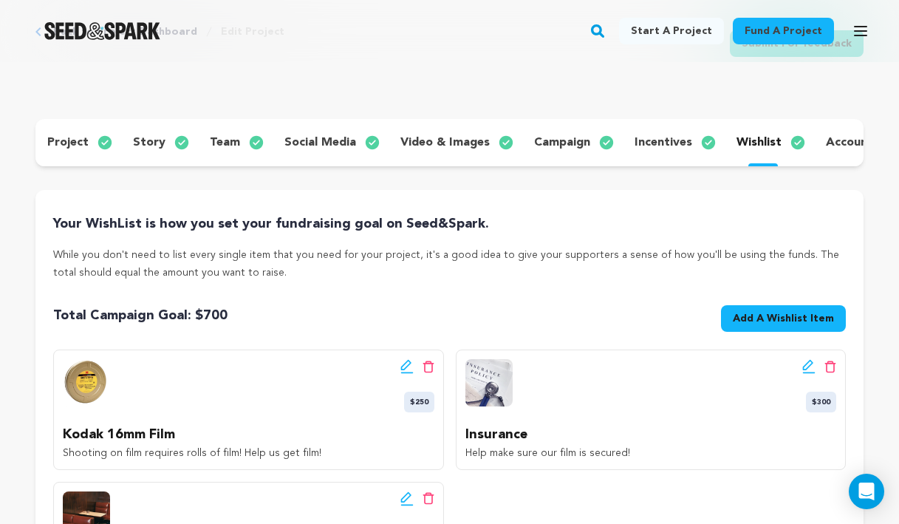
click at [795, 324] on span "Add A Wishlist Item" at bounding box center [783, 318] width 101 height 15
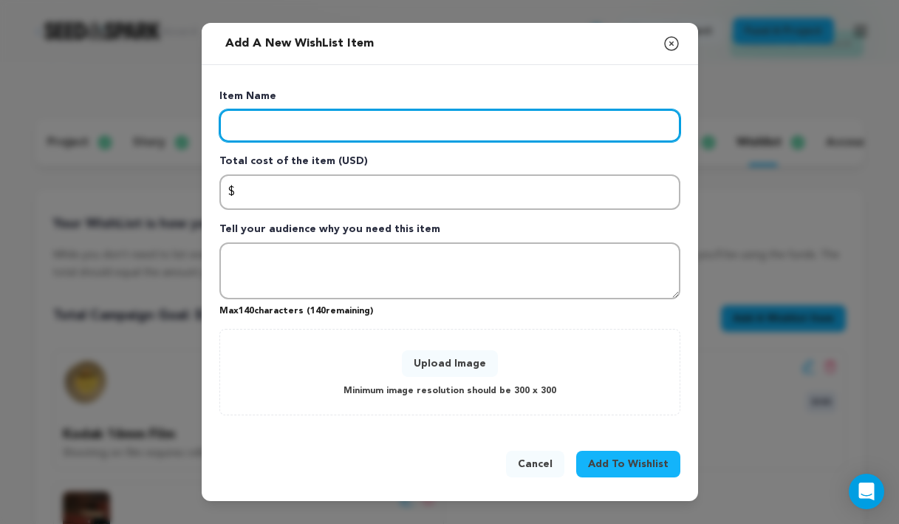
click at [453, 123] on input "Enter item name" at bounding box center [449, 125] width 461 height 33
type input "Props"
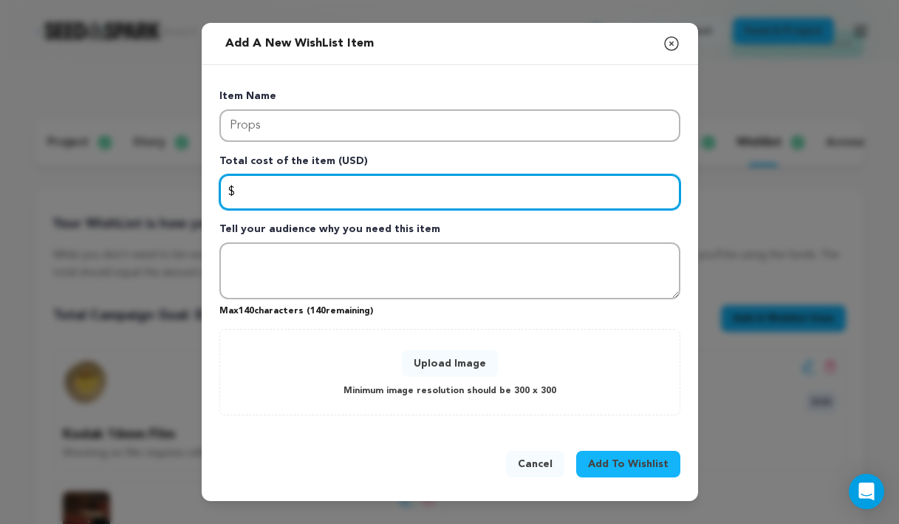
click at [411, 188] on input "Enter total cost of the item" at bounding box center [449, 191] width 461 height 35
type input "100"
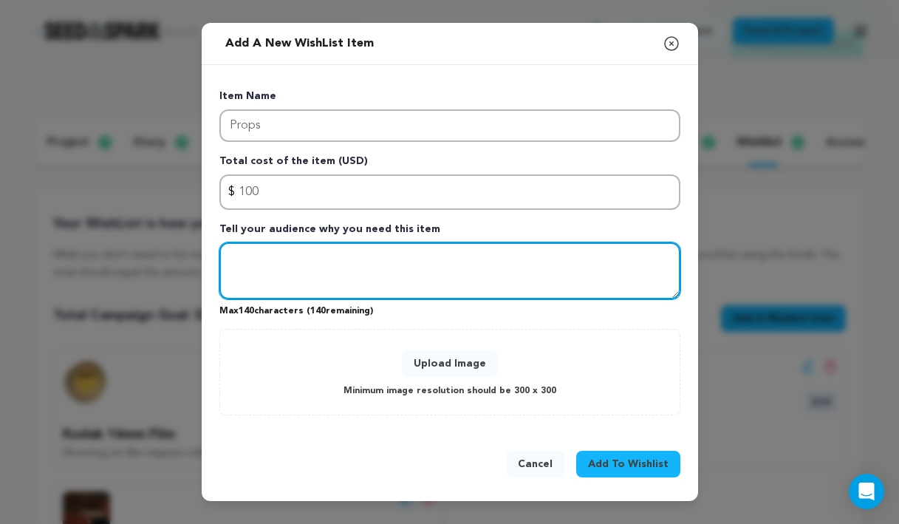
click at [375, 286] on textarea "Tell your audience why you need this item" at bounding box center [449, 271] width 461 height 58
type textarea "H"
type textarea "Help us get props to make our film come to life!"
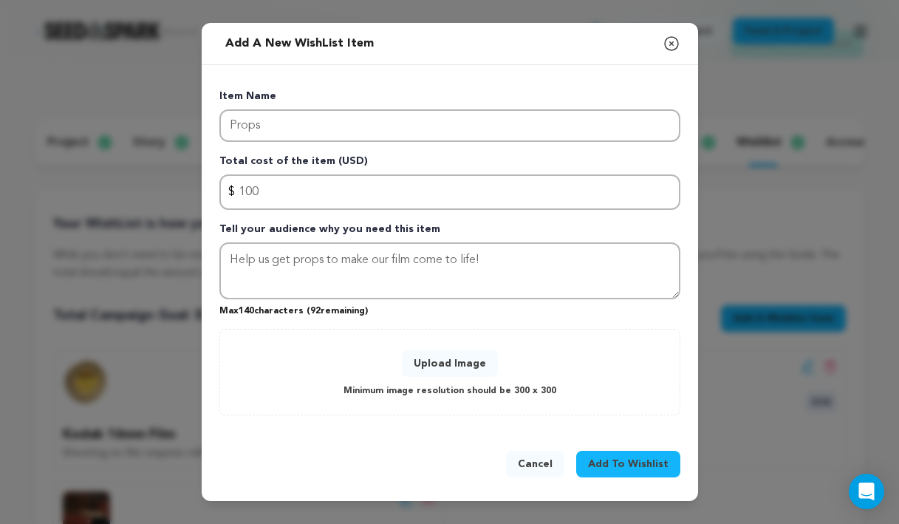
click at [424, 357] on button "Upload Image" at bounding box center [450, 363] width 96 height 27
click at [484, 366] on button "Upload Image" at bounding box center [450, 363] width 96 height 27
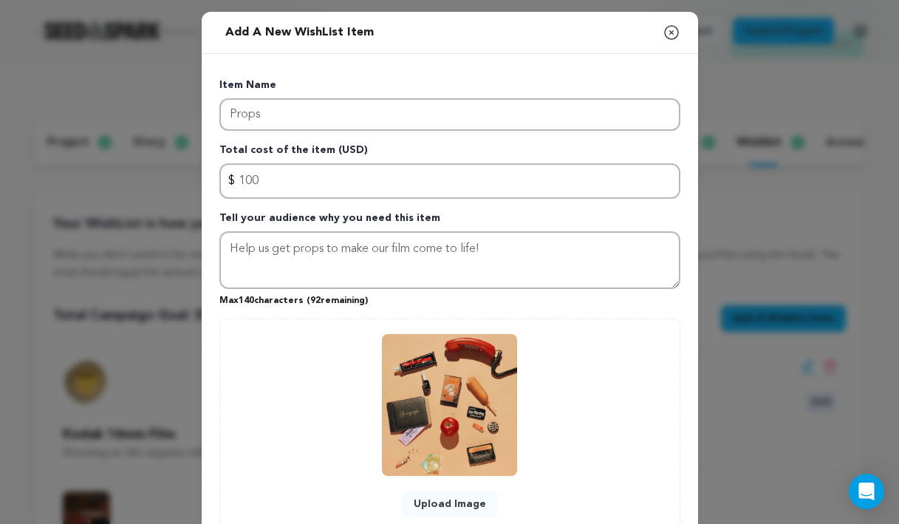
scroll to position [129, 0]
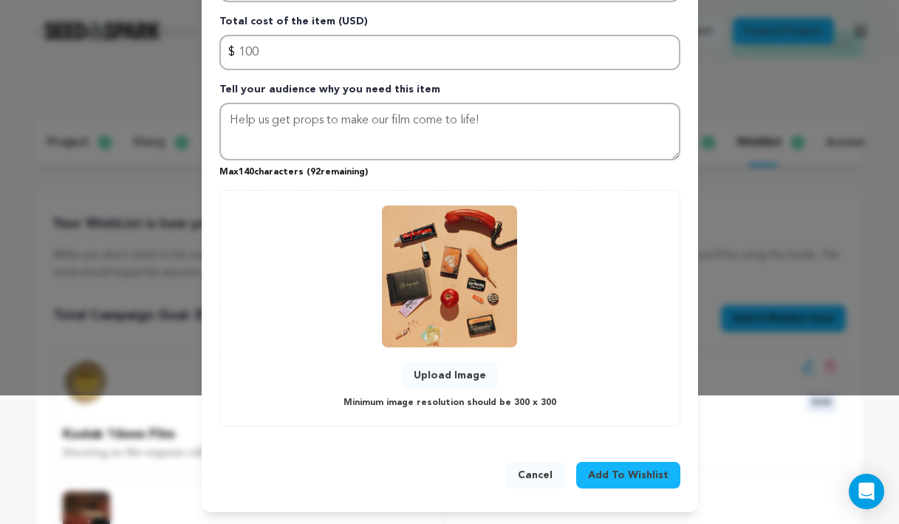
click at [644, 475] on span "Add To Wishlist" at bounding box center [628, 475] width 81 height 15
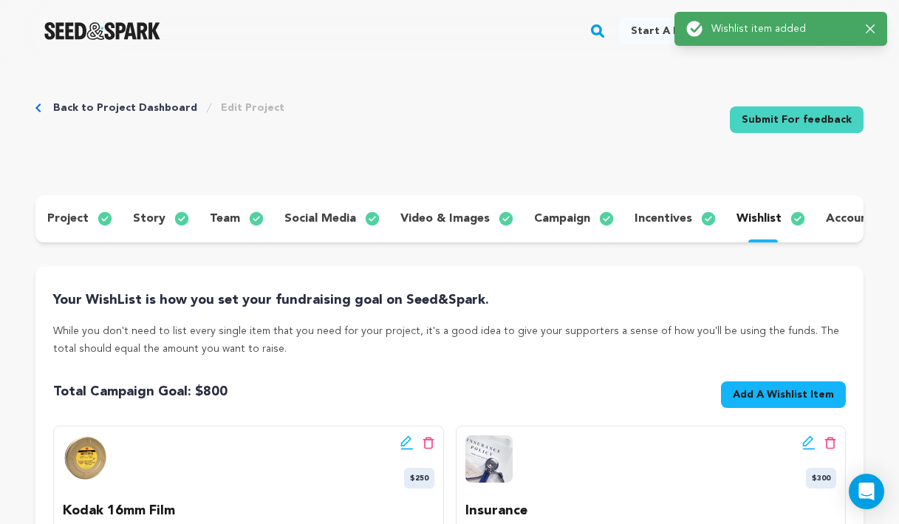
scroll to position [0, 0]
click at [830, 220] on p "account" at bounding box center [849, 219] width 47 height 18
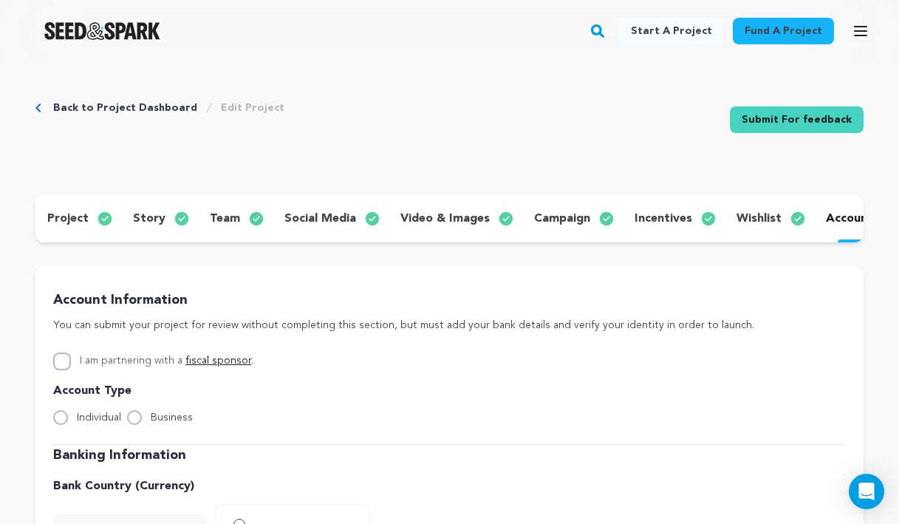
click at [115, 420] on span "Individual" at bounding box center [99, 417] width 44 height 10
click at [68, 420] on input "Individual" at bounding box center [60, 417] width 15 height 15
radio input "true"
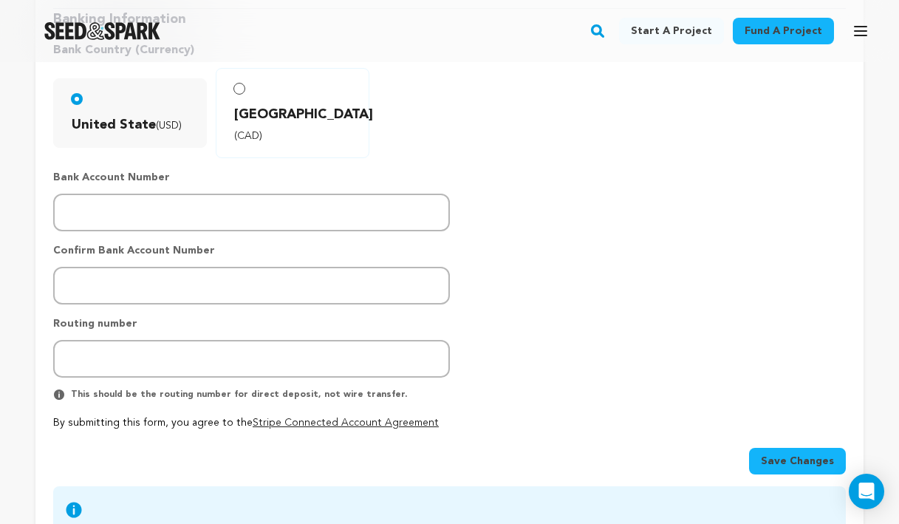
scroll to position [434, 0]
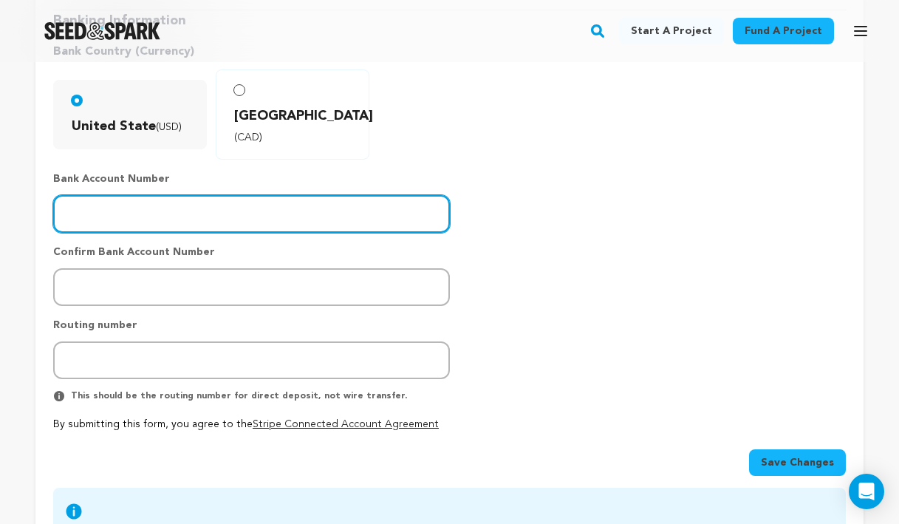
click at [350, 195] on input "number" at bounding box center [251, 214] width 397 height 38
paste input "00006749278049"
type input "00006749278049"
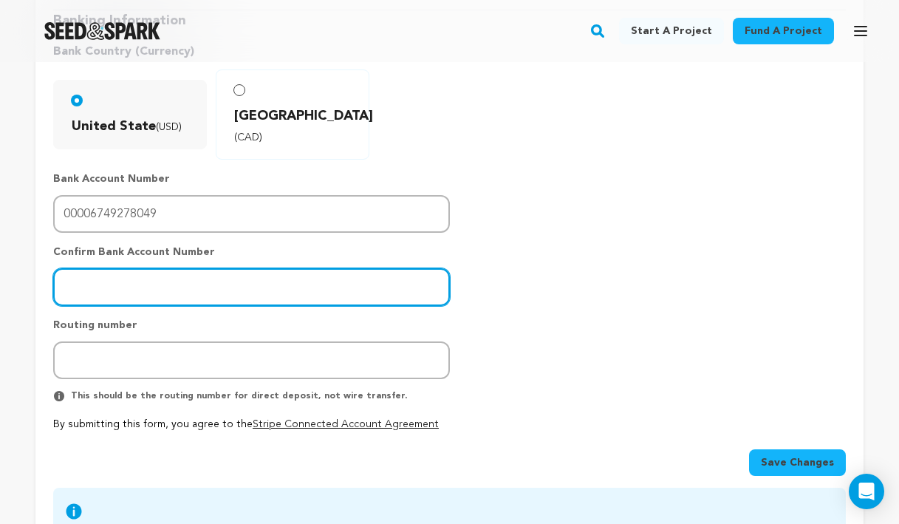
click at [220, 268] on input "number" at bounding box center [251, 287] width 397 height 38
paste input "00006749278049"
type input "00006749278049"
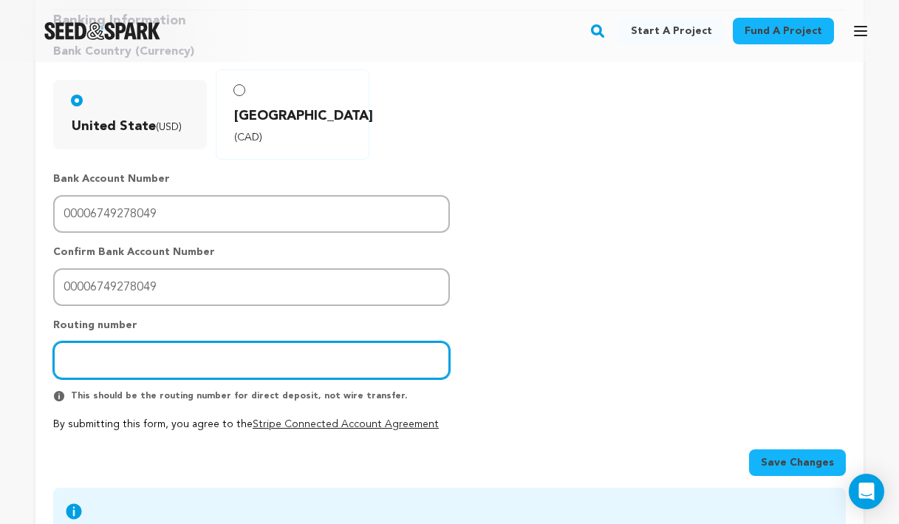
click at [387, 342] on input "number" at bounding box center [251, 360] width 397 height 38
paste input "026013673"
type input "026013673"
click at [513, 332] on div "Banking Information Bank Country (Currency) United State (USD) Canada (CAD)" at bounding box center [449, 220] width 793 height 421
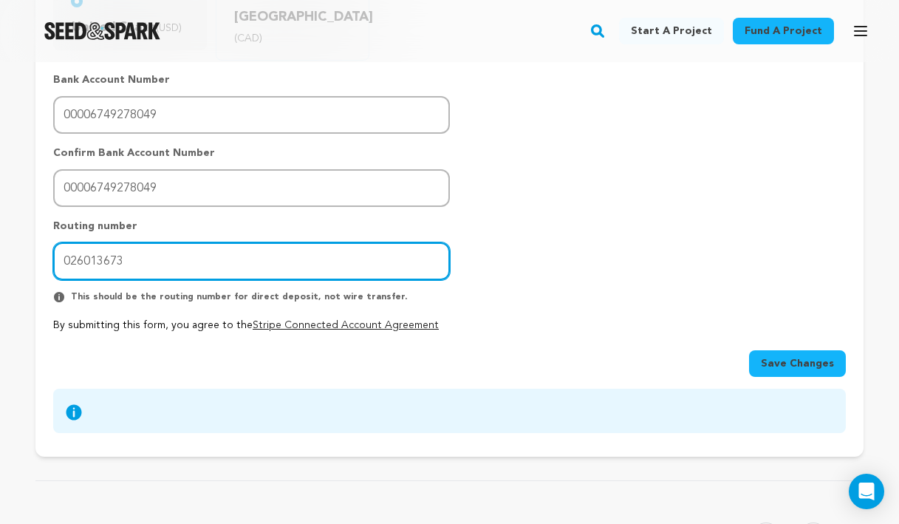
scroll to position [543, 0]
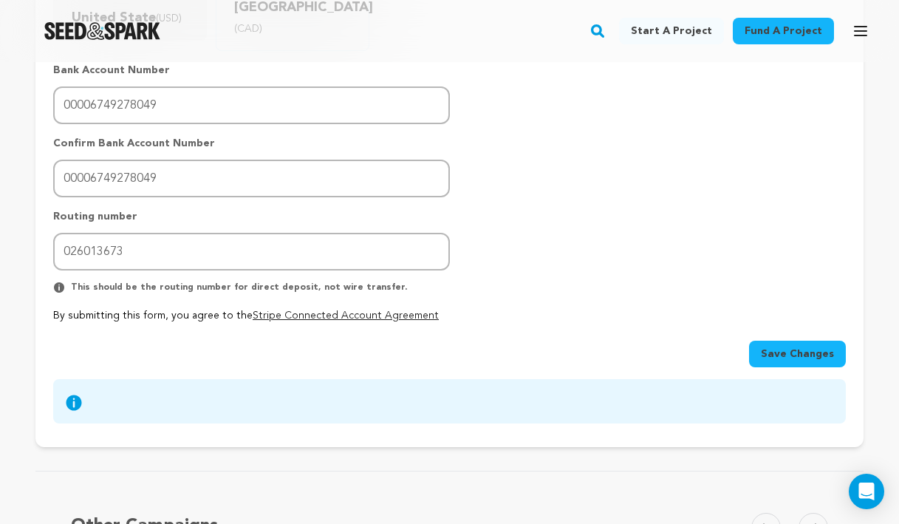
click at [771, 346] on span "Save Changes" at bounding box center [797, 353] width 73 height 15
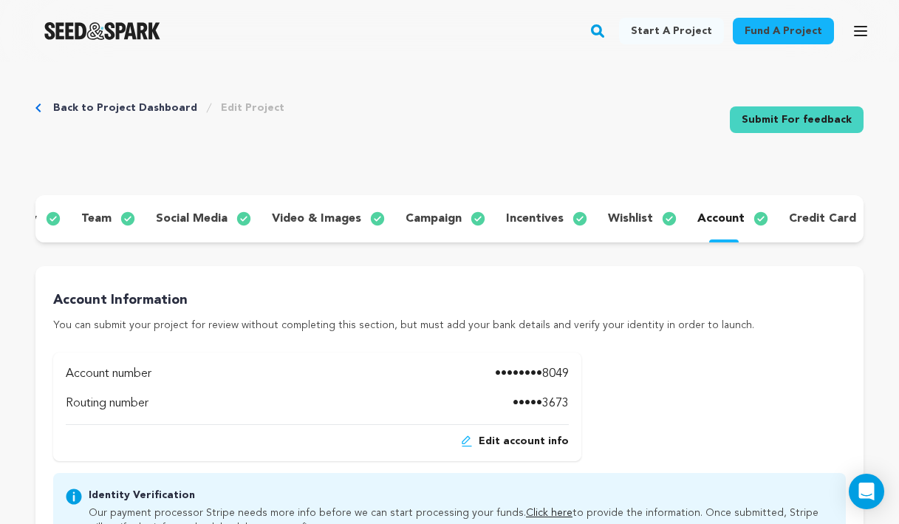
scroll to position [0, 142]
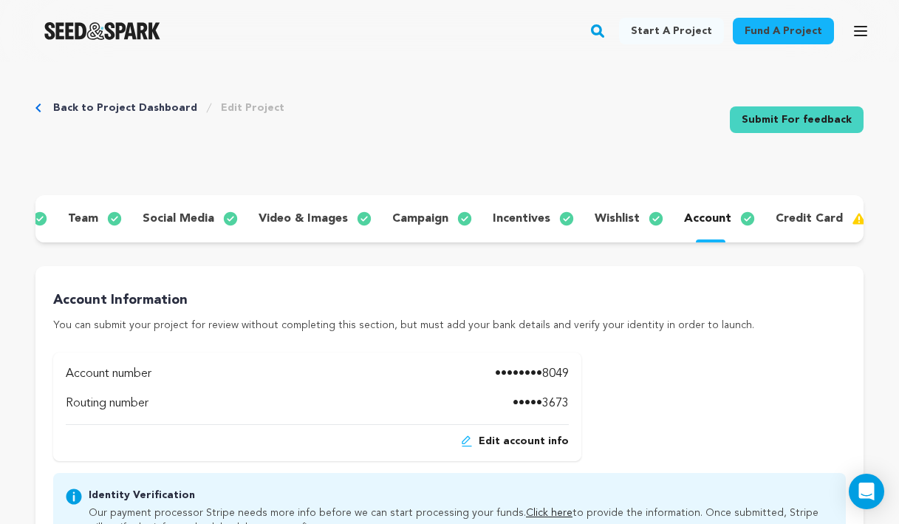
click at [794, 219] on p "credit card" at bounding box center [809, 219] width 67 height 18
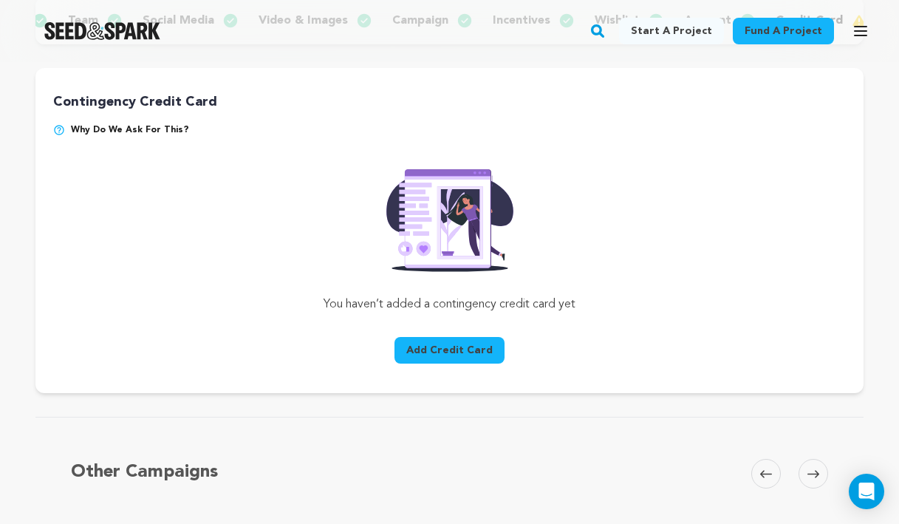
scroll to position [199, 0]
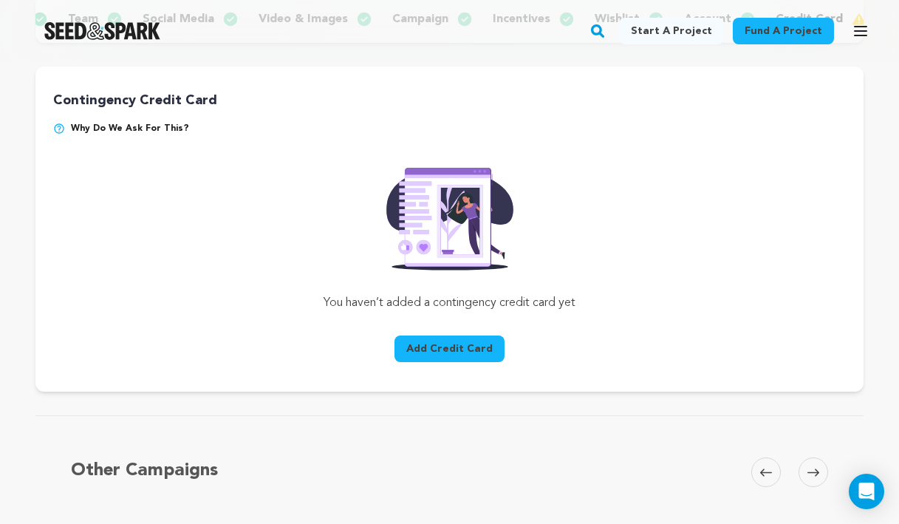
click at [492, 341] on button "Add Credit Card" at bounding box center [449, 348] width 110 height 27
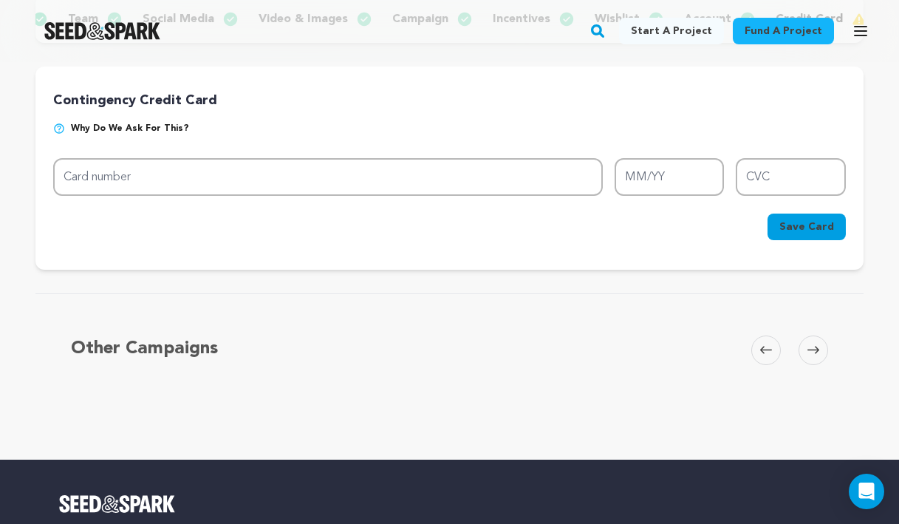
click at [169, 129] on span "Why do we ask for this?" at bounding box center [130, 129] width 118 height 12
click at [61, 127] on img at bounding box center [59, 129] width 12 height 12
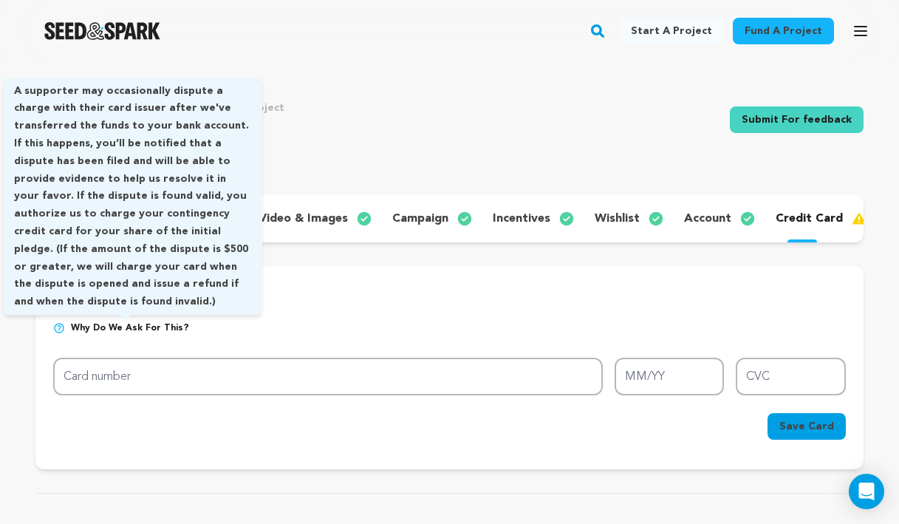
click at [94, 323] on span "Why do we ask for this?" at bounding box center [130, 328] width 118 height 12
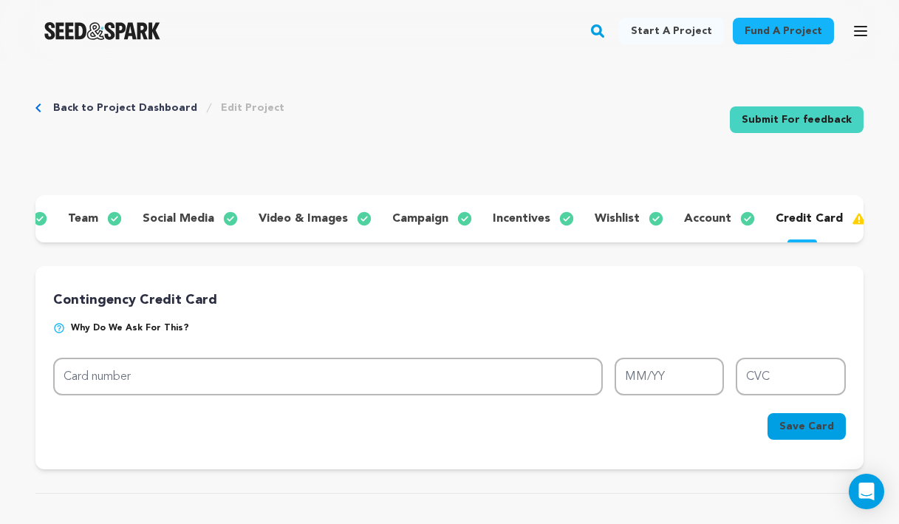
click at [64, 327] on img at bounding box center [59, 328] width 12 height 12
click at [63, 327] on img at bounding box center [59, 328] width 12 height 12
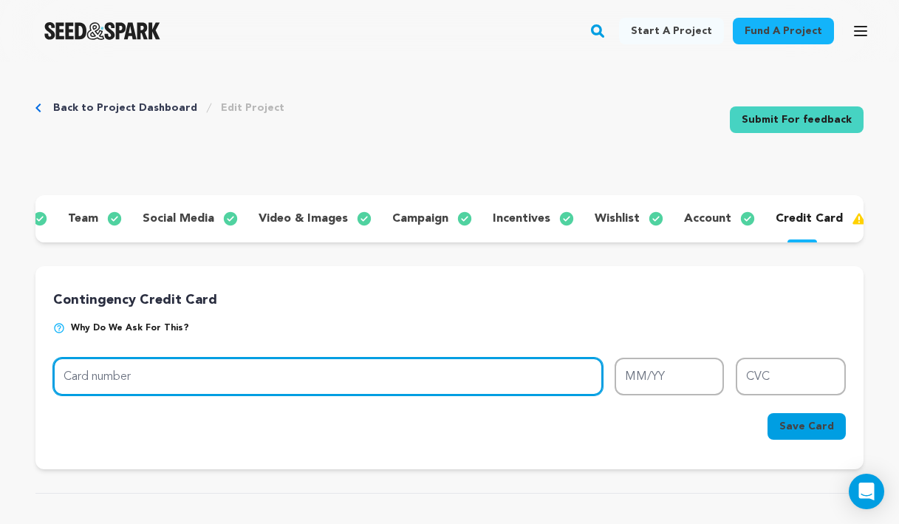
click at [161, 388] on input "Card number" at bounding box center [328, 377] width 550 height 38
type input "6539 4966 6404 2428"
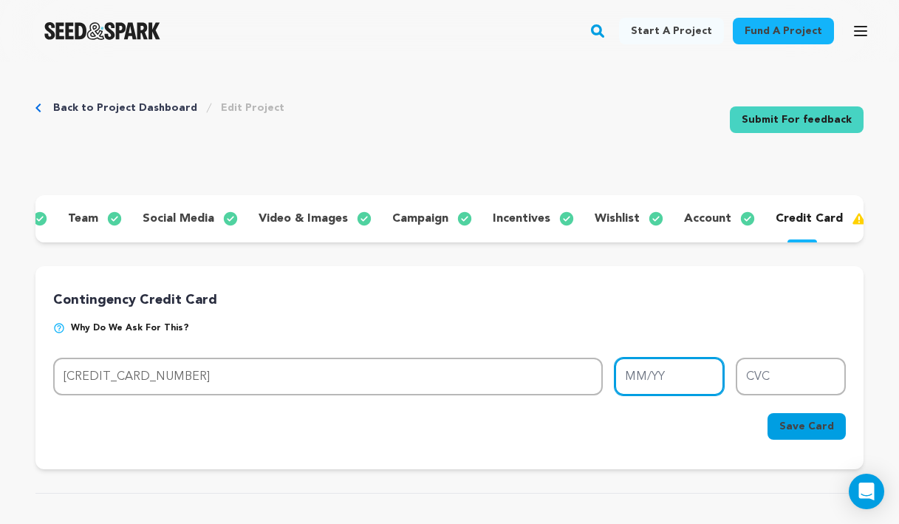
type input "04/30"
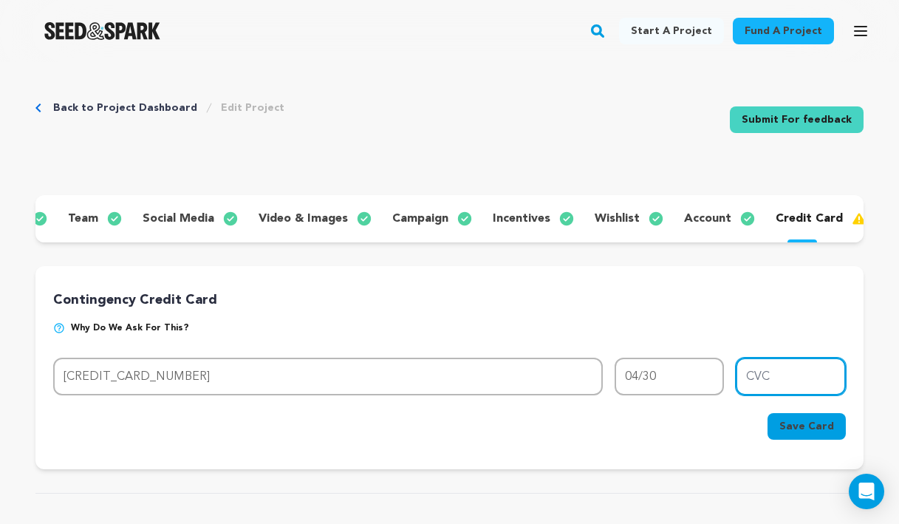
type input "311"
click at [807, 441] on div "Save Card" at bounding box center [807, 429] width 78 height 33
click at [809, 431] on span "Save Card" at bounding box center [806, 426] width 55 height 15
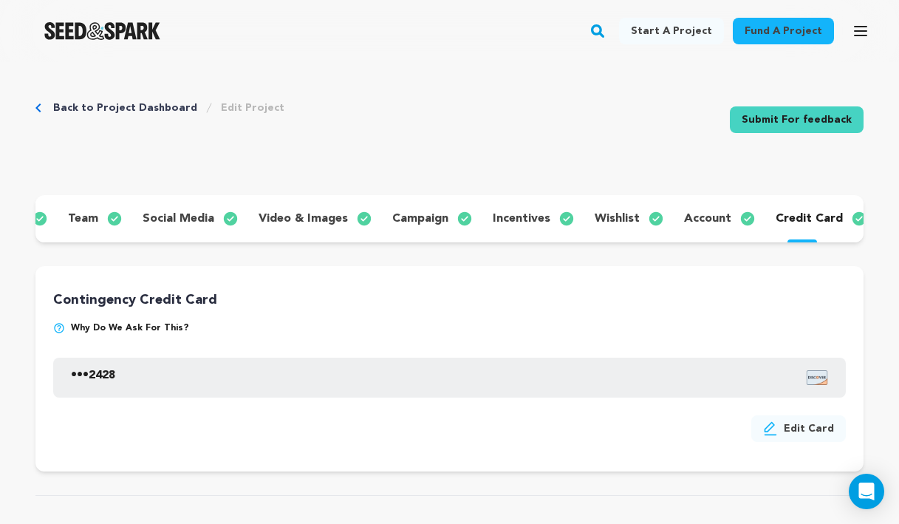
click at [766, 120] on link "Submit For feedback" at bounding box center [797, 119] width 134 height 27
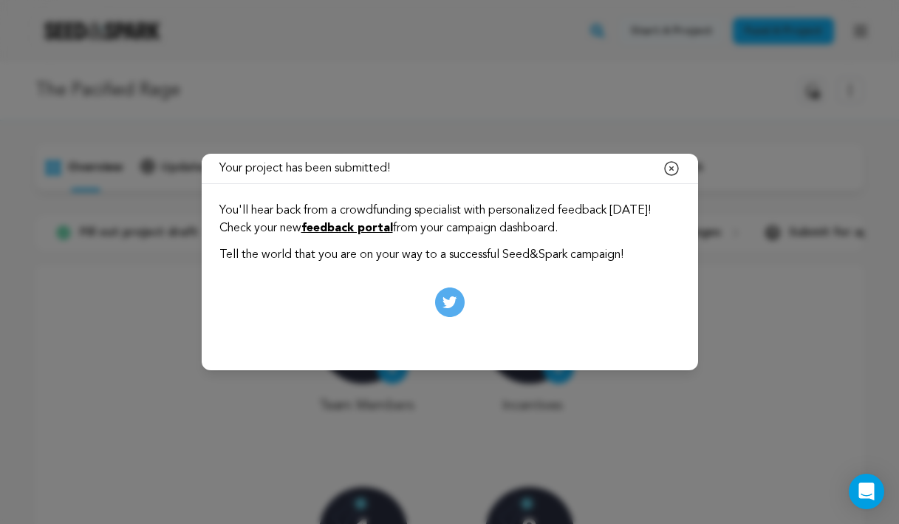
click at [454, 303] on icon at bounding box center [450, 302] width 30 height 30
click at [674, 177] on icon "button" at bounding box center [672, 169] width 18 height 18
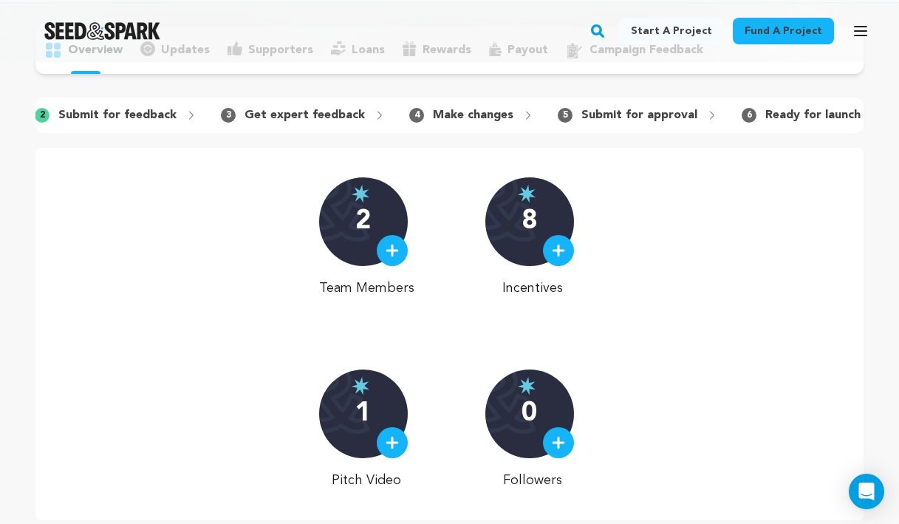
scroll to position [0, 216]
